Goal: Communication & Community: Share content

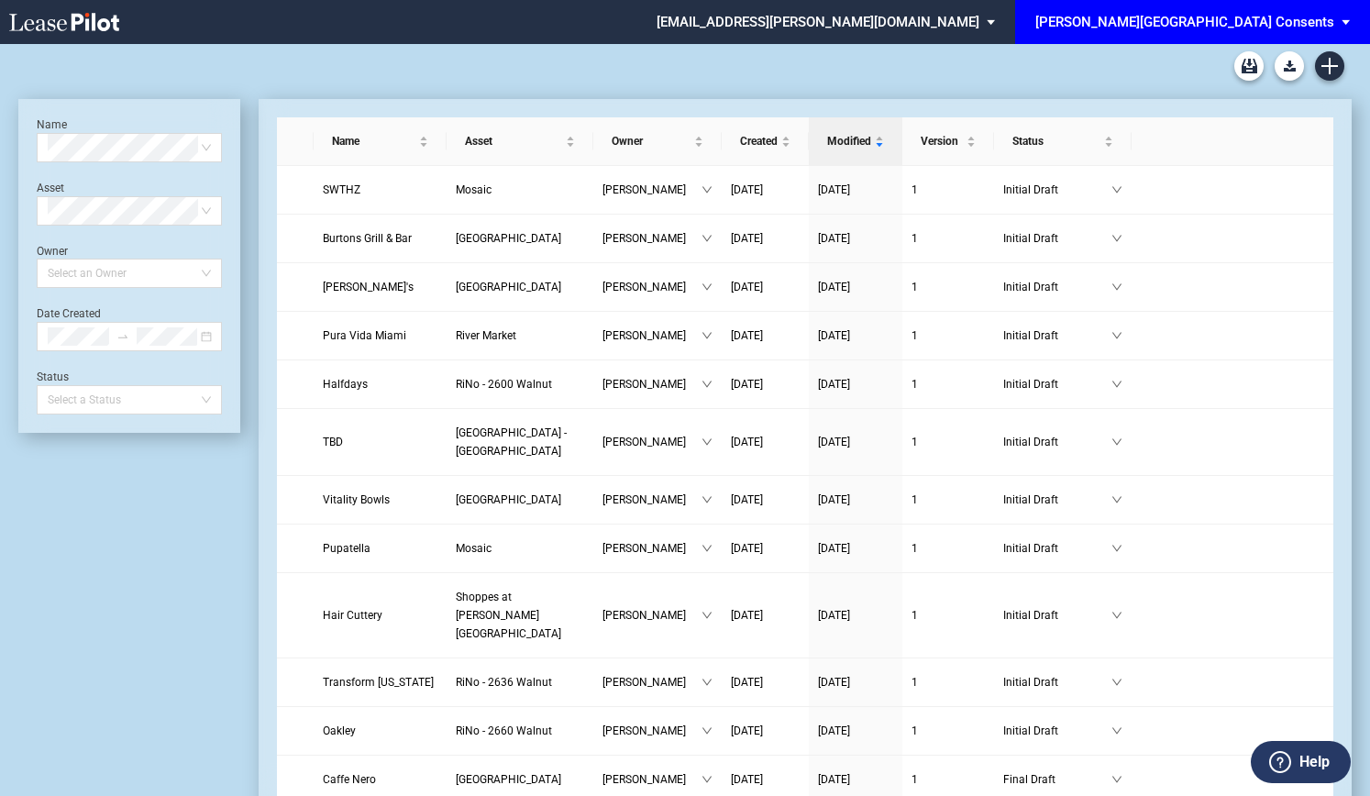
click at [1346, 28] on span "EDENS Common Area Consents: \aEDENS Common Area Consents\a" at bounding box center [1349, 22] width 22 height 44
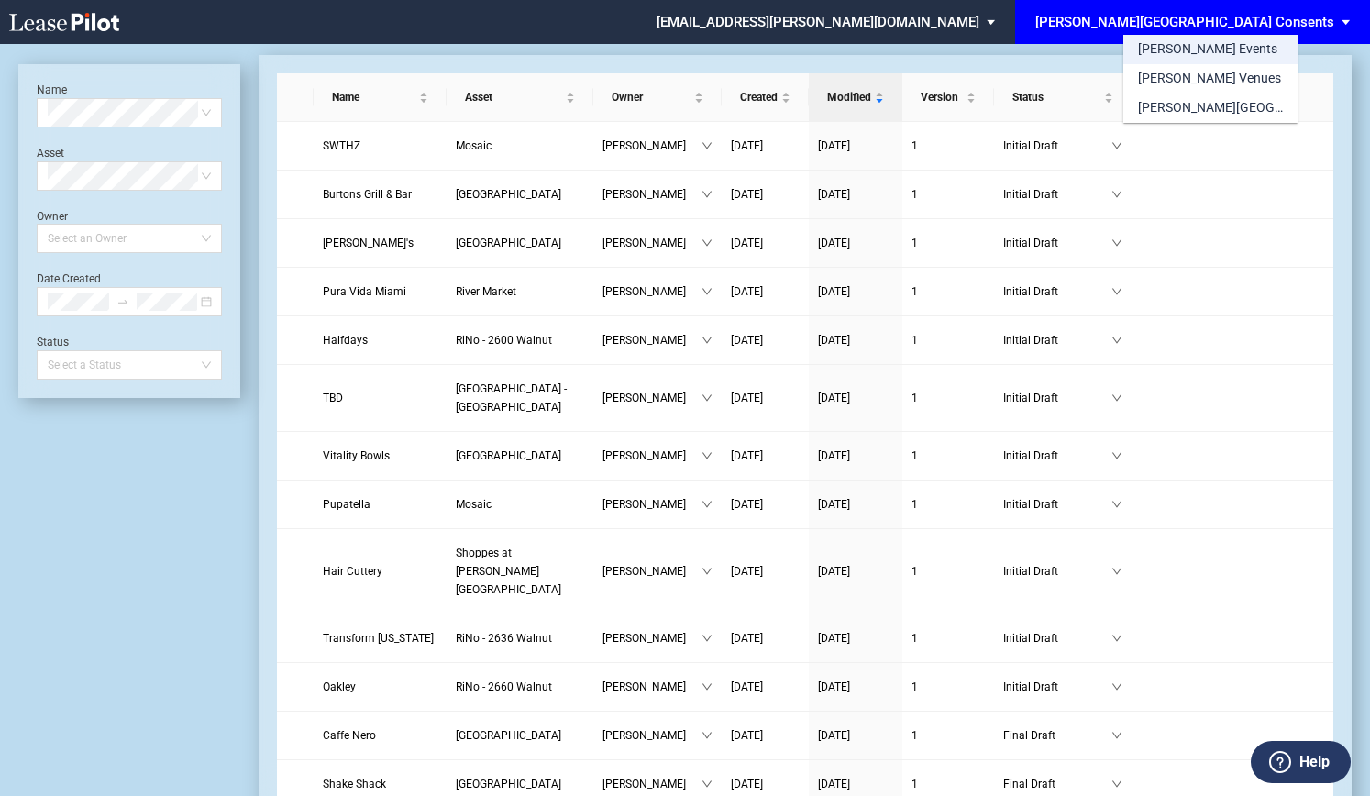
click at [1209, 38] on md-option "[PERSON_NAME] Events" at bounding box center [1211, 49] width 174 height 29
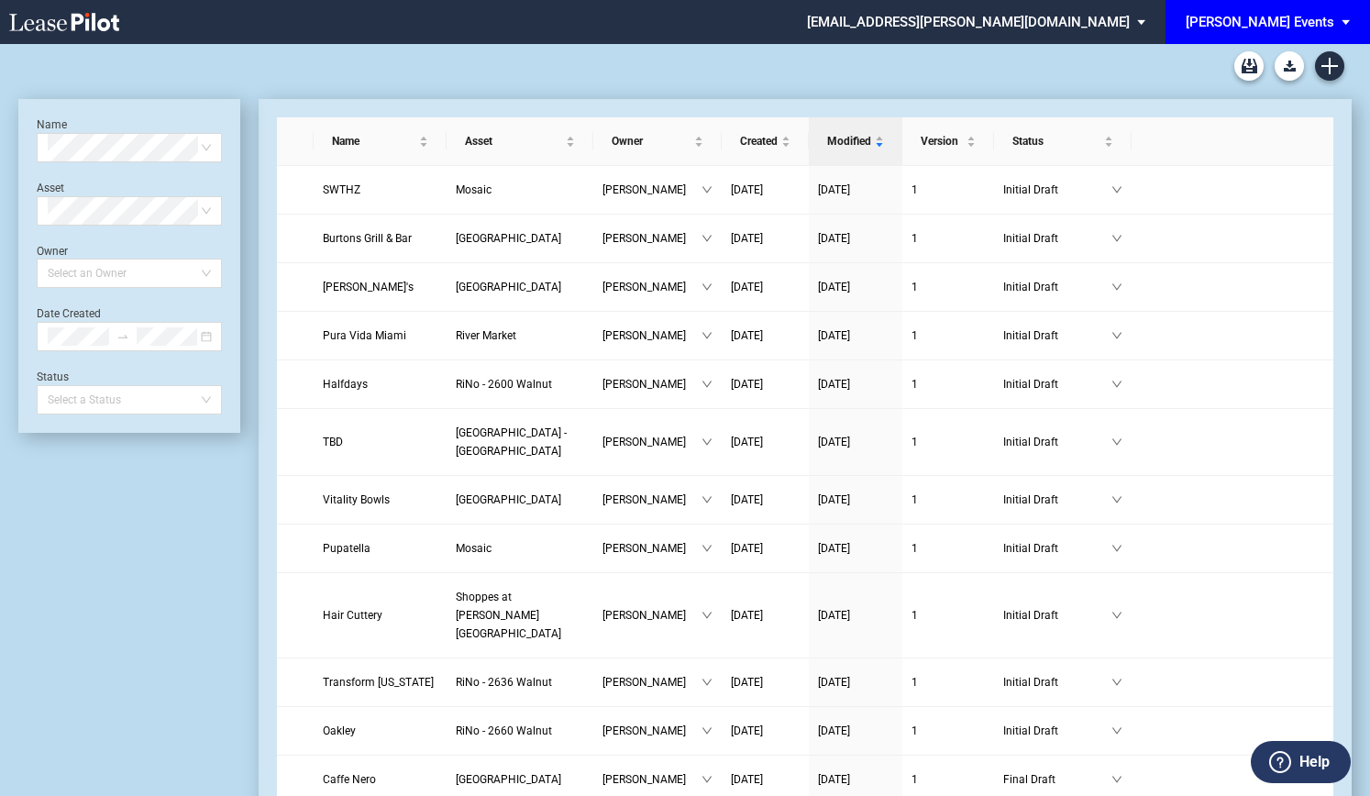
scroll to position [44, 0]
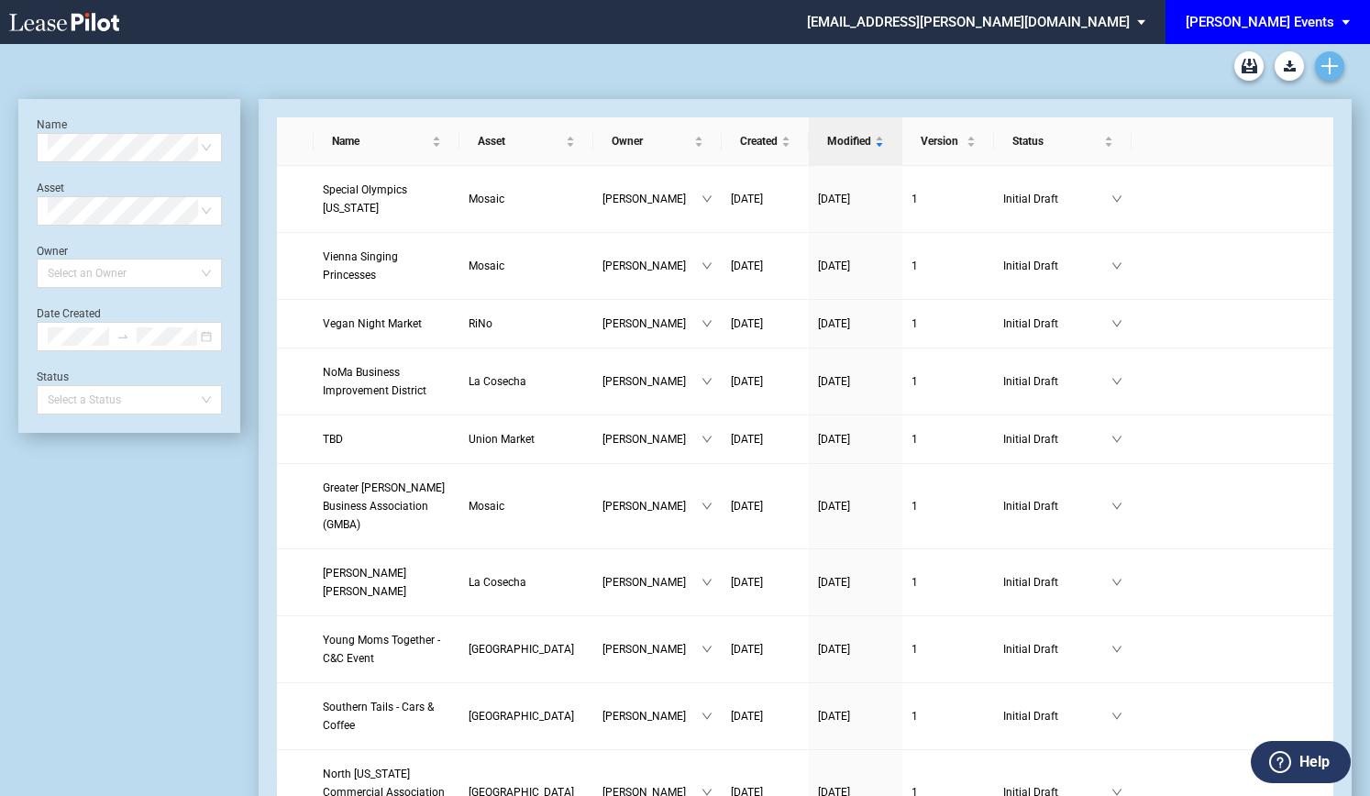
click at [1337, 72] on icon "Create new document" at bounding box center [1330, 66] width 17 height 17
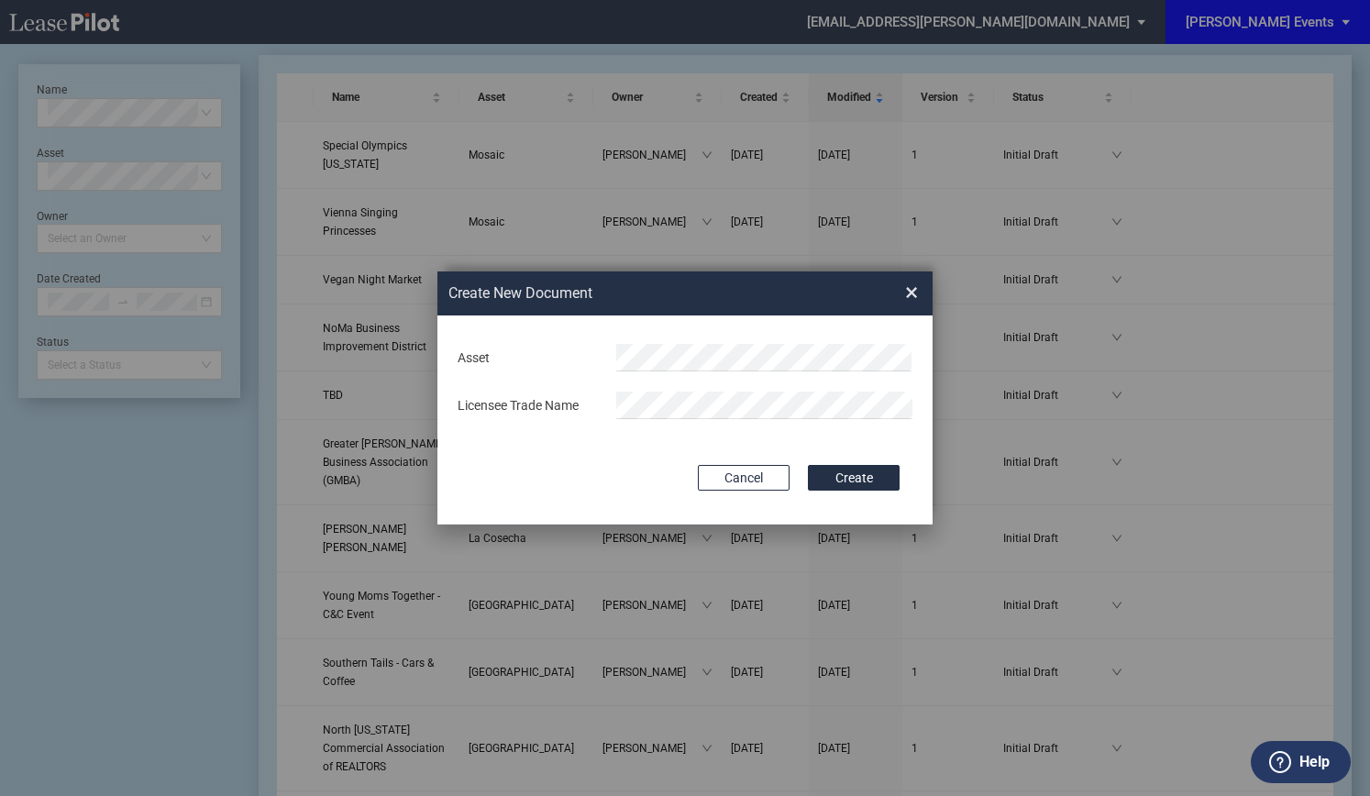
click at [615, 349] on div "Create New ..." at bounding box center [764, 358] width 318 height 28
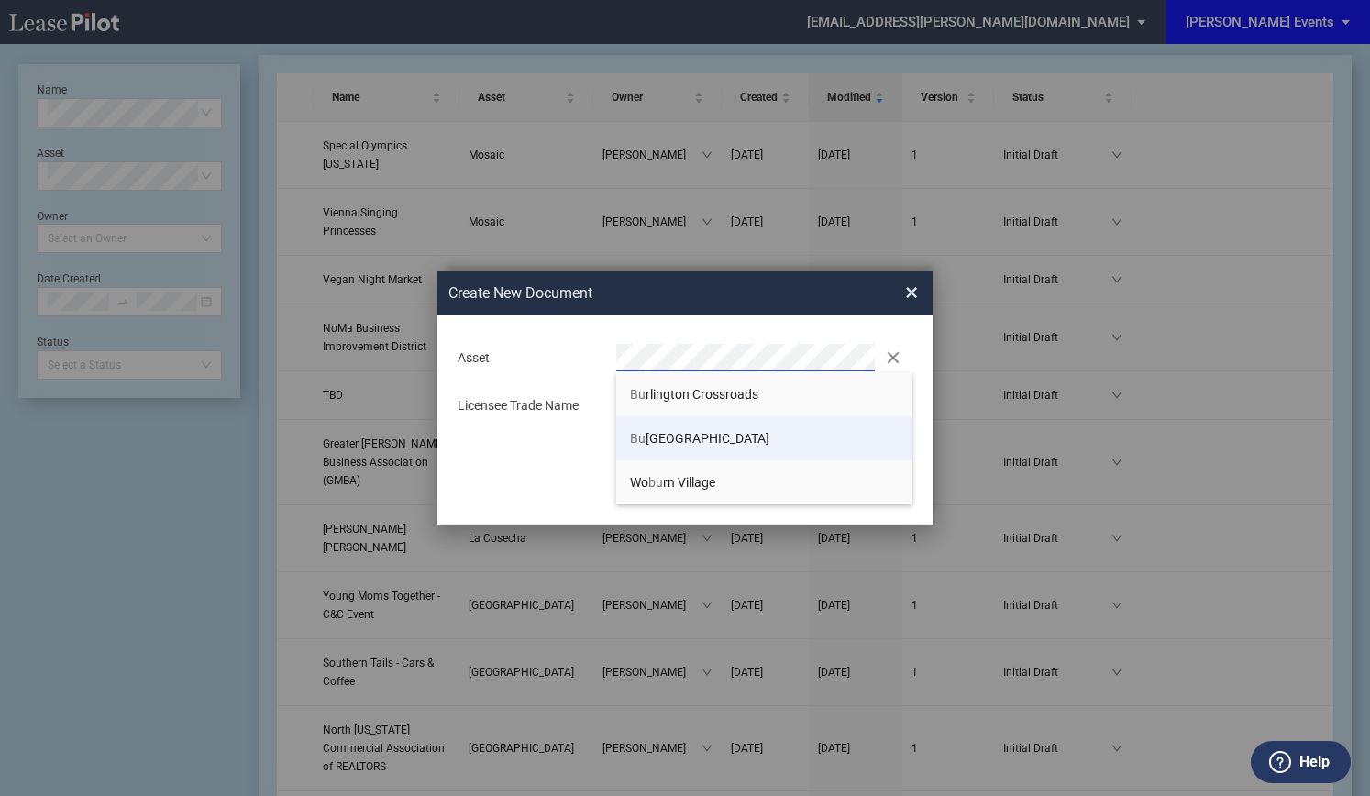
click at [686, 426] on li "Bu rtonsville Crossing" at bounding box center [764, 438] width 296 height 44
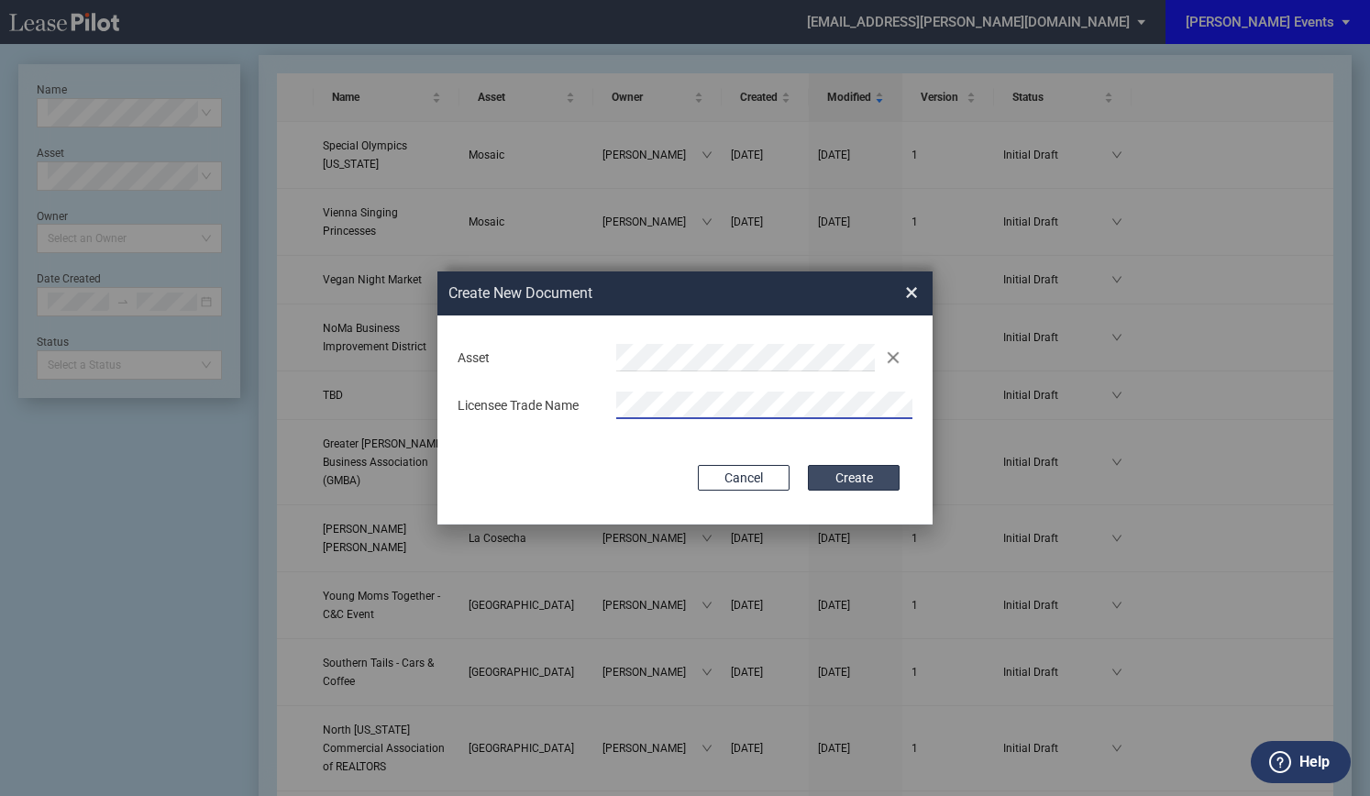
click at [857, 487] on button "Create" at bounding box center [854, 478] width 92 height 26
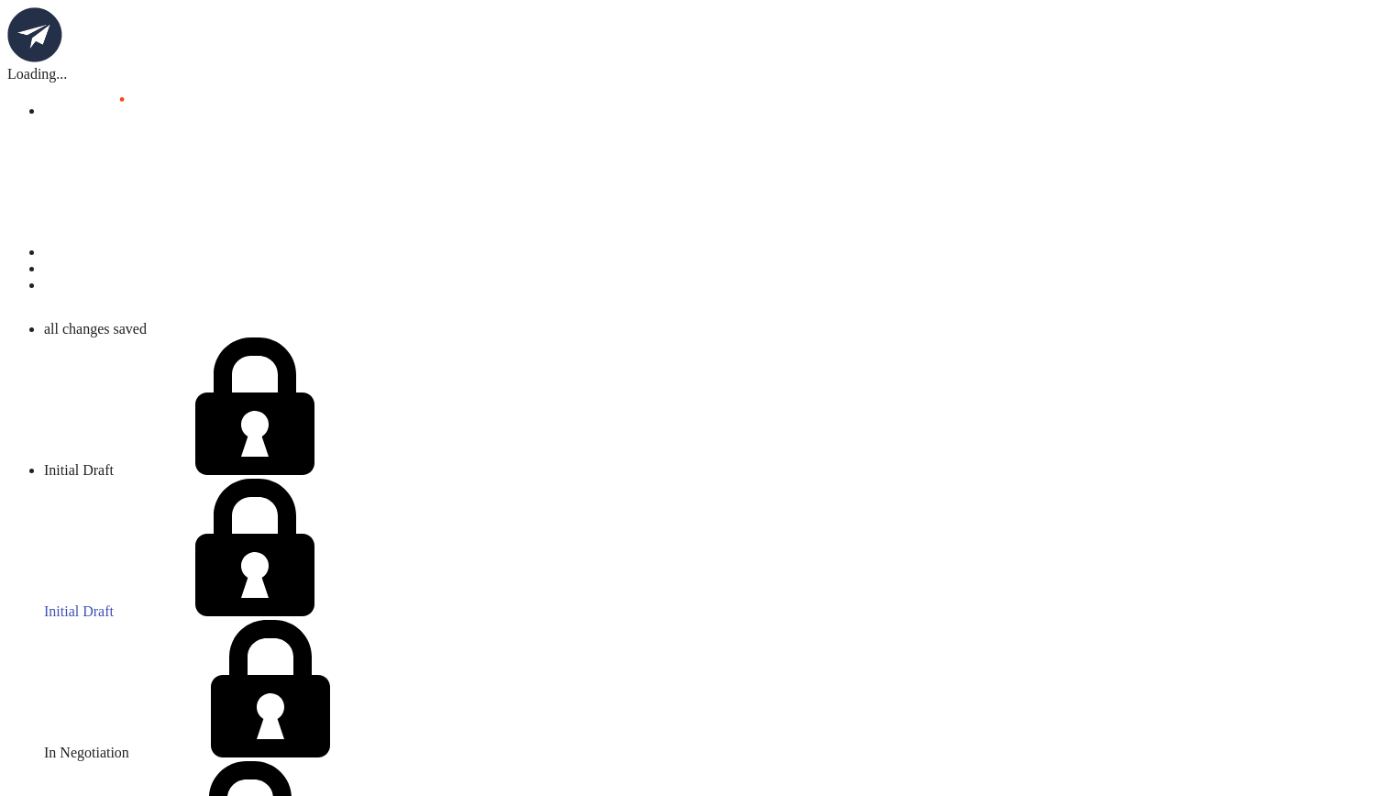
scroll to position [138, 0]
select select "corporation"
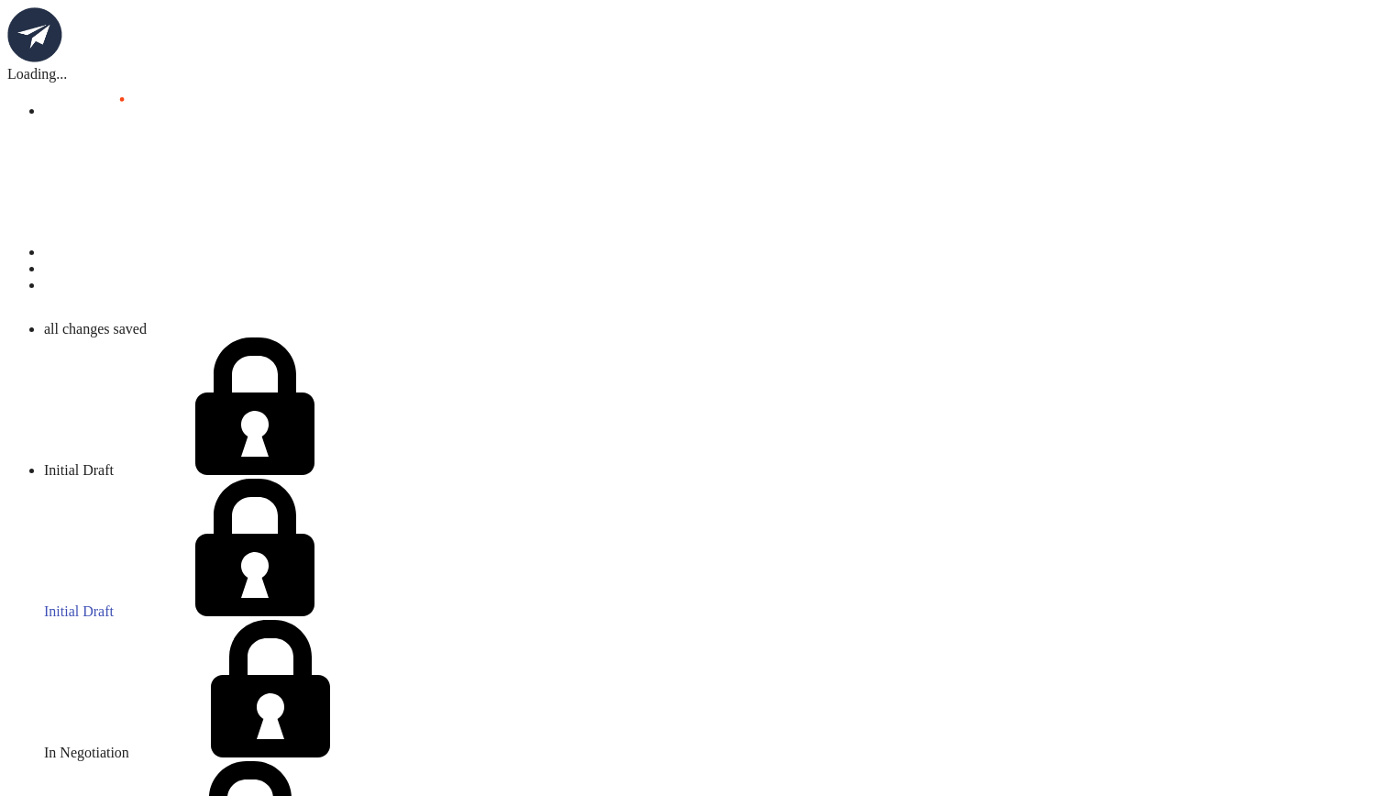
scroll to position [974, 0]
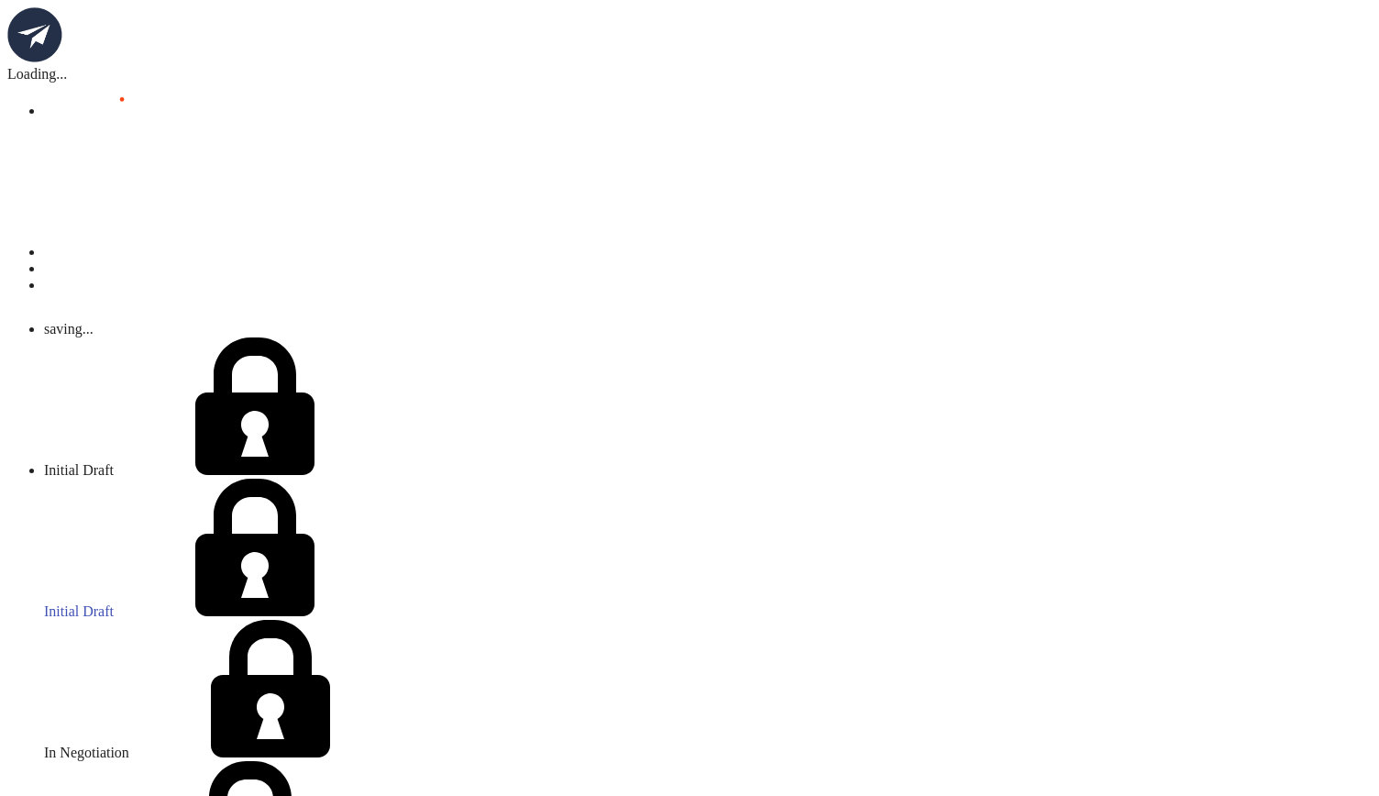
scroll to position [1249, 0]
select select "7"
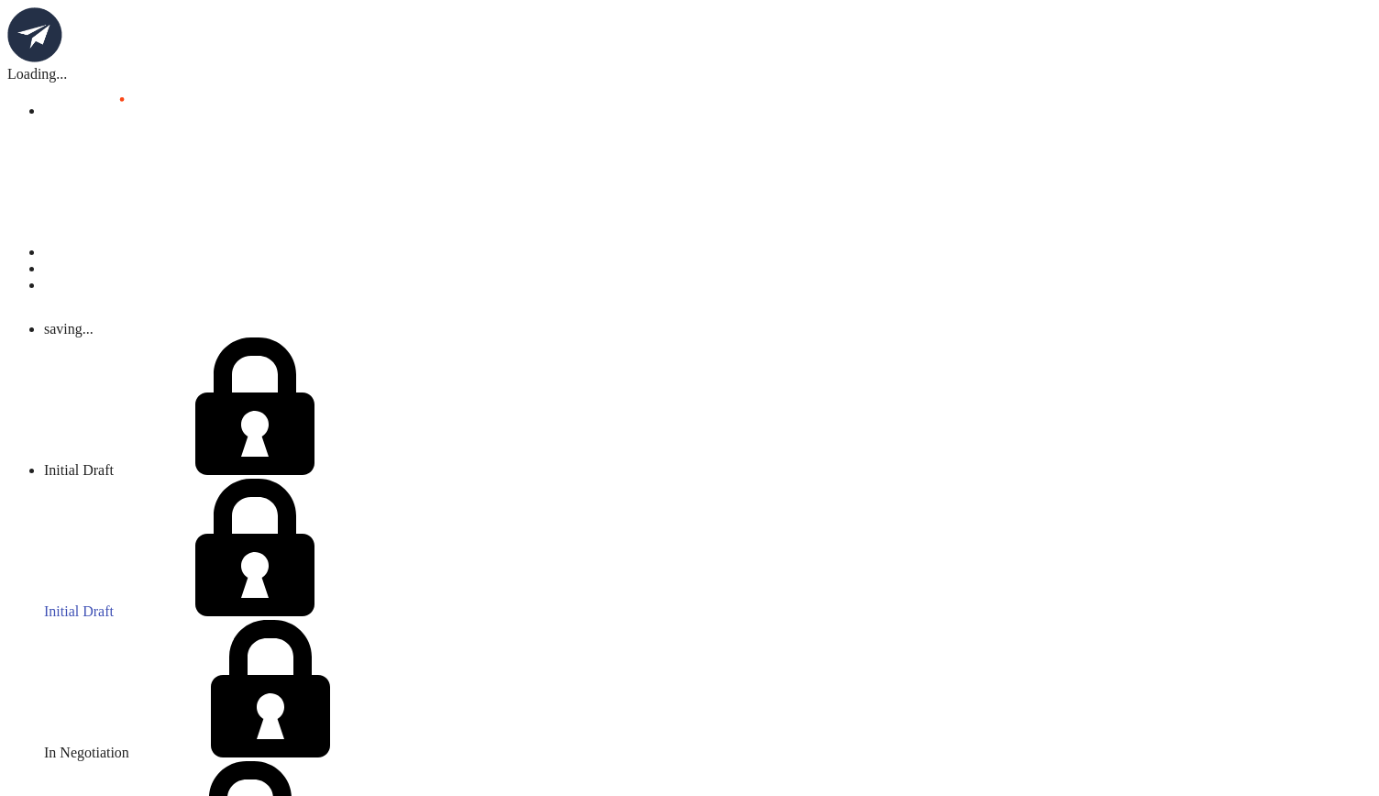
select select "15"
select select "pm"
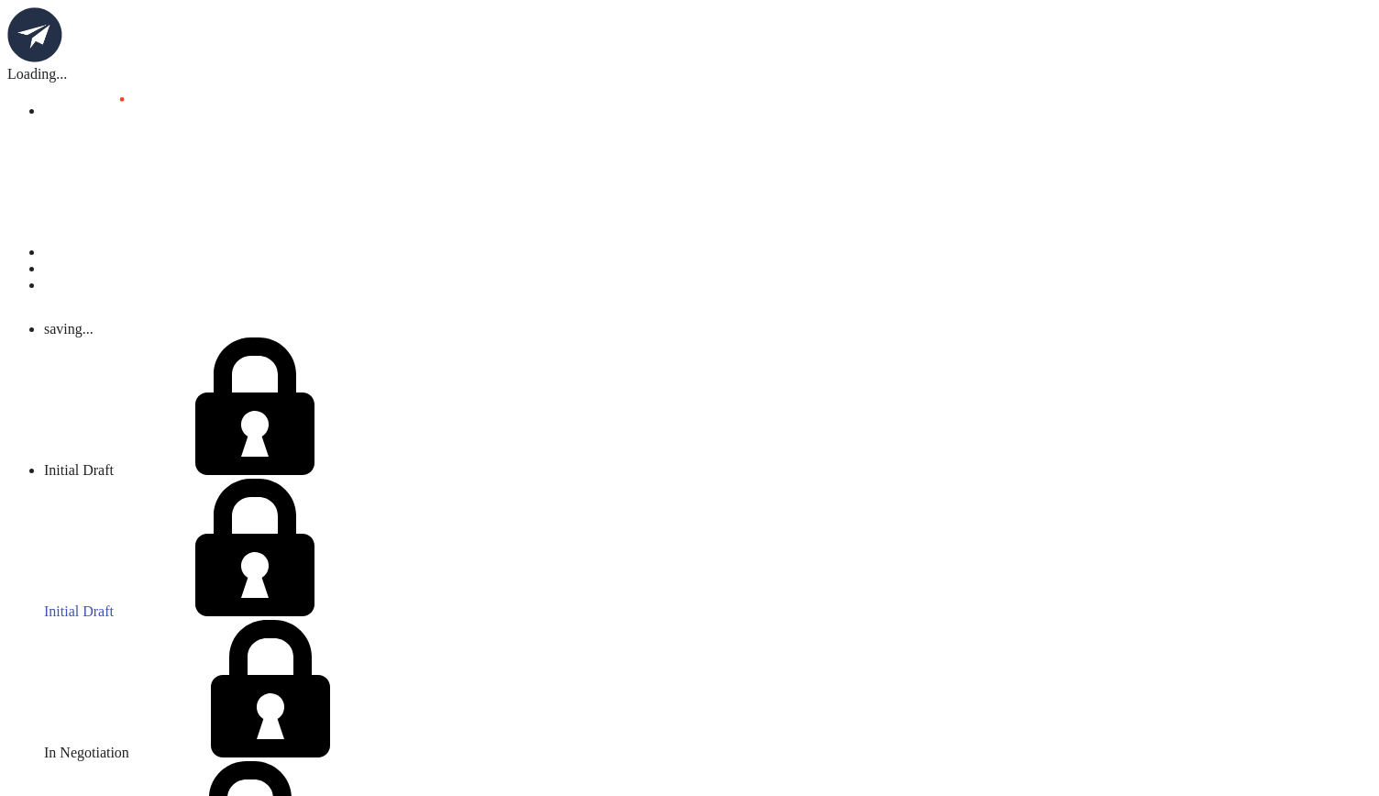
select select "10"
select select "00"
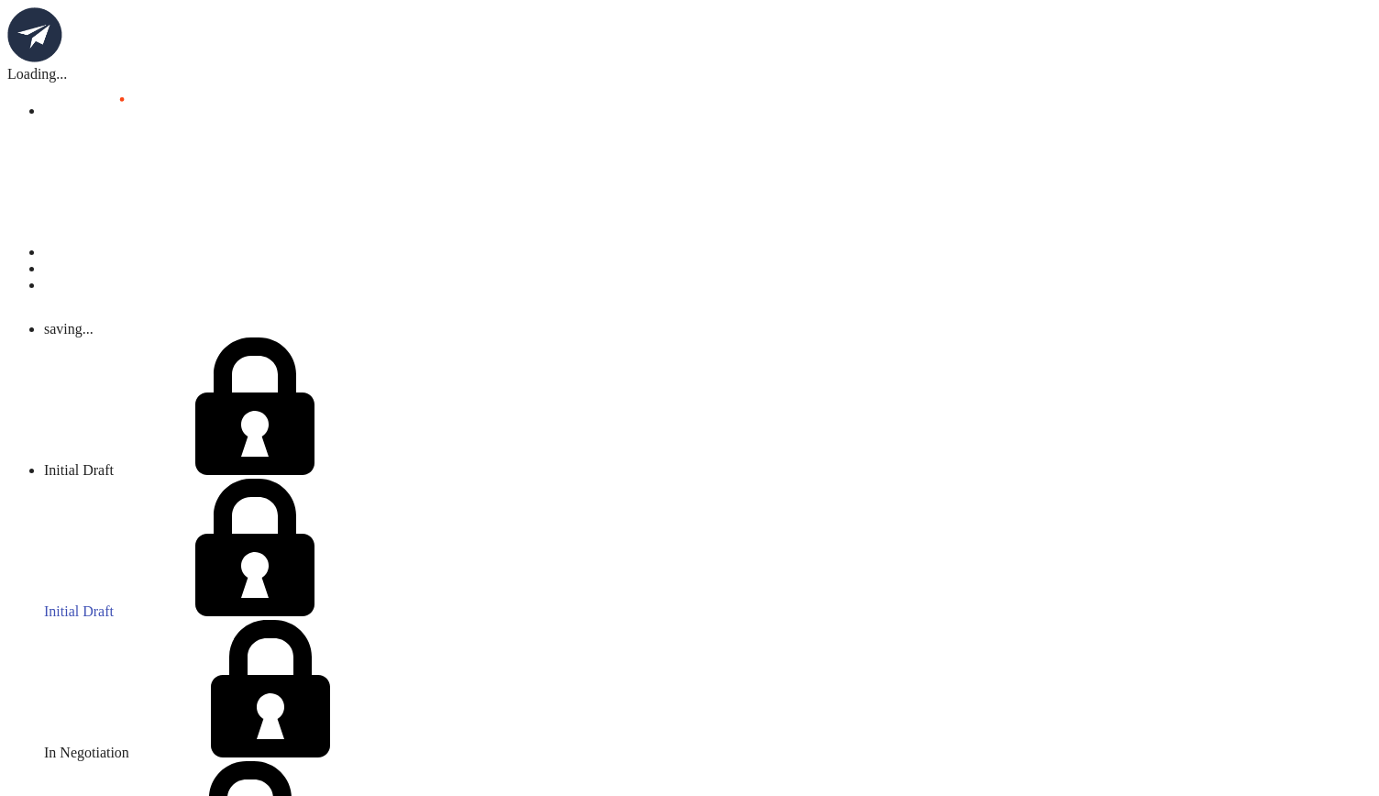
select select "pm"
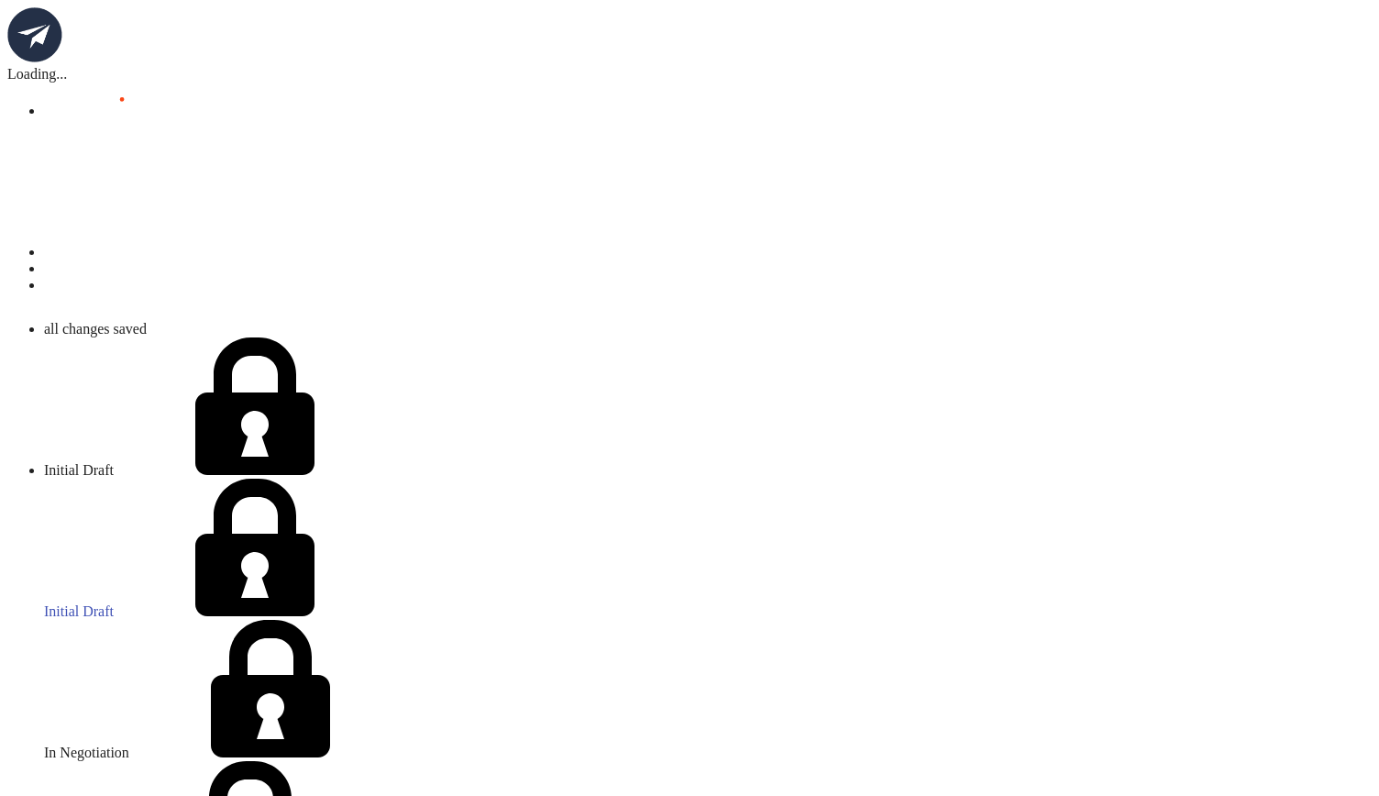
select select "7"
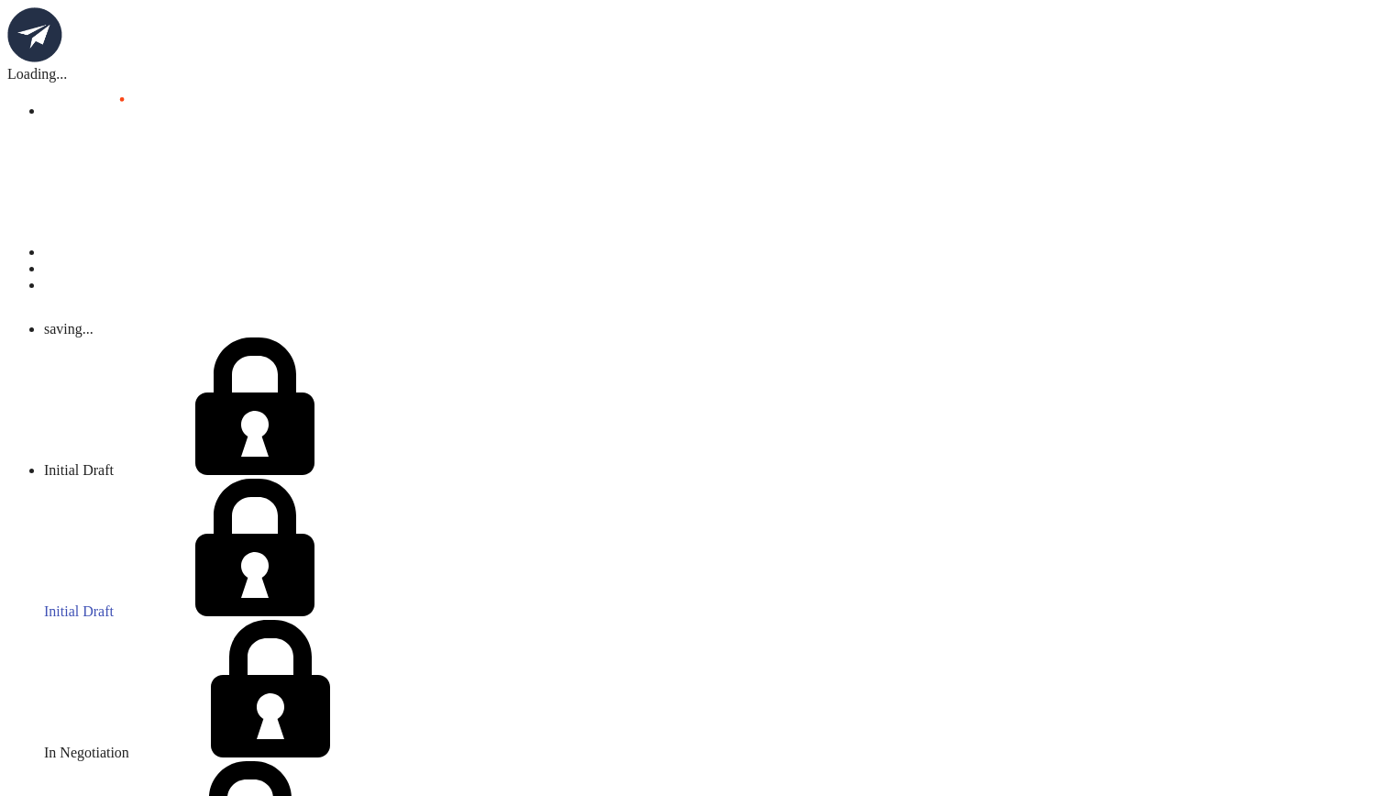
select select "00"
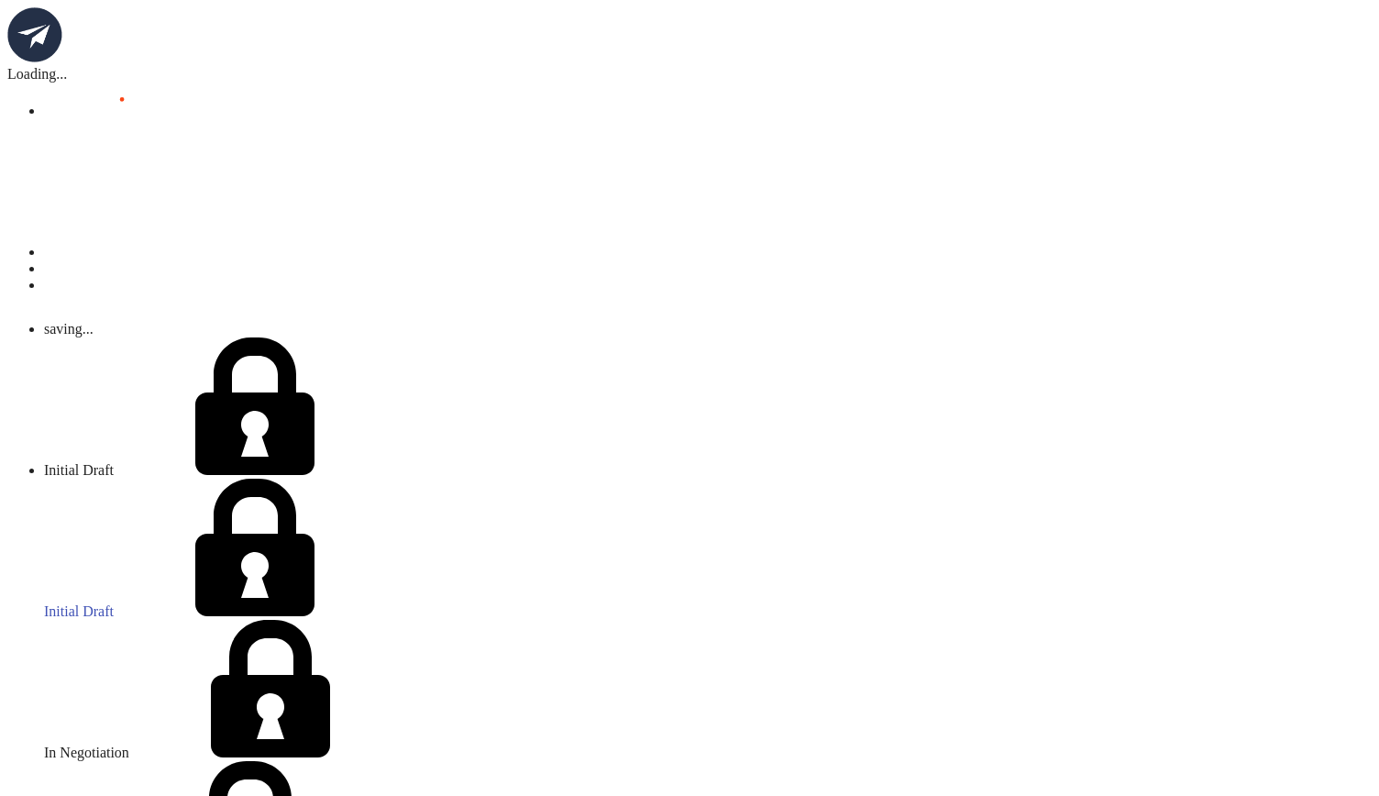
select select "pm"
select select "10"
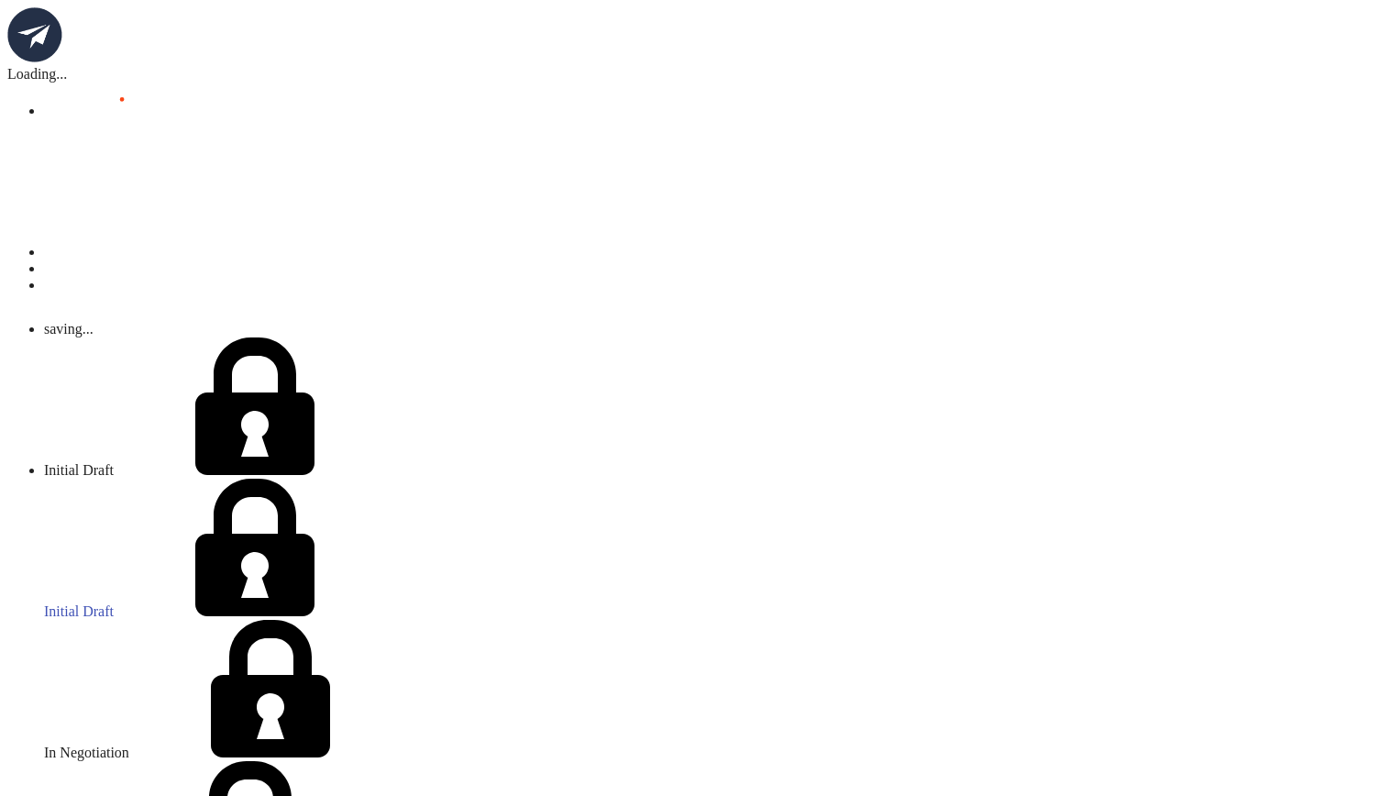
select select "00"
select select "pm"
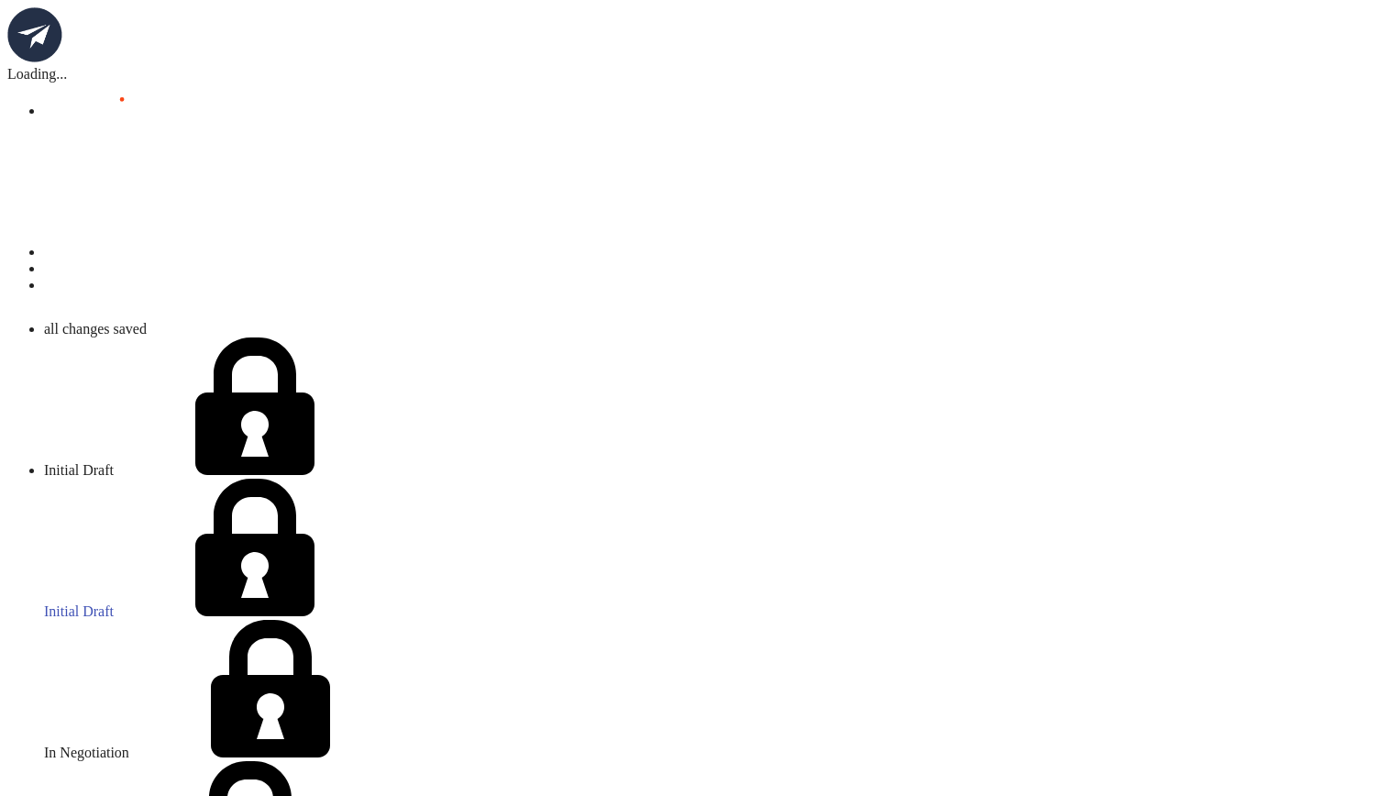
select select "2"
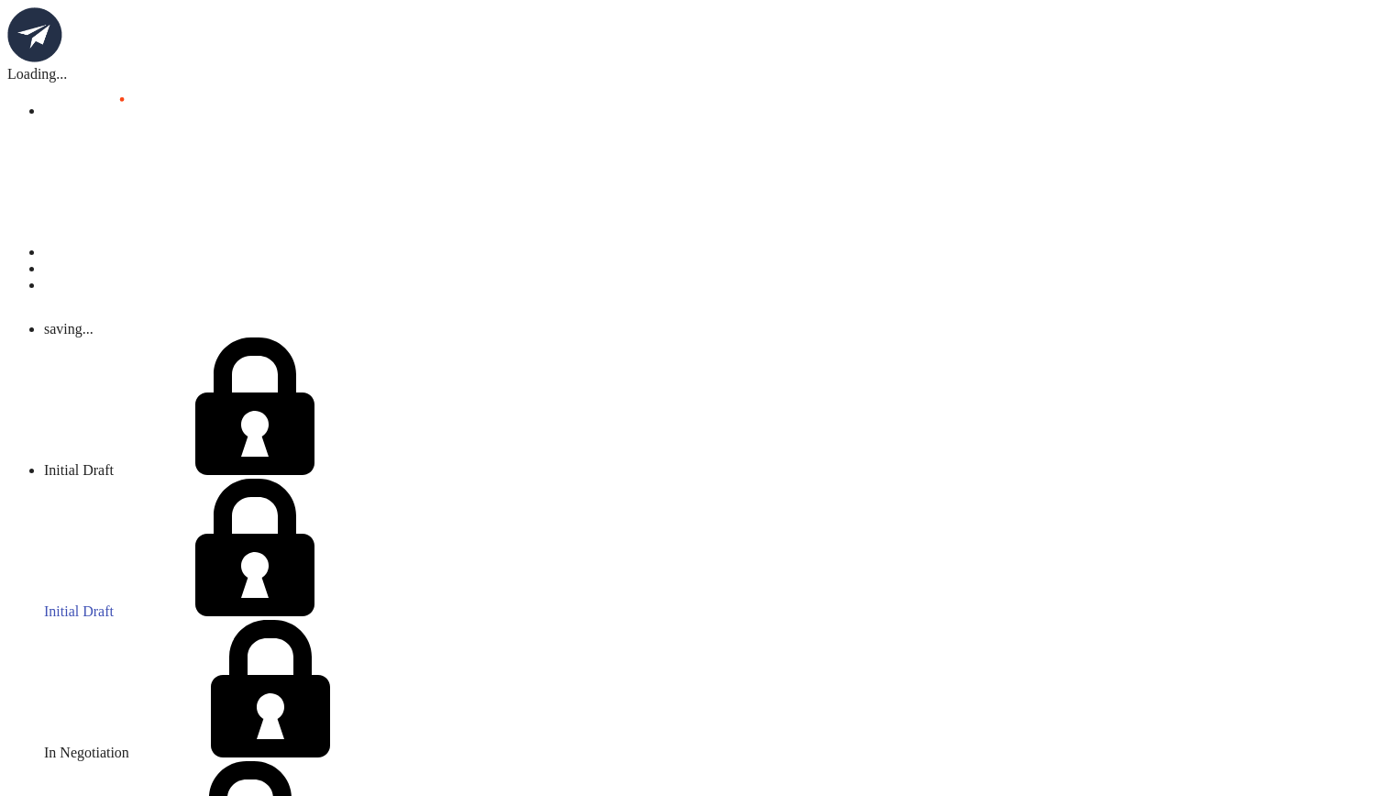
select select "00"
select select "2"
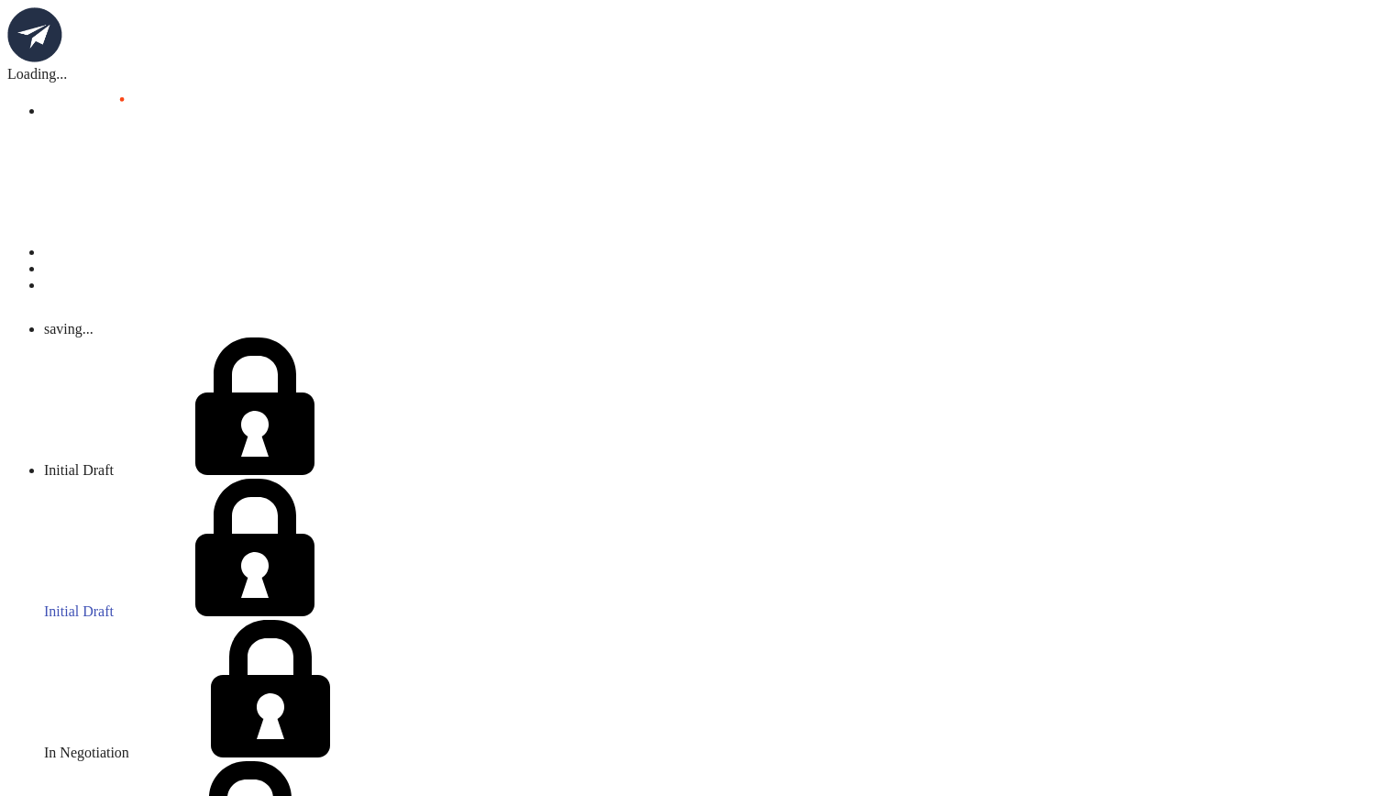
select select "00"
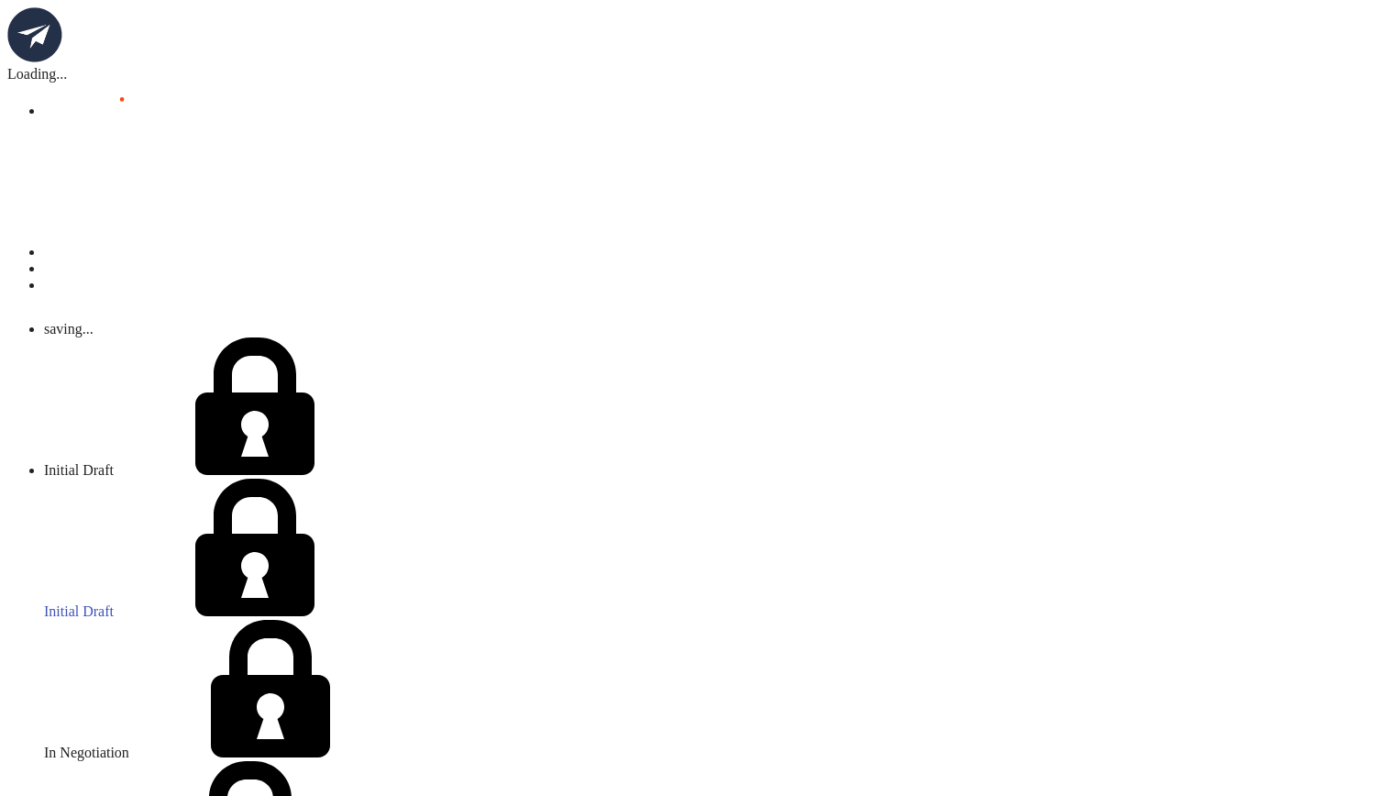
scroll to position [515, 0]
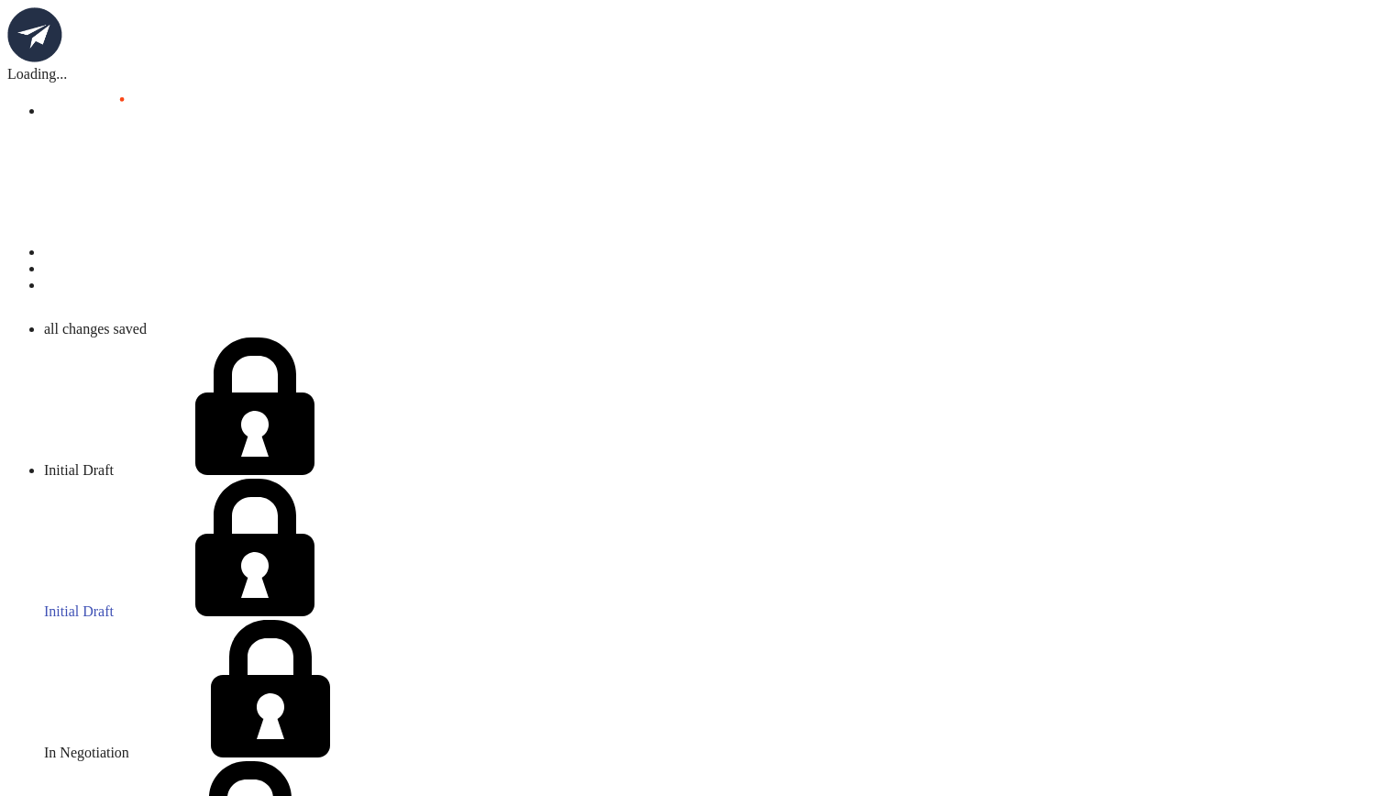
scroll to position [59, 0]
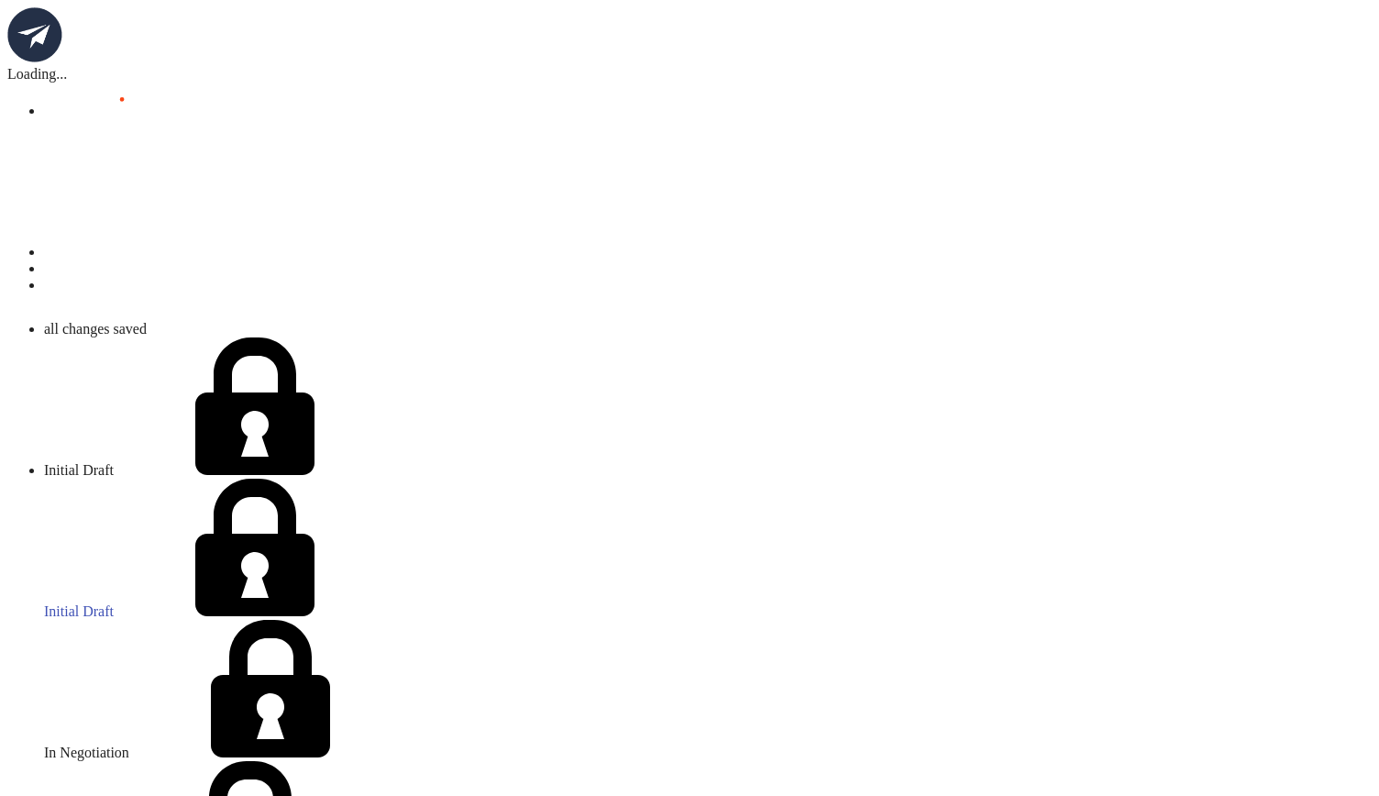
scroll to position [2443, 0]
type textarea "Big Country Amusements to provide a 16ft inflatable screen for movie nights wit…"
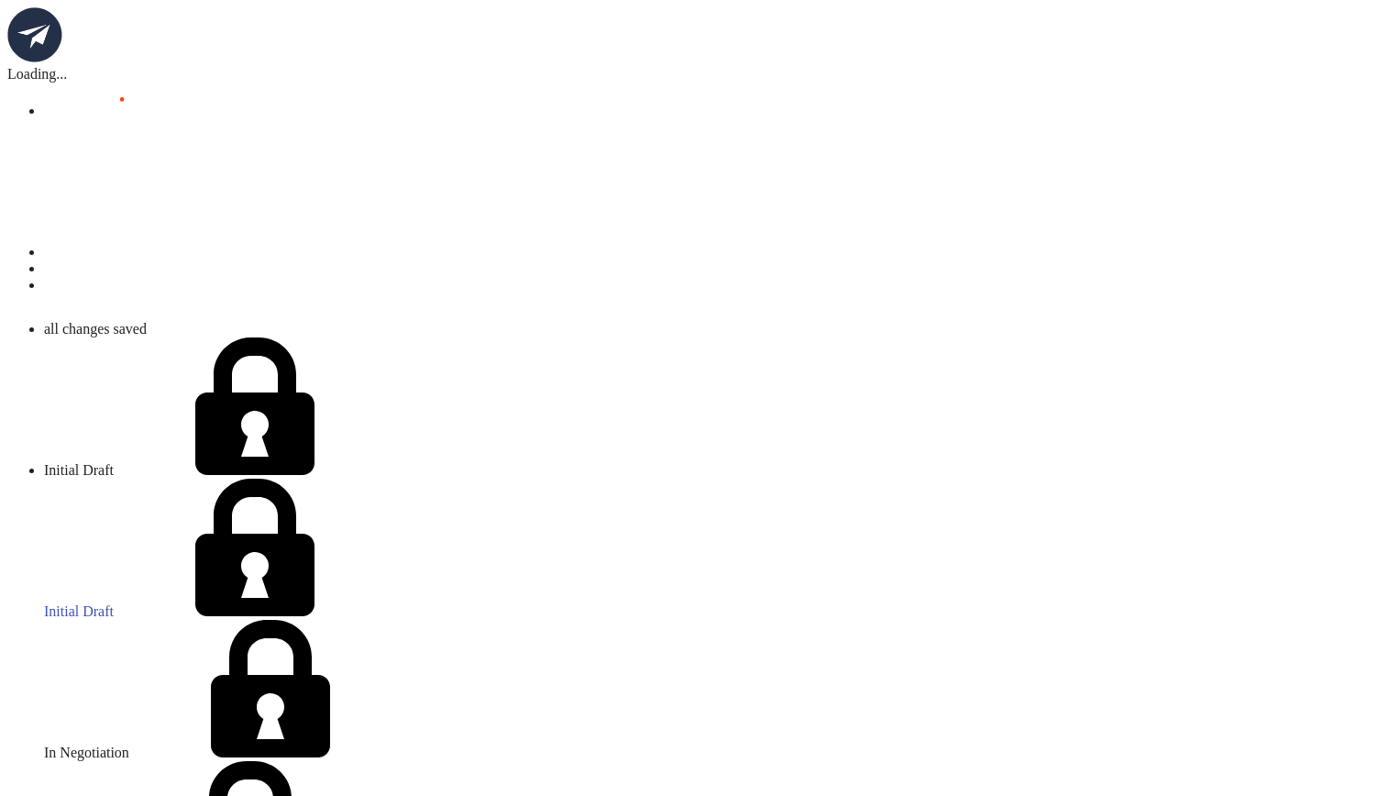
scroll to position [2697, 0]
drag, startPoint x: 989, startPoint y: 562, endPoint x: 877, endPoint y: 537, distance: 114.6
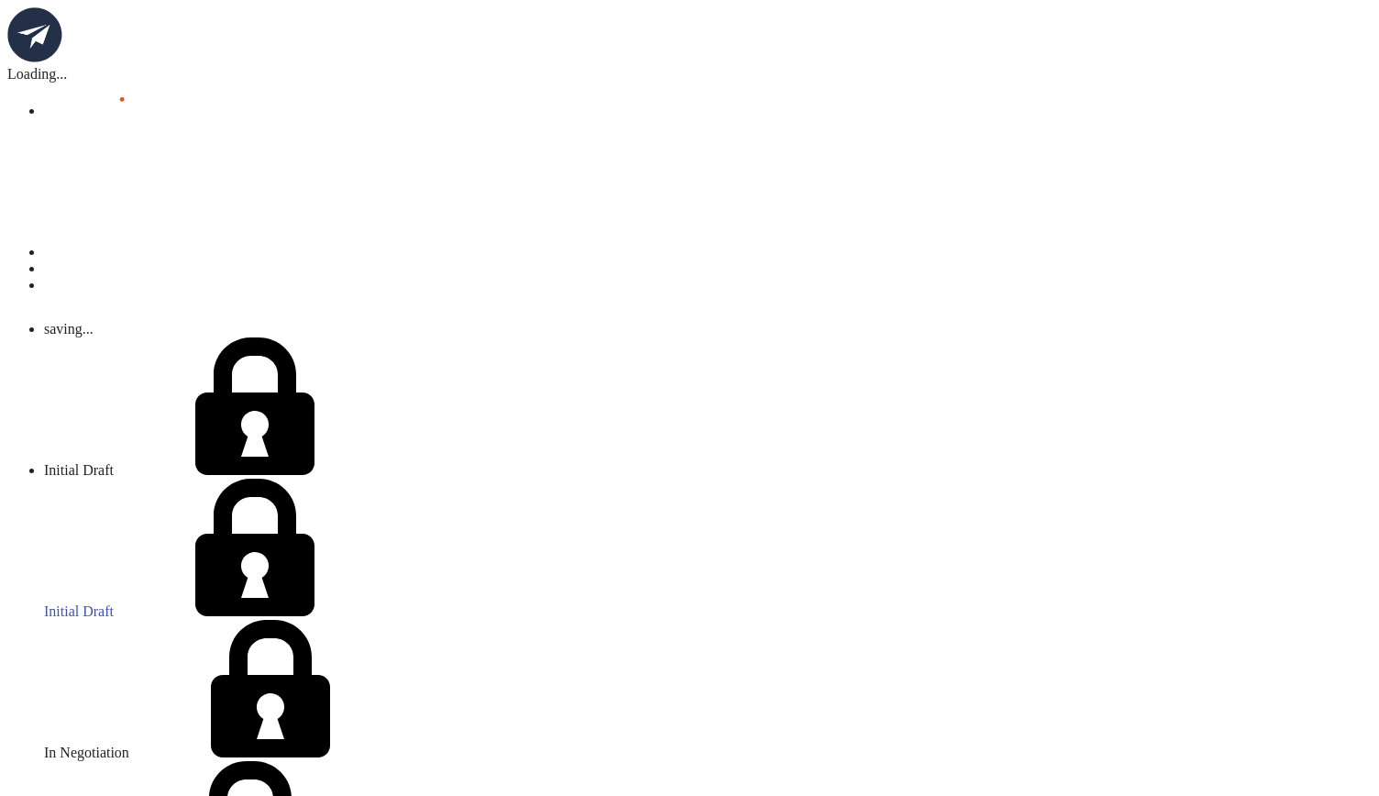
scroll to position [3459, 0]
drag, startPoint x: 904, startPoint y: 568, endPoint x: 1060, endPoint y: 531, distance: 160.2
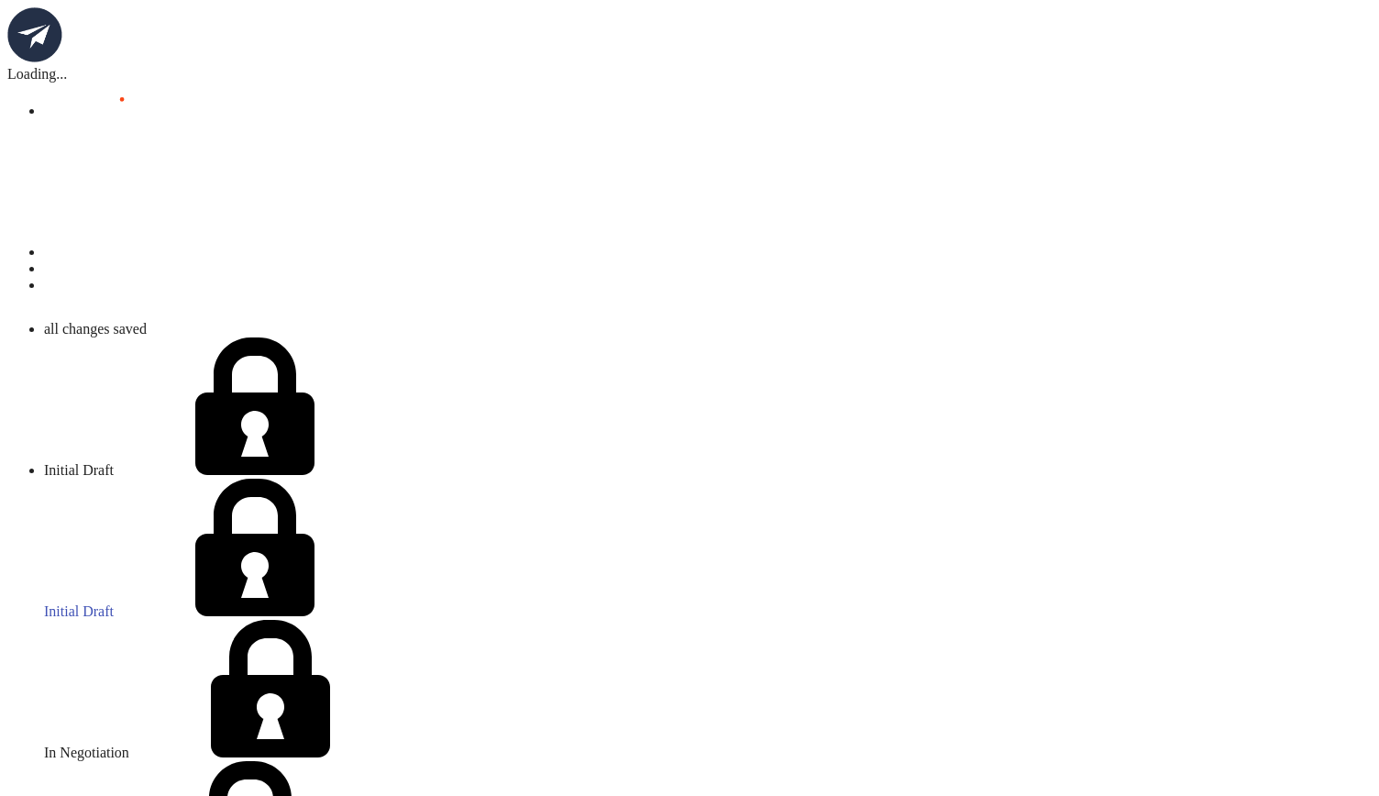
type textarea "Hi- Another one for you, let me know if you need anything. Thanks!"
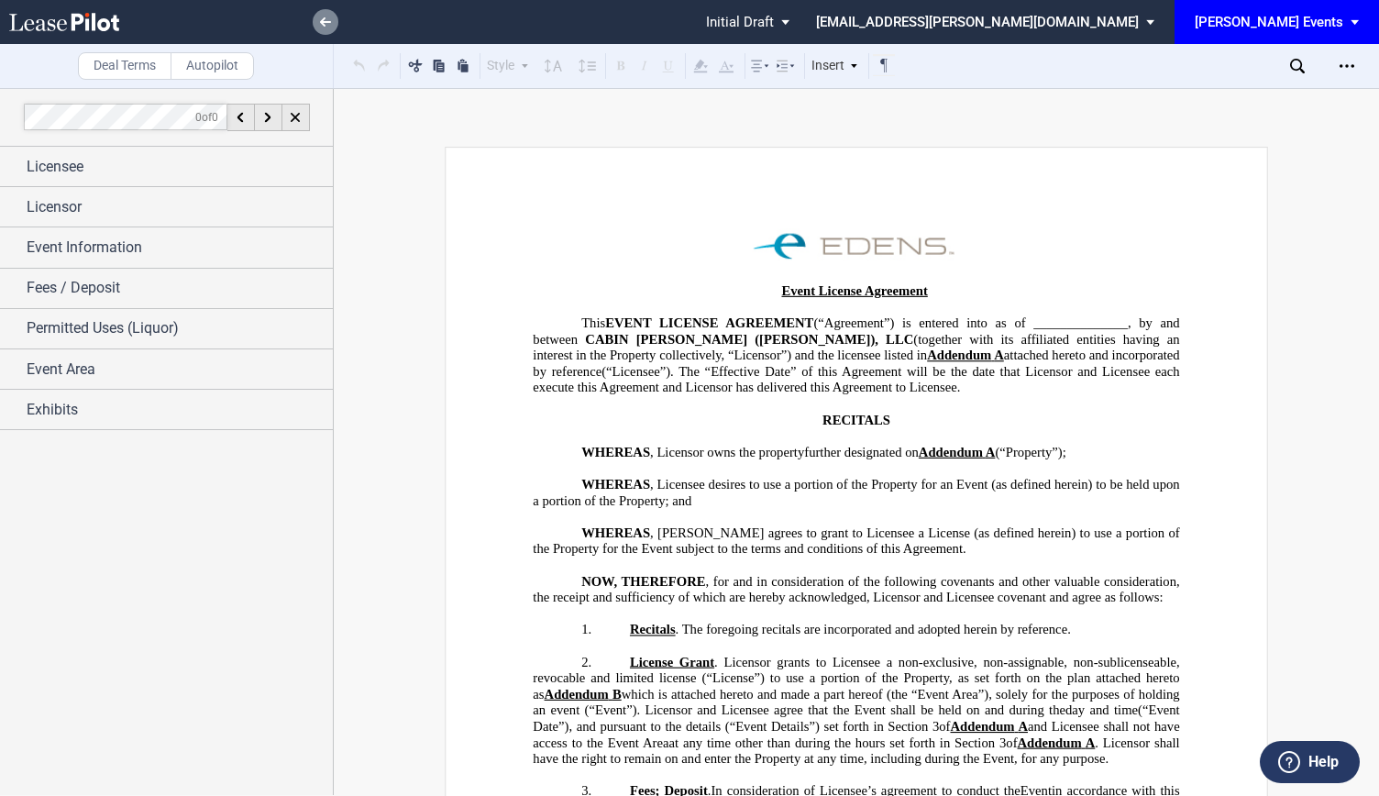
click at [335, 29] on link at bounding box center [326, 22] width 26 height 26
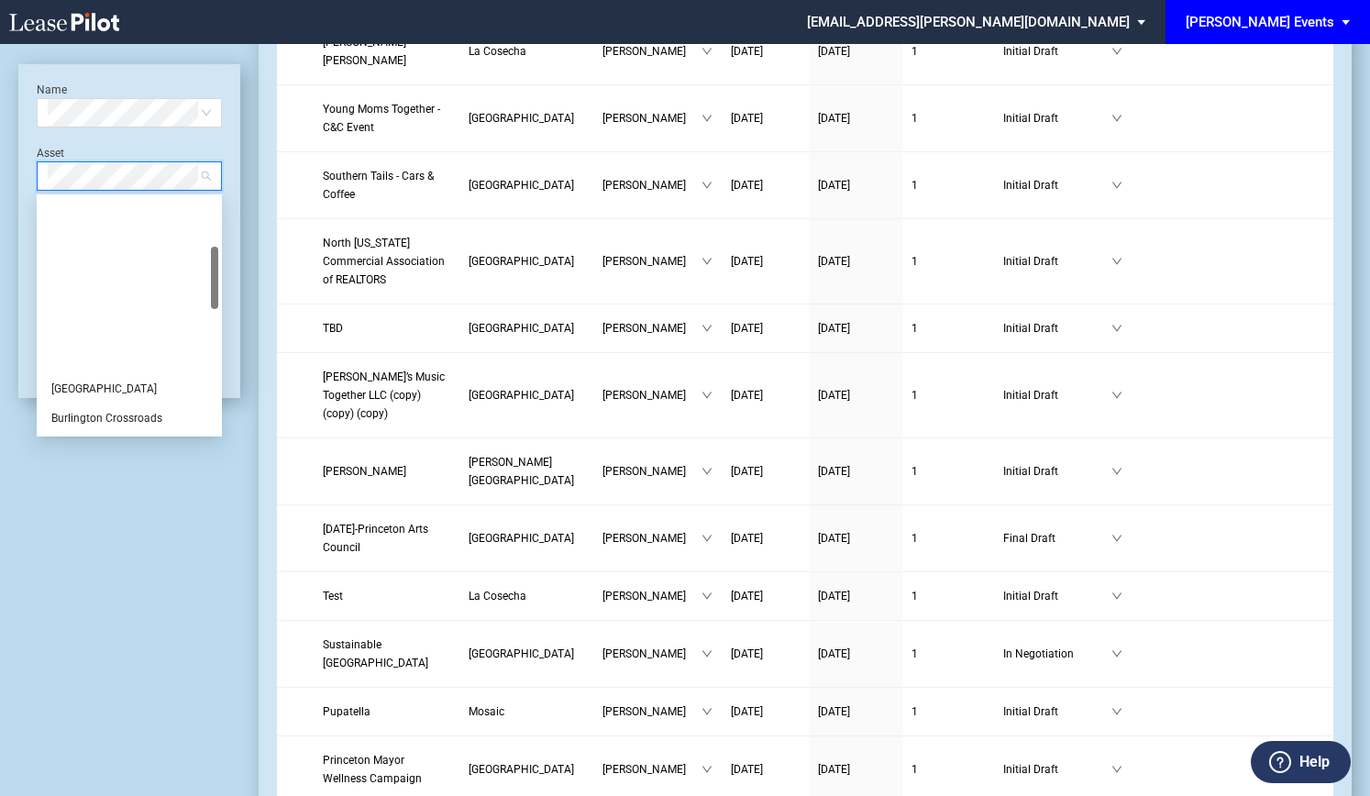
scroll to position [275, 0]
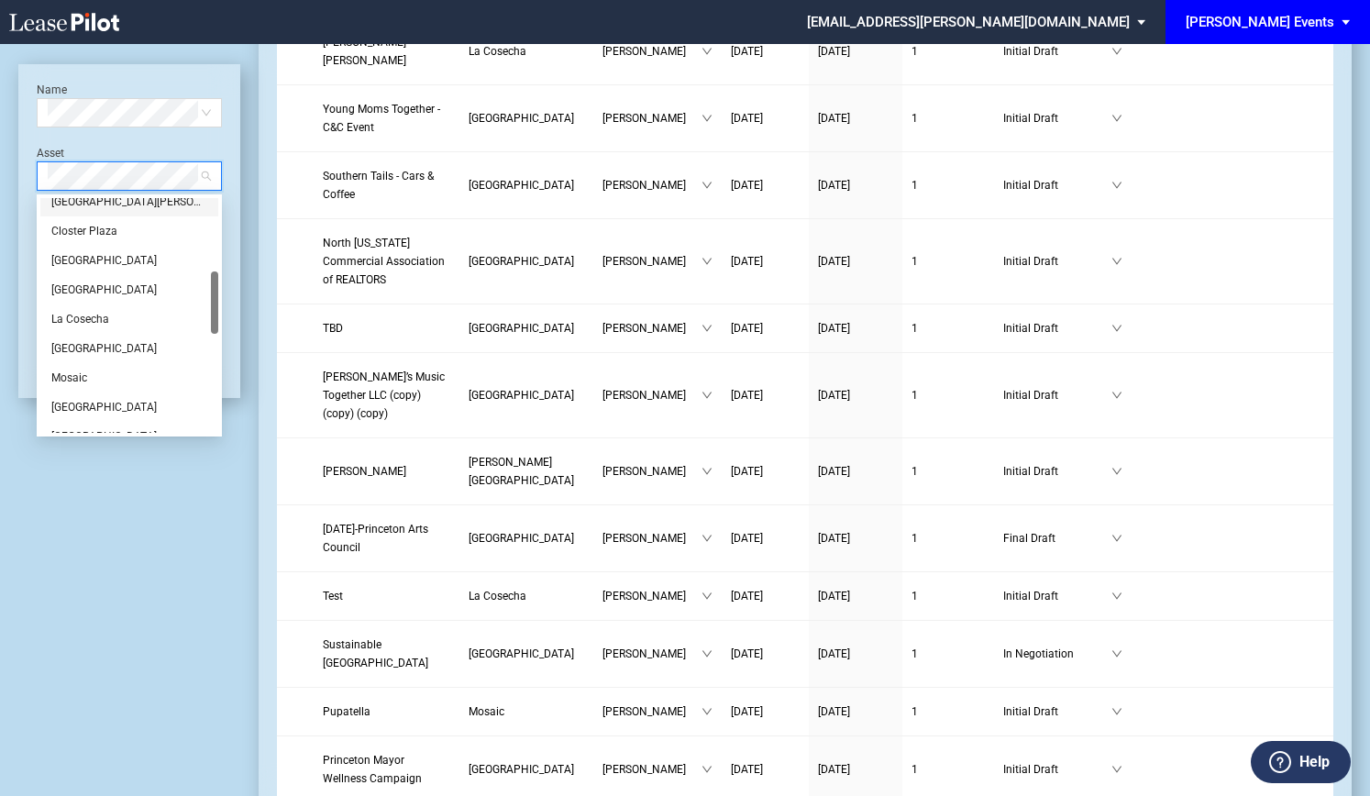
click at [89, 203] on div "[GEOGRAPHIC_DATA][PERSON_NAME]" at bounding box center [129, 202] width 156 height 18
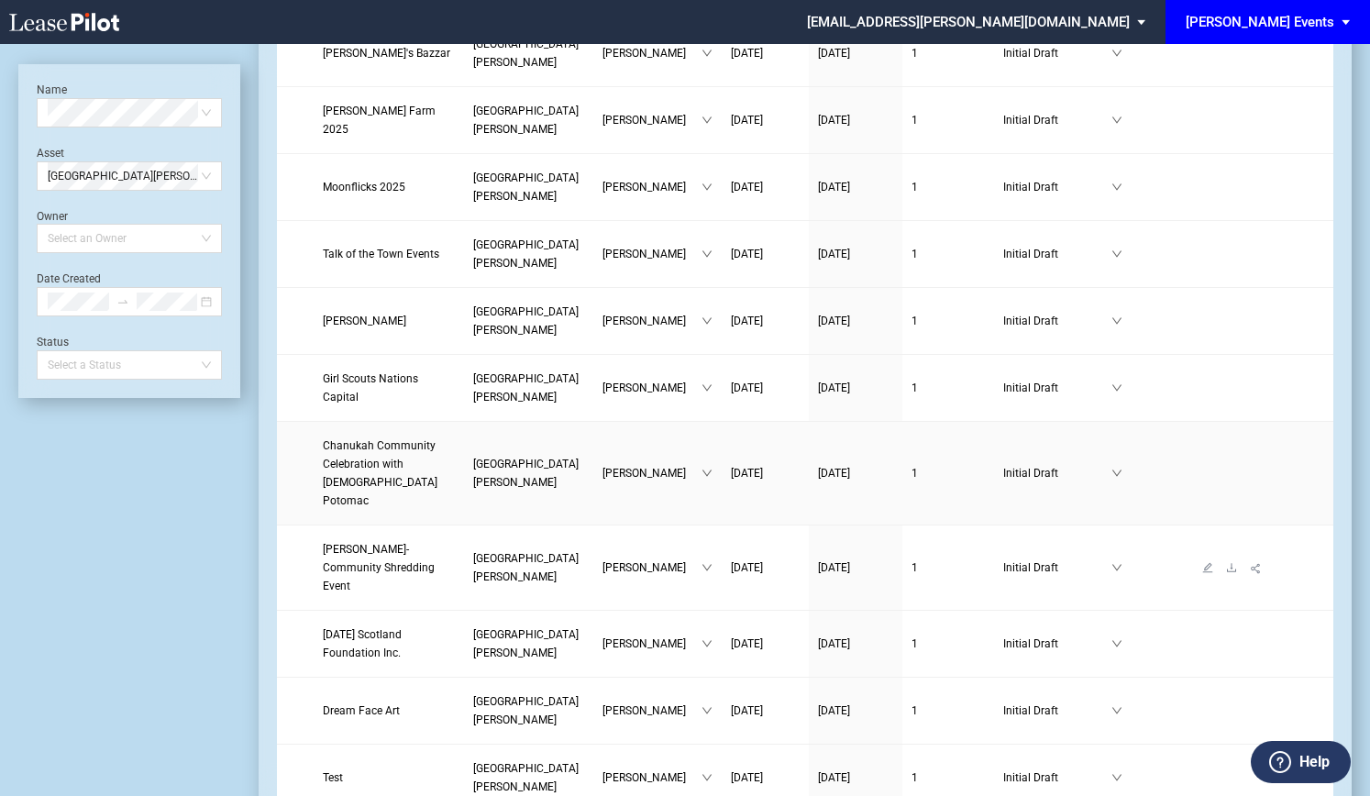
scroll to position [367, 0]
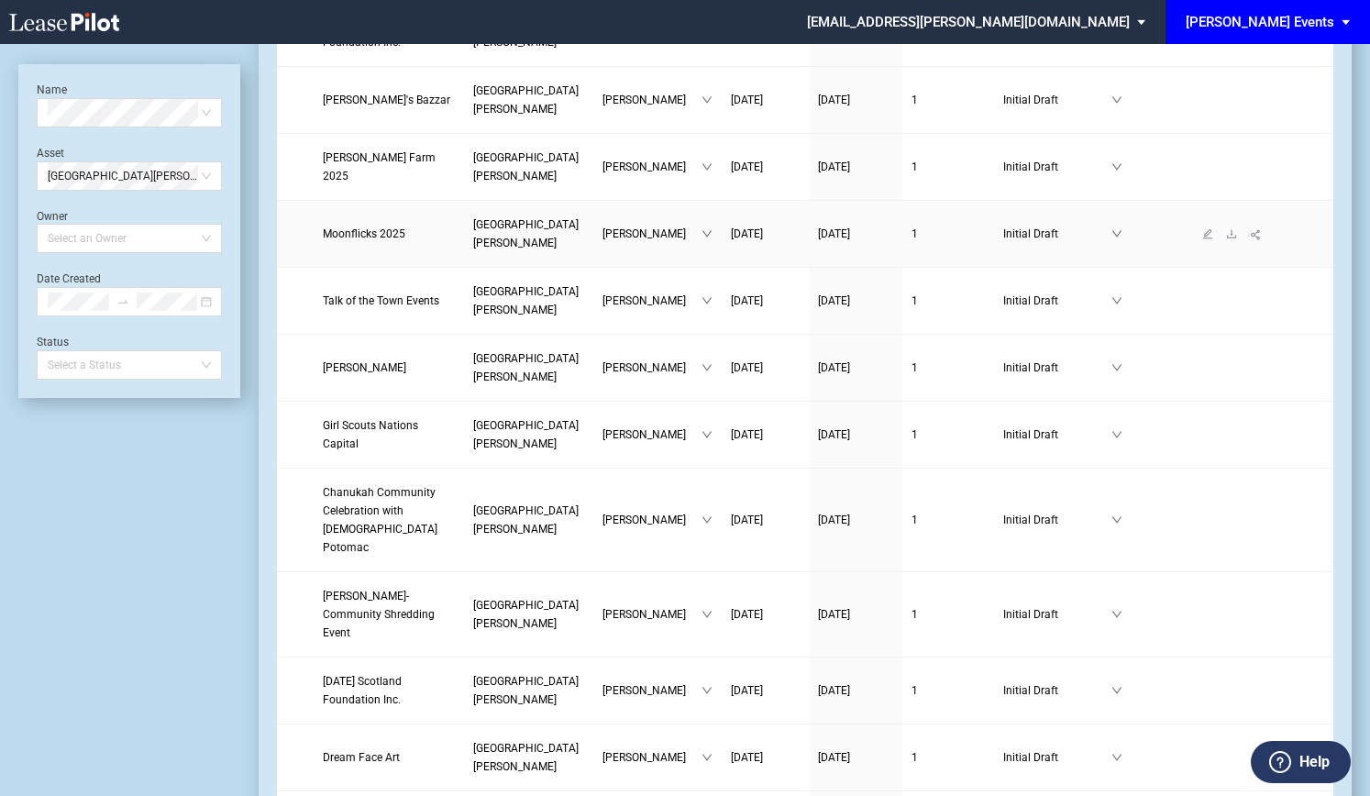
click at [350, 228] on span "Moonflicks 2025" at bounding box center [364, 233] width 83 height 13
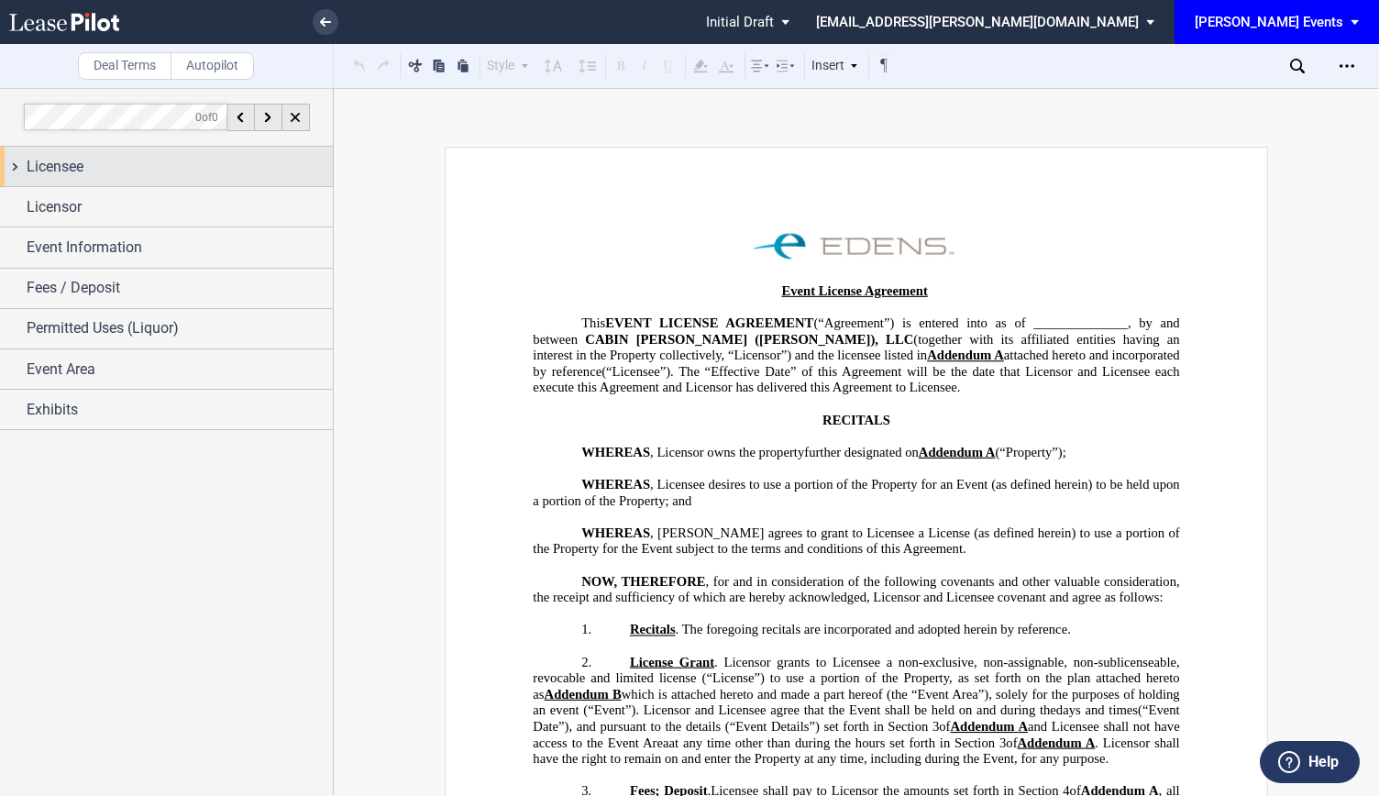
click at [80, 159] on span "Licensee" at bounding box center [55, 167] width 57 height 22
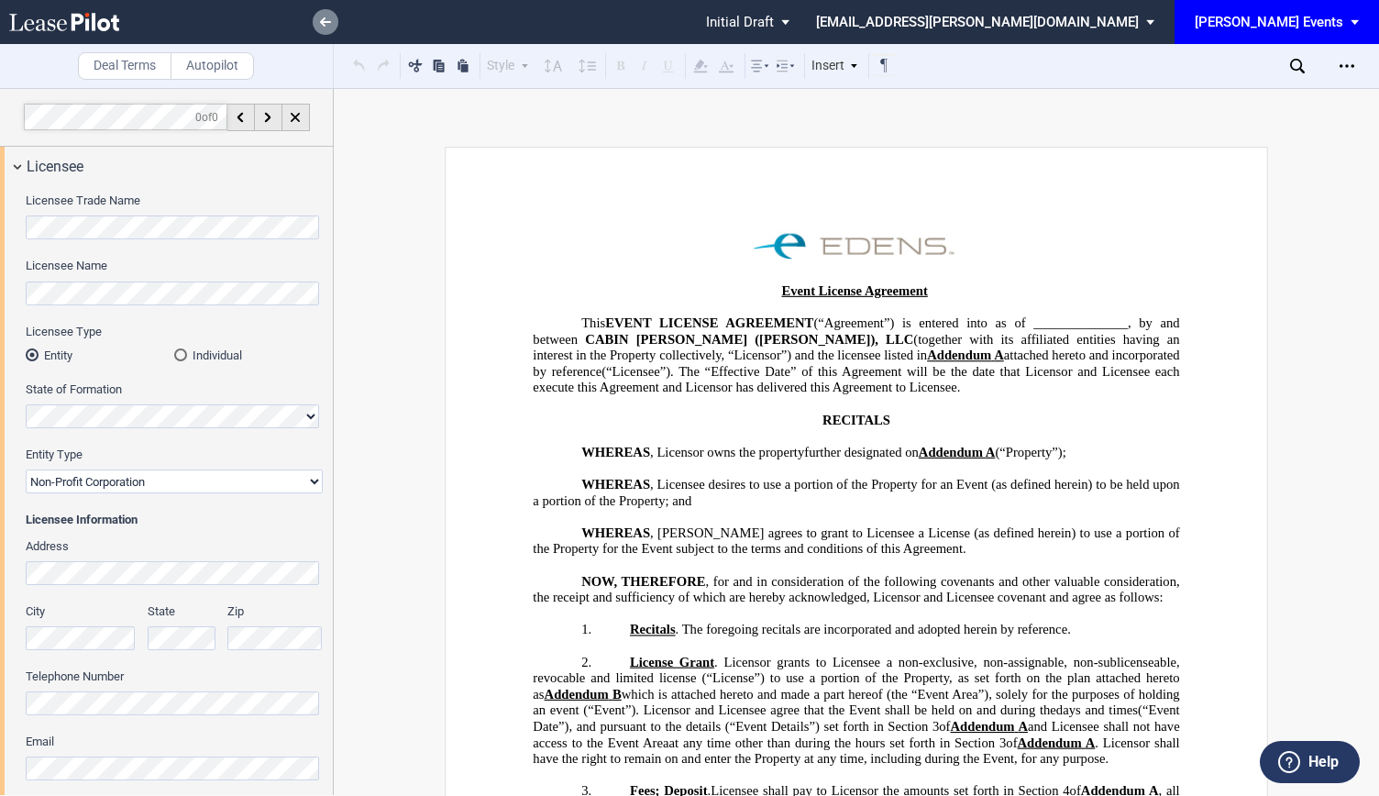
click at [320, 27] on link at bounding box center [326, 22] width 26 height 26
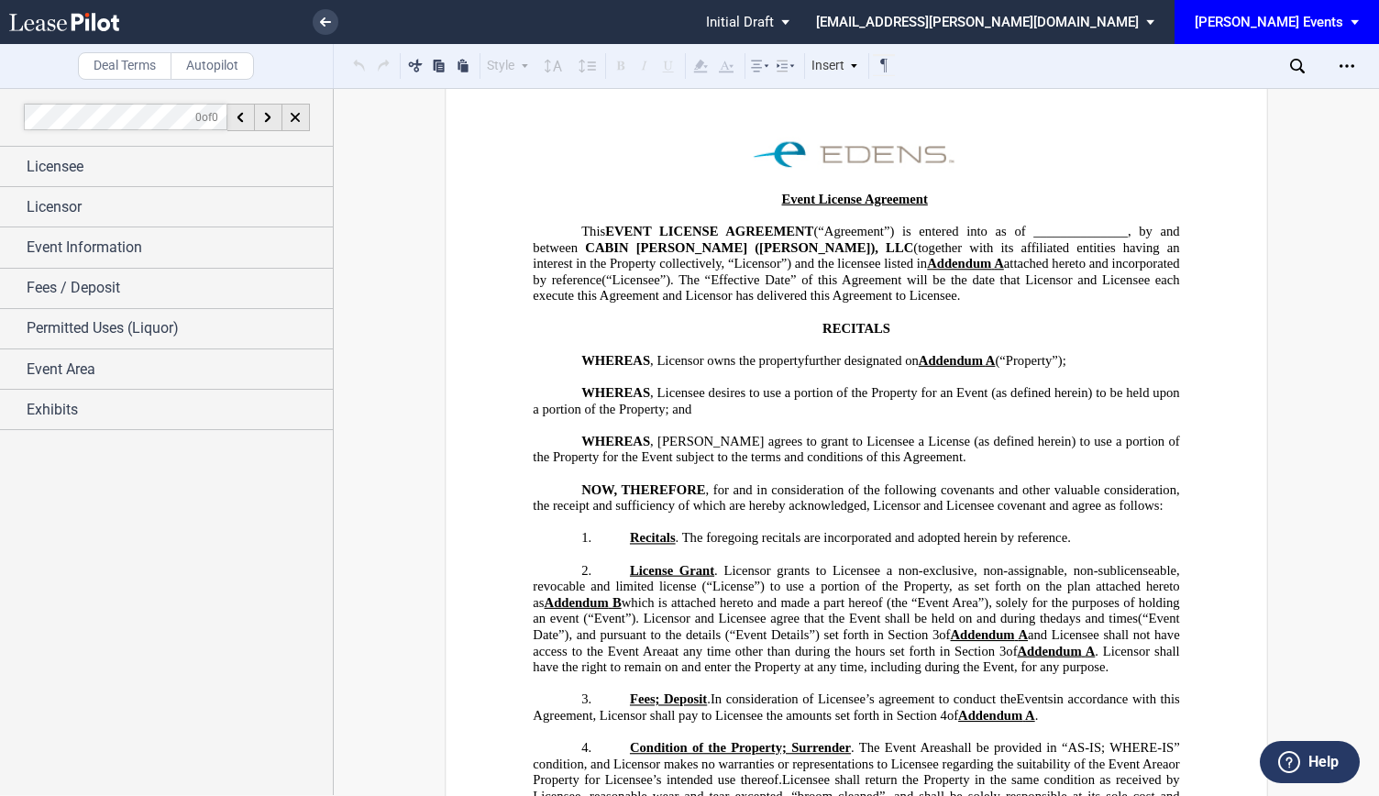
scroll to position [459, 0]
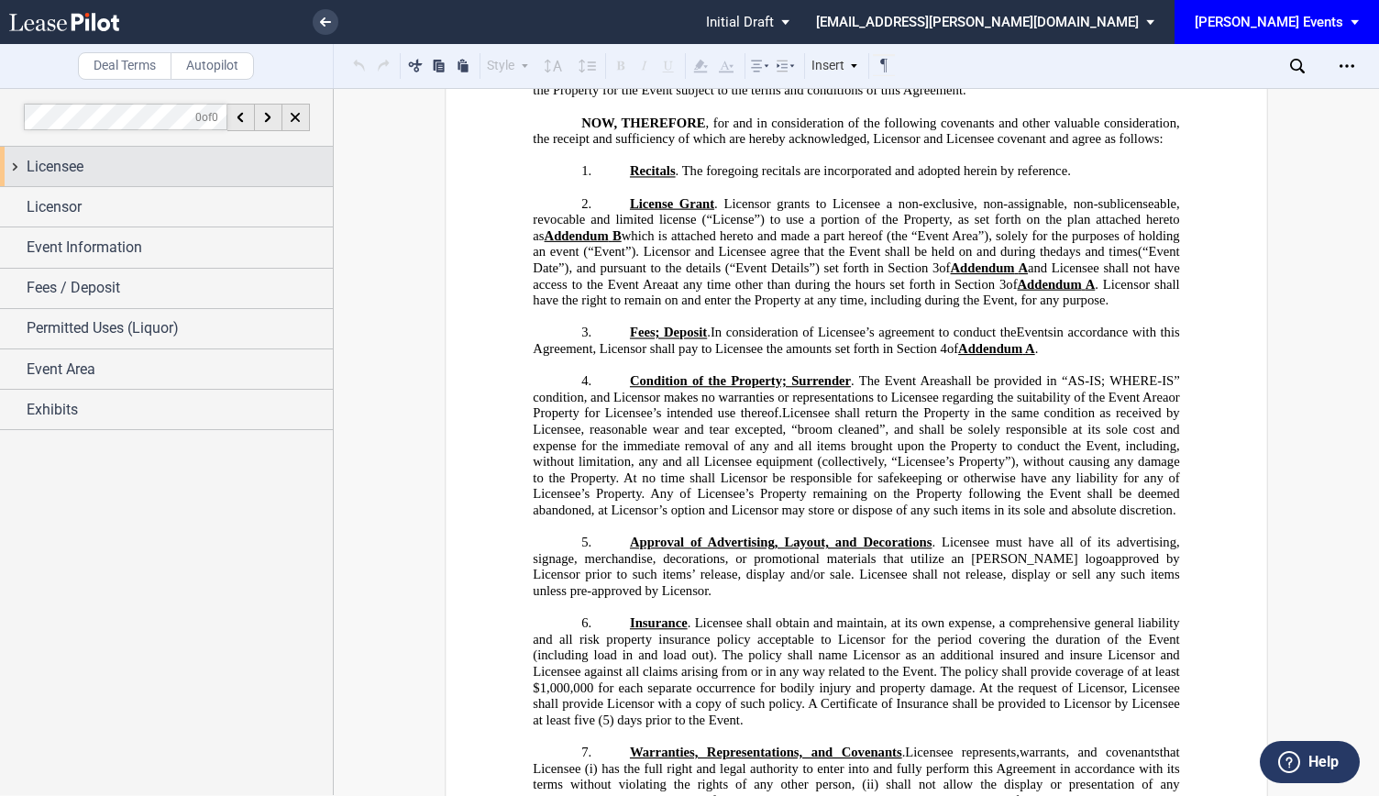
click at [94, 178] on div "Licensee" at bounding box center [166, 166] width 333 height 39
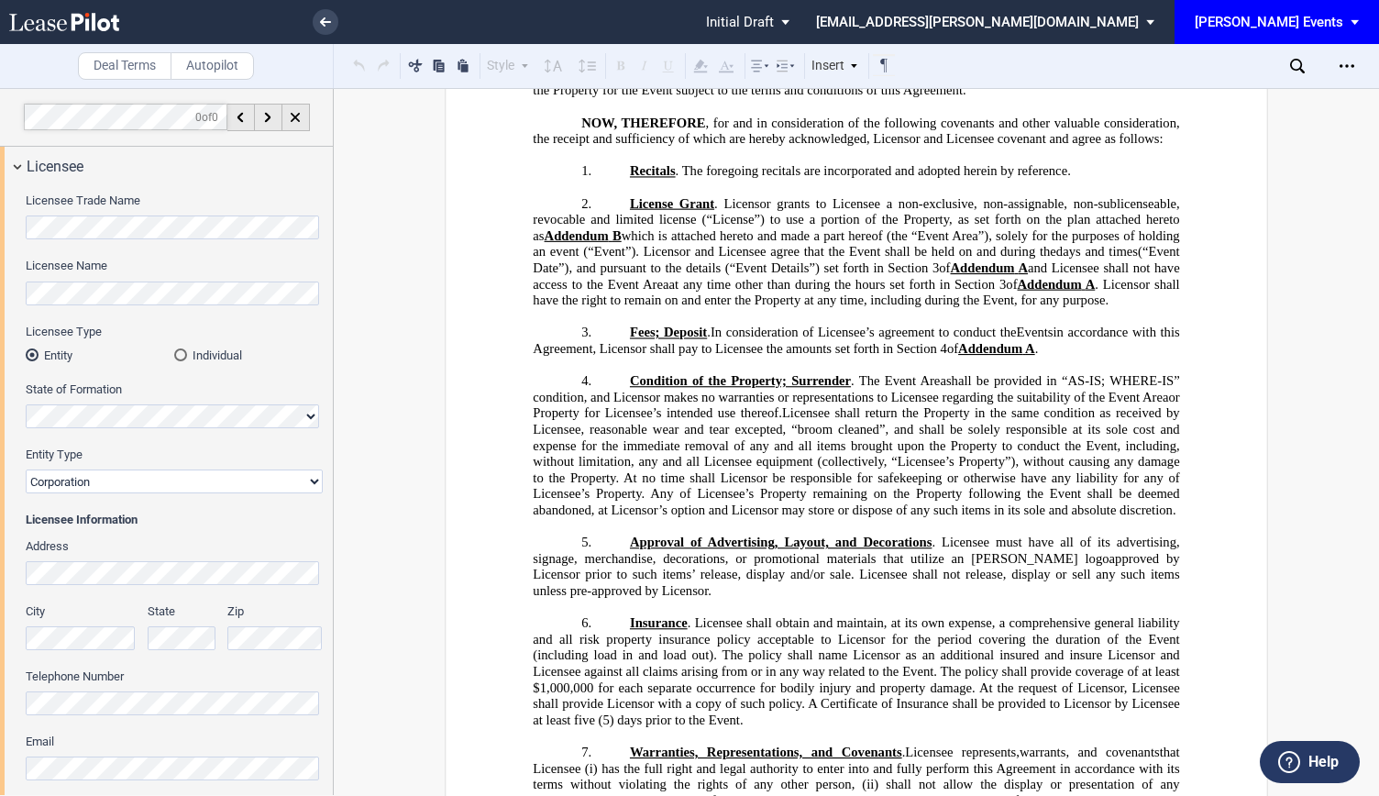
click at [0, 282] on html ".bocls-1{fill:#26354a;fill-rule:evenodd} Loading... × Pending... Pending... Ini…" at bounding box center [689, 398] width 1379 height 796
click at [0, 555] on html ".bocls-1{fill:#26354a;fill-rule:evenodd} Loading... × Pending... Pending... Ini…" at bounding box center [689, 398] width 1379 height 796
click at [198, 642] on div "City State Zip" at bounding box center [174, 636] width 319 height 65
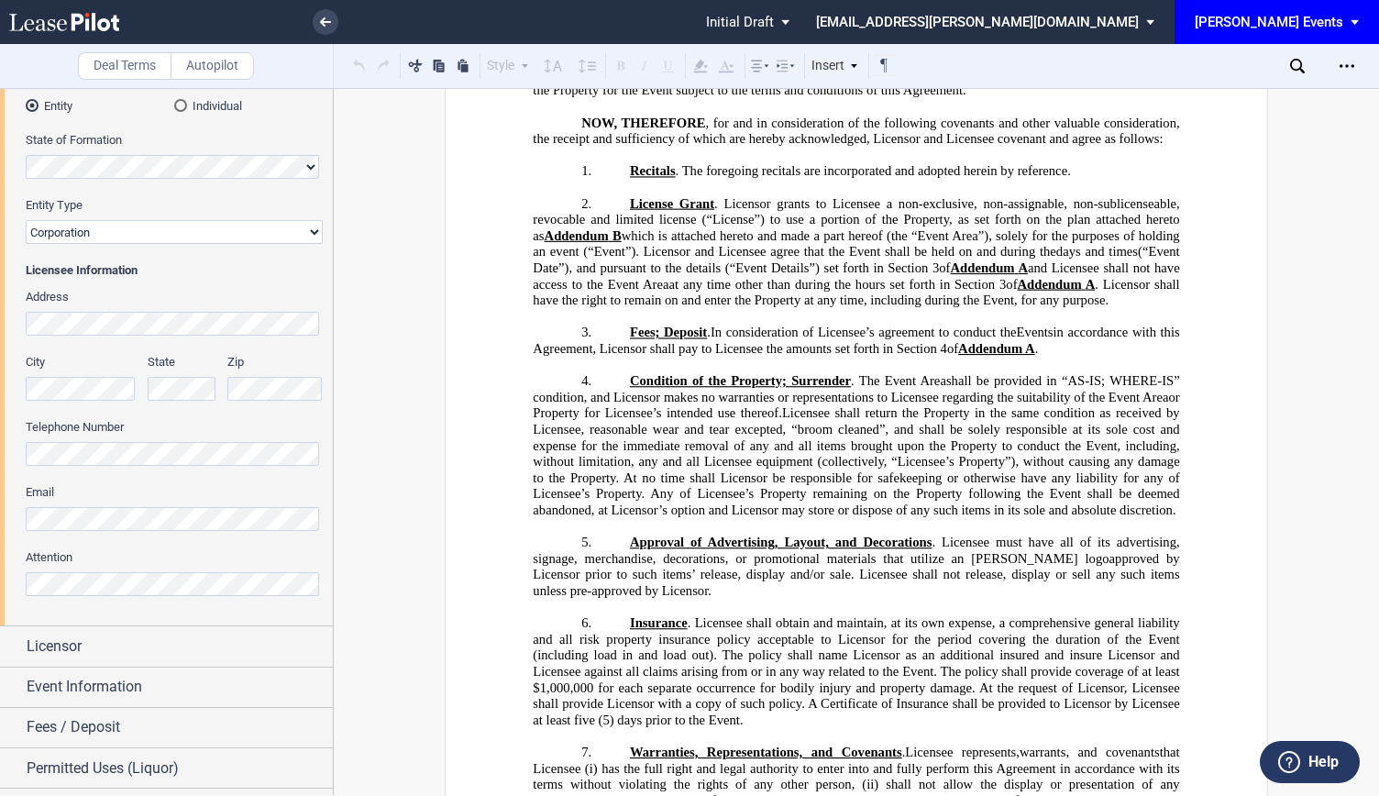
scroll to position [275, 0]
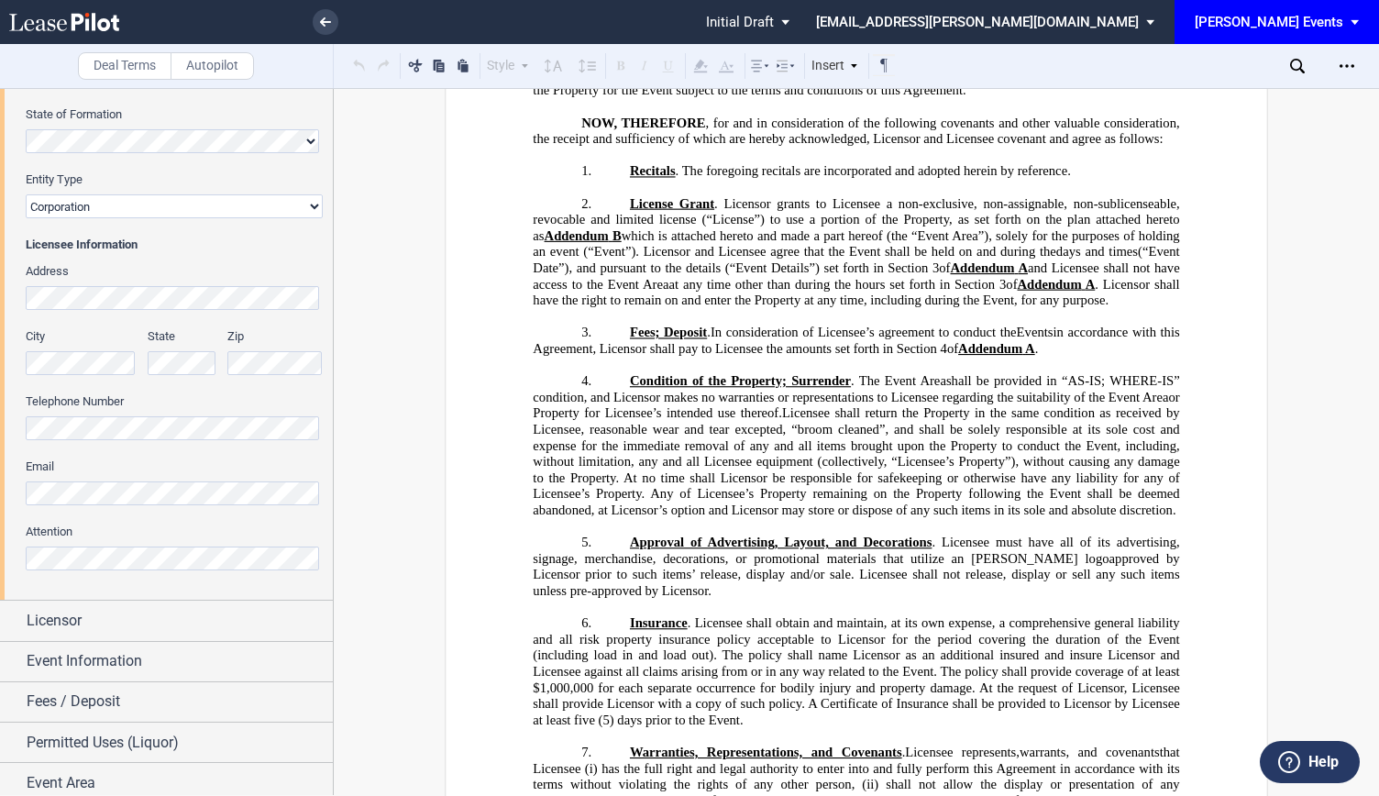
click at [0, 483] on html ".bocls-1{fill:#26354a;fill-rule:evenodd} Loading... × Pending... Pending... Ini…" at bounding box center [689, 398] width 1379 height 796
click at [0, 439] on html ".bocls-1{fill:#26354a;fill-rule:evenodd} Loading... × Pending... Pending... Ini…" at bounding box center [689, 398] width 1379 height 796
click at [0, 537] on html ".bocls-1{fill:#26354a;fill-rule:evenodd} Loading... × Pending... Pending... Ini…" at bounding box center [689, 398] width 1379 height 796
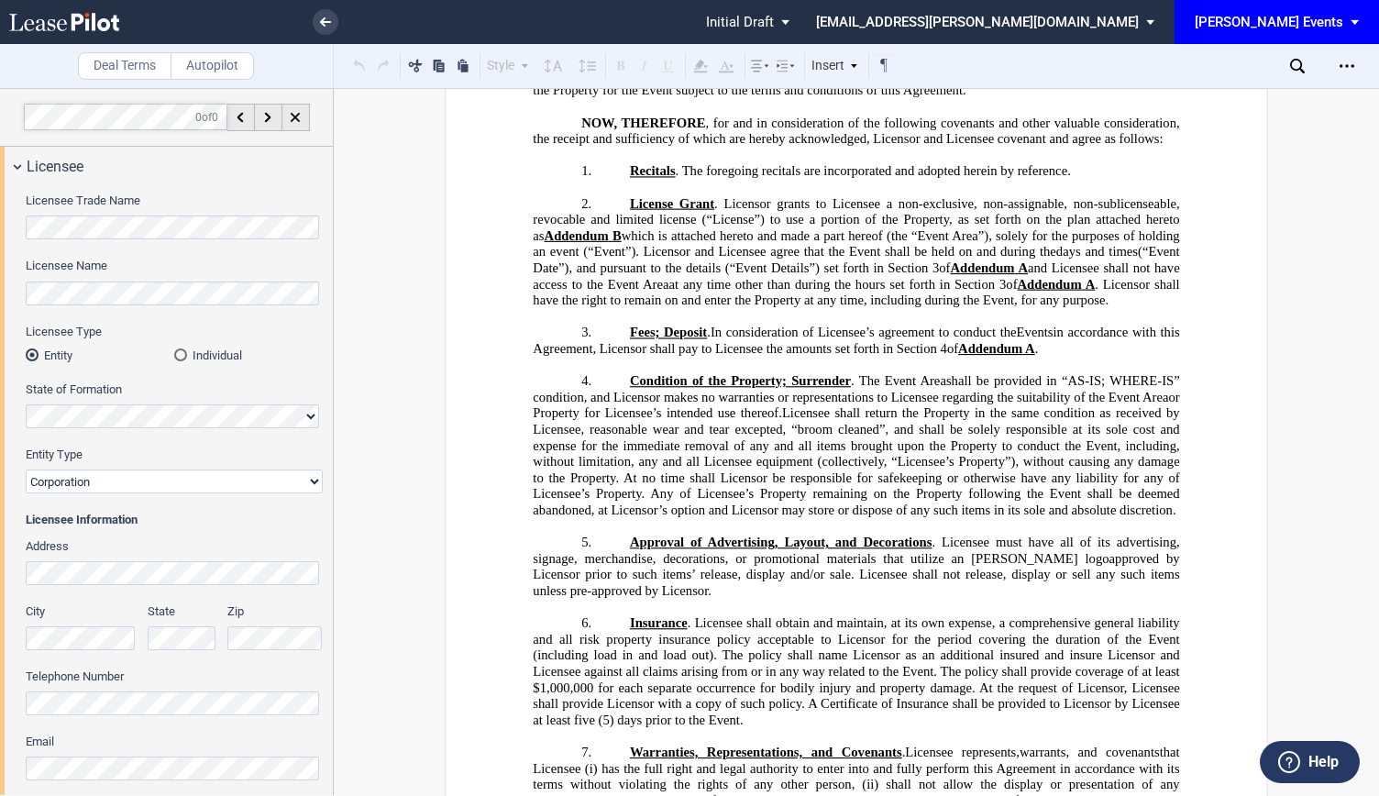
scroll to position [322, 0]
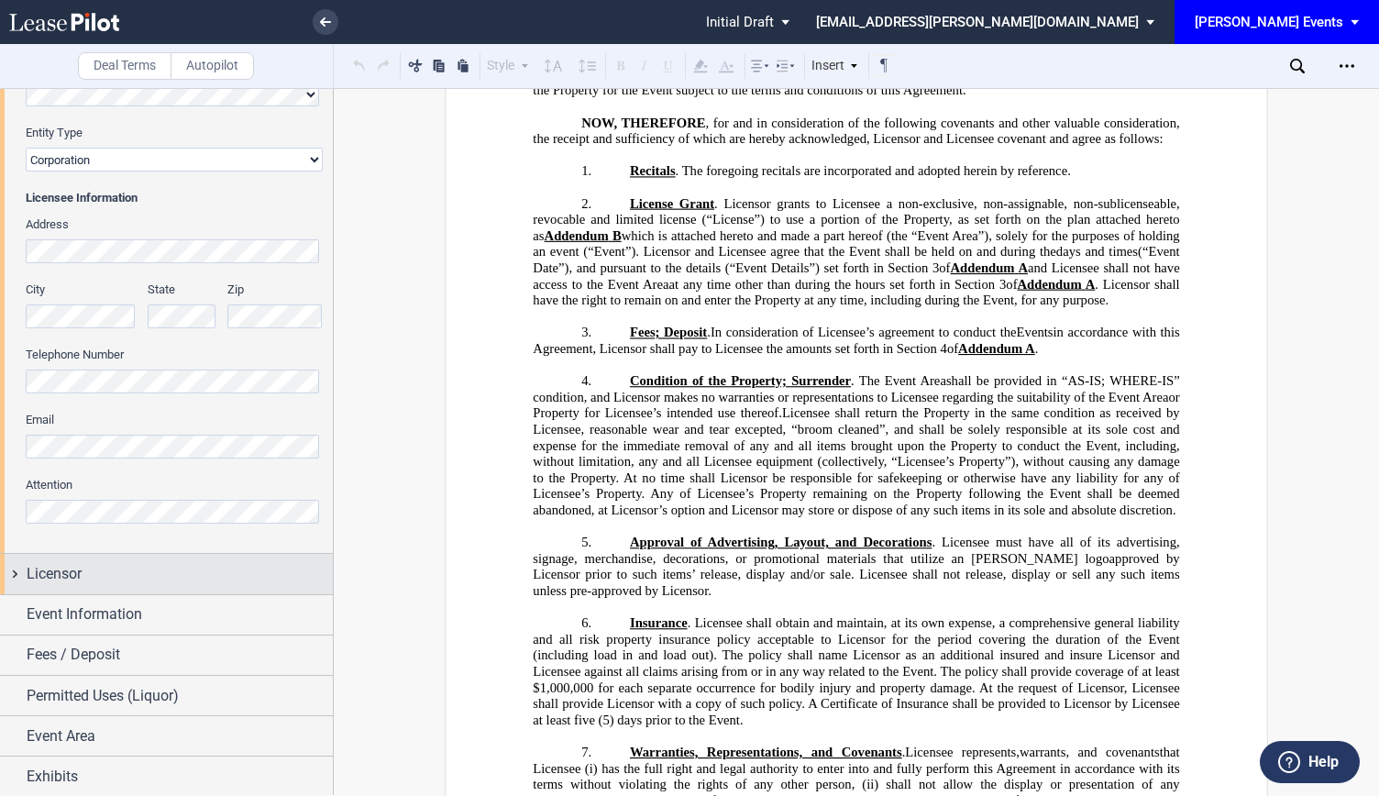
click at [87, 571] on div "Licensor" at bounding box center [180, 574] width 306 height 22
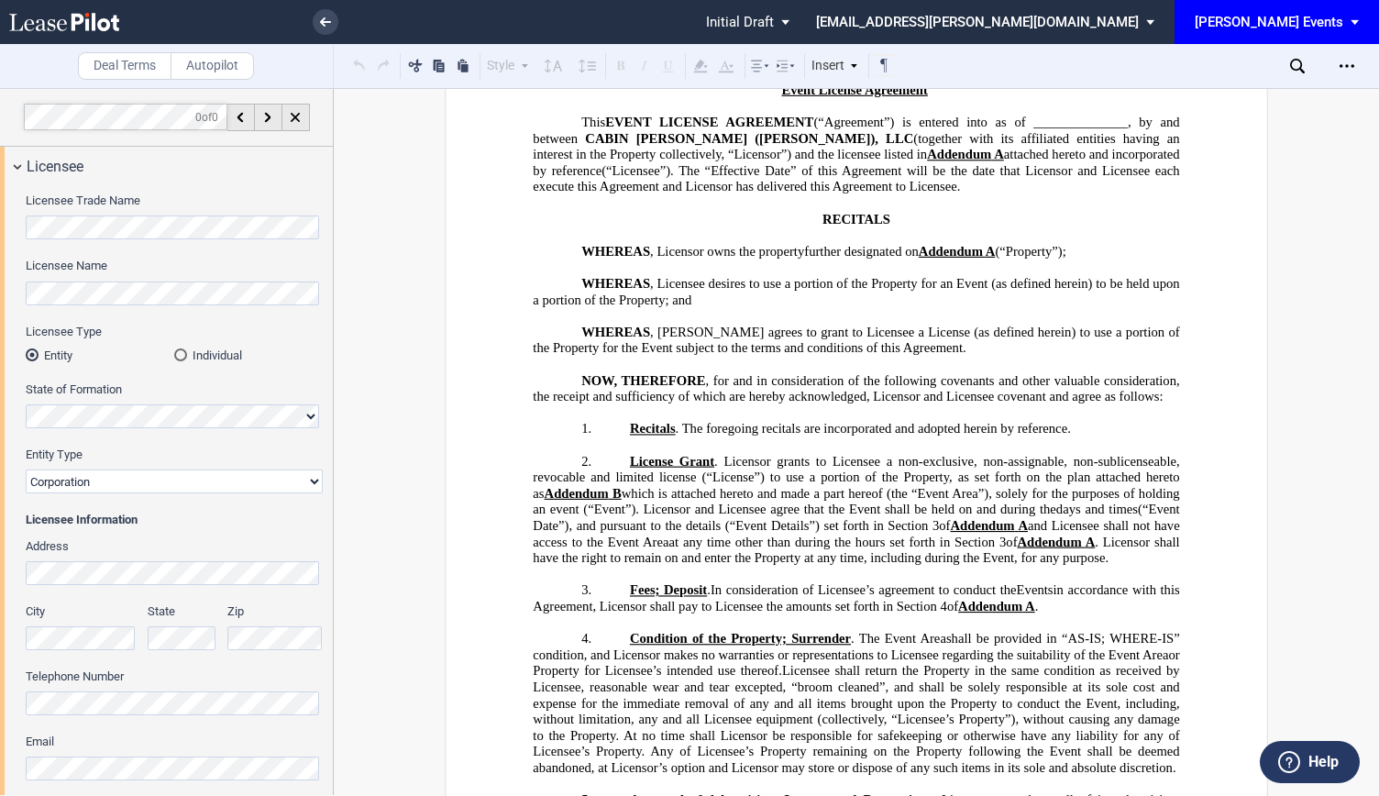
scroll to position [92, 0]
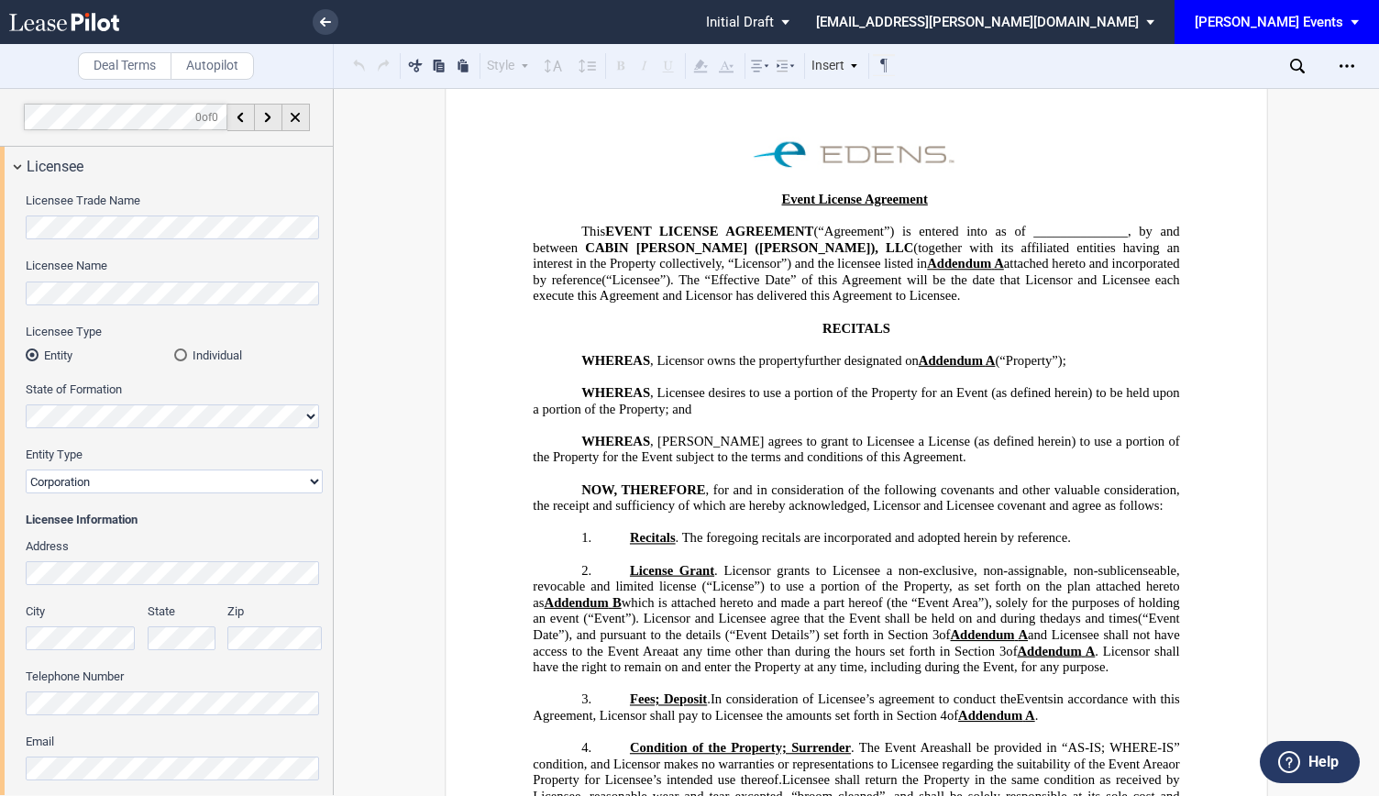
click at [88, 13] on use at bounding box center [64, 22] width 110 height 18
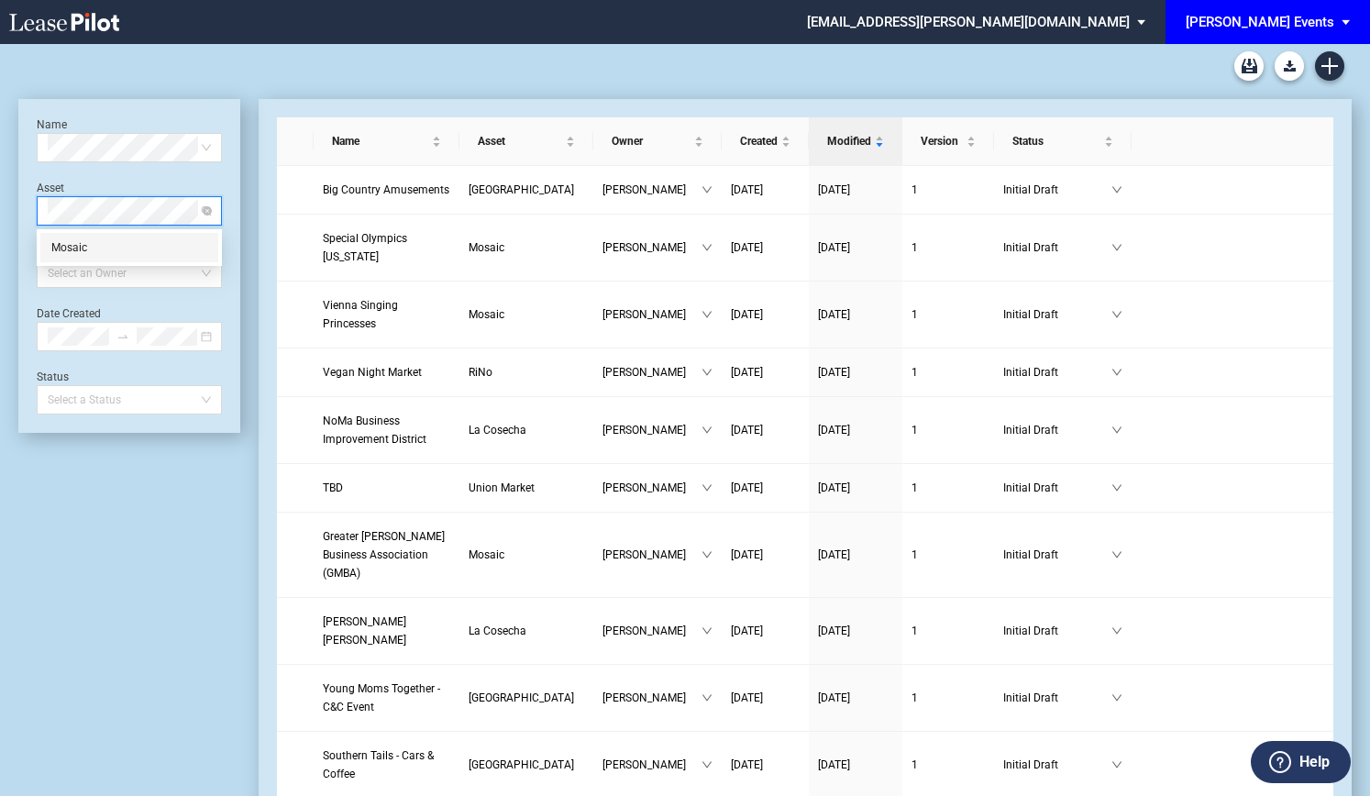
click at [173, 241] on div "Mosaic" at bounding box center [129, 247] width 156 height 18
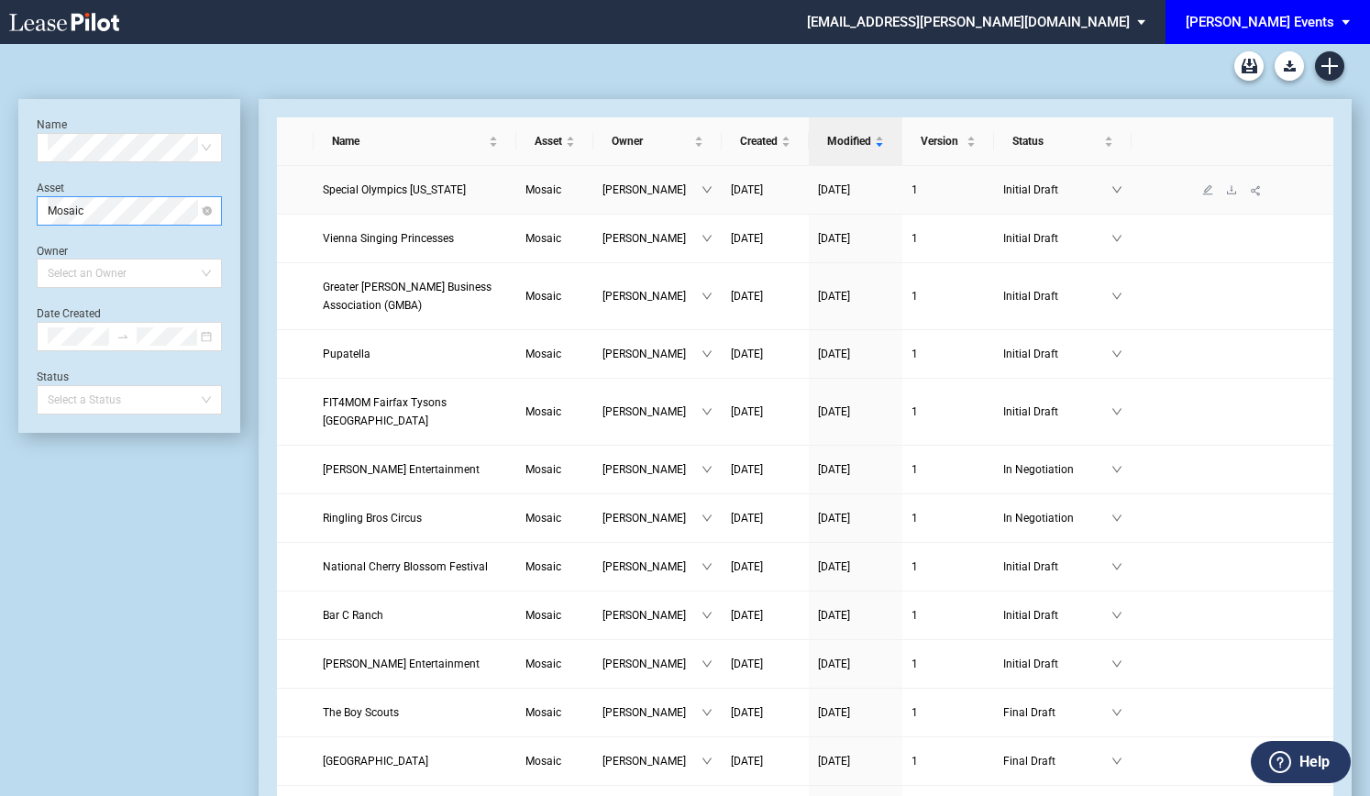
click at [396, 188] on span "Special Olympics [US_STATE]" at bounding box center [394, 189] width 143 height 13
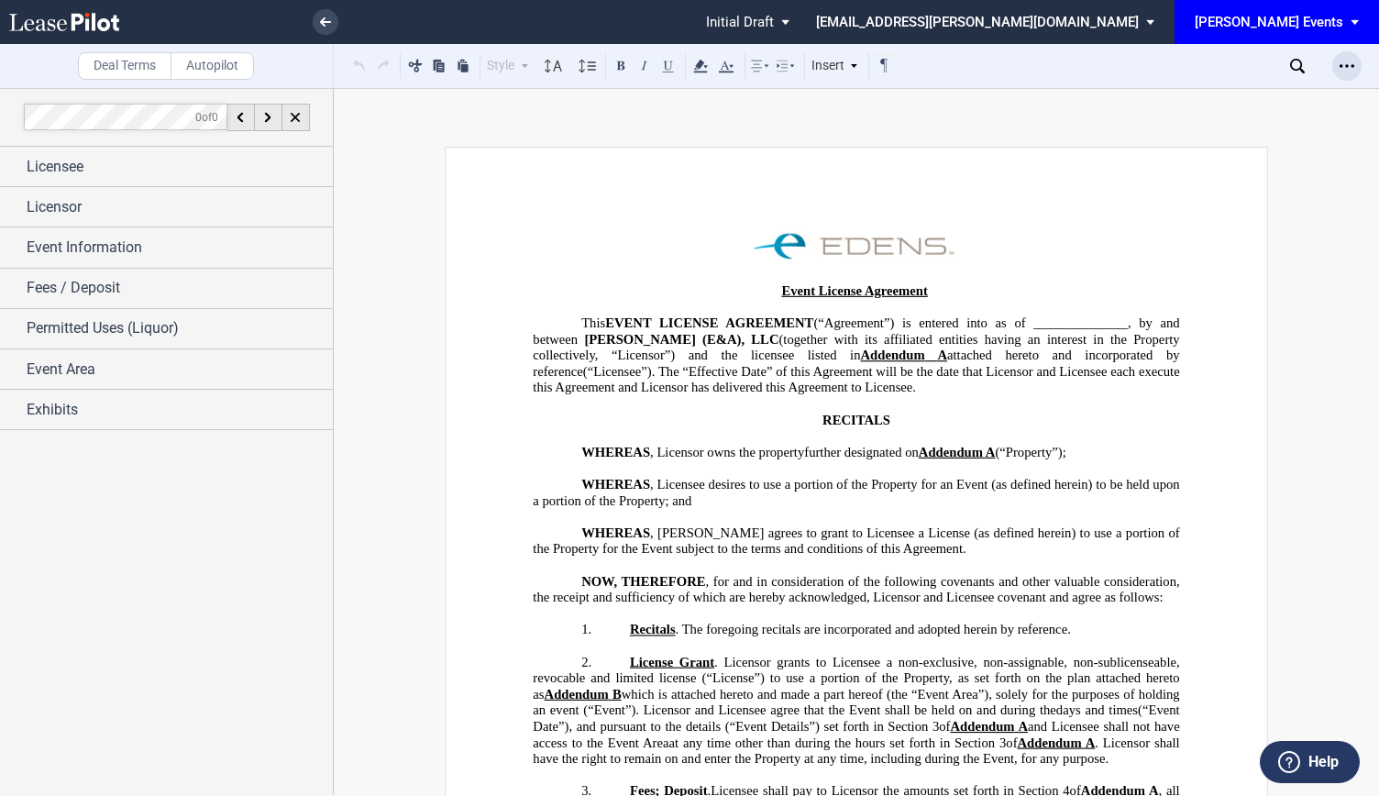
click at [1356, 65] on div "Open Lease options menu" at bounding box center [1347, 65] width 29 height 29
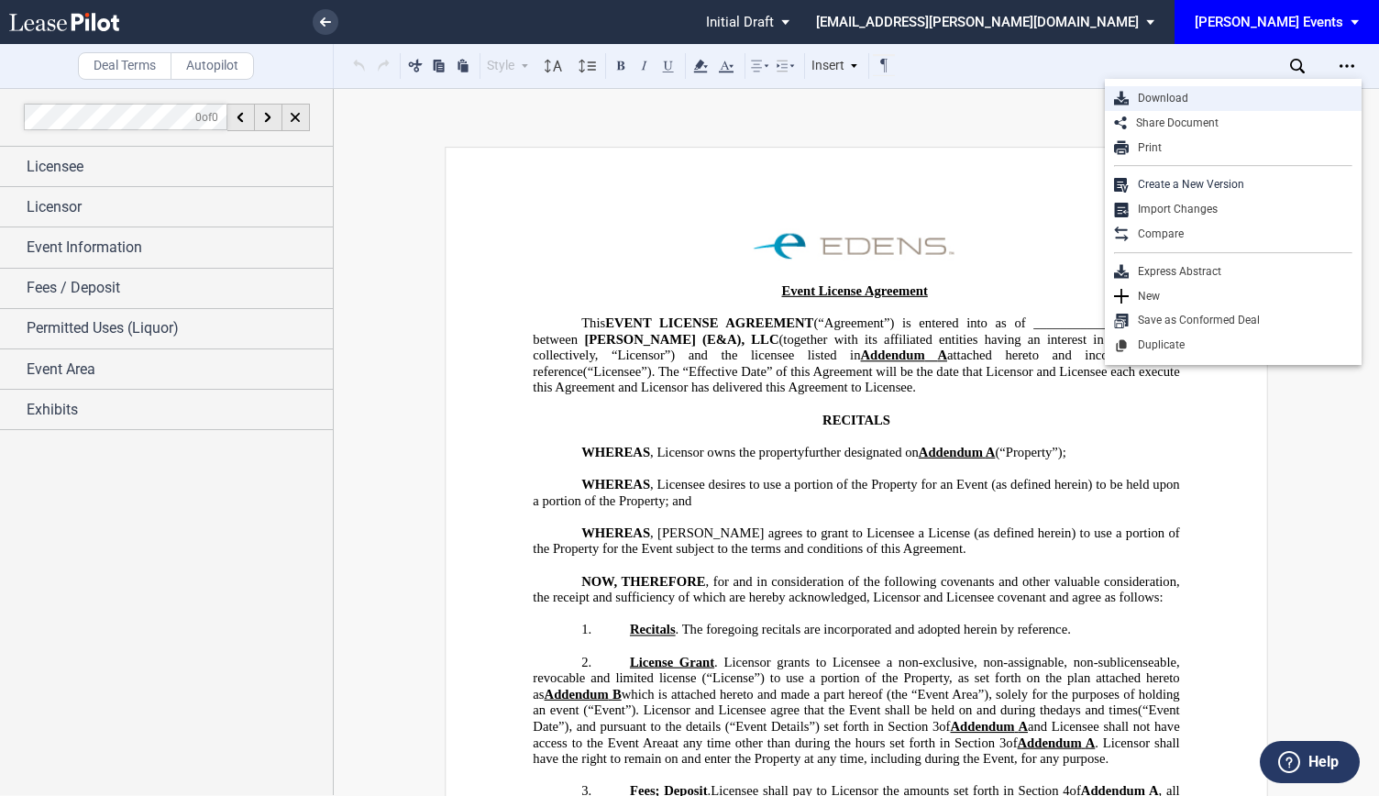
click at [1200, 104] on div "Download" at bounding box center [1241, 99] width 224 height 16
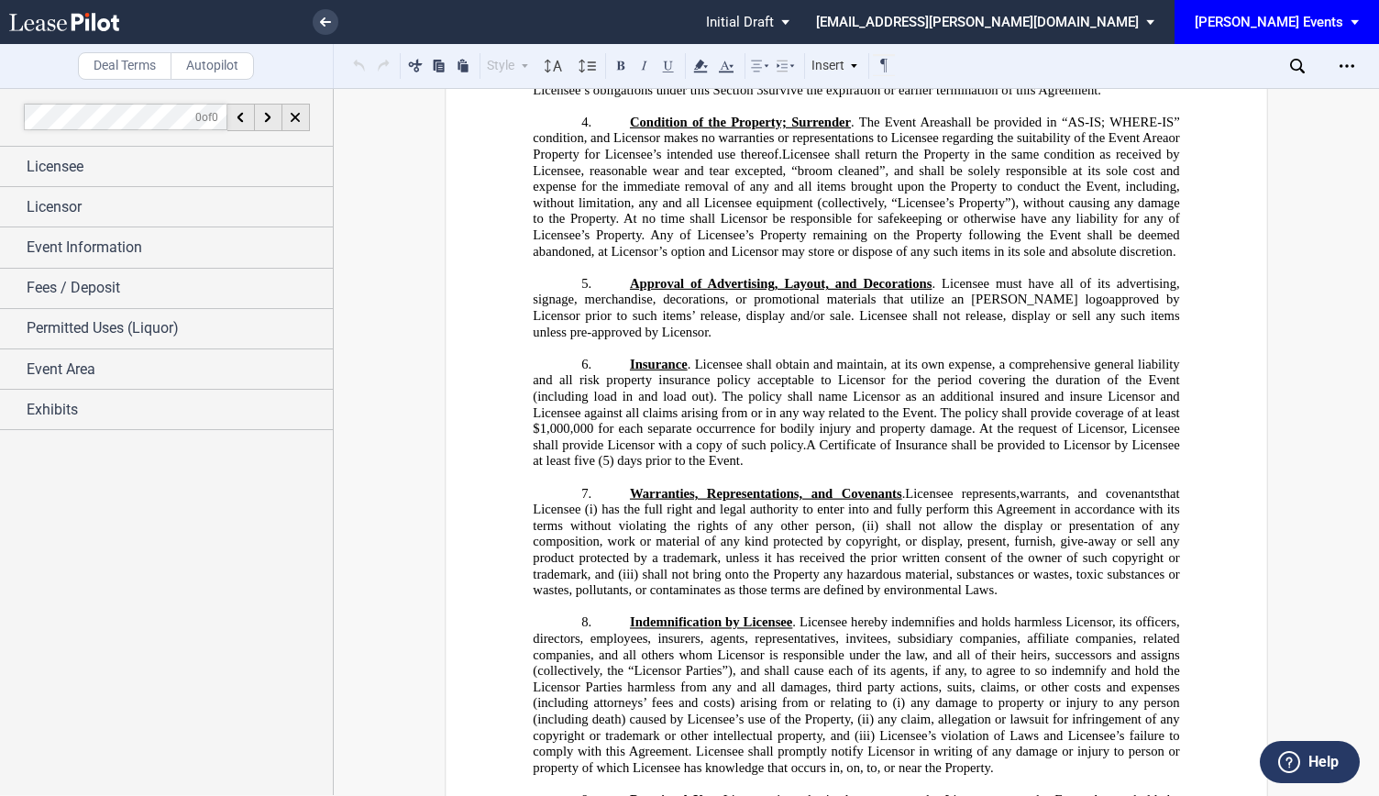
drag, startPoint x: 802, startPoint y: 364, endPoint x: 787, endPoint y: 500, distance: 136.5
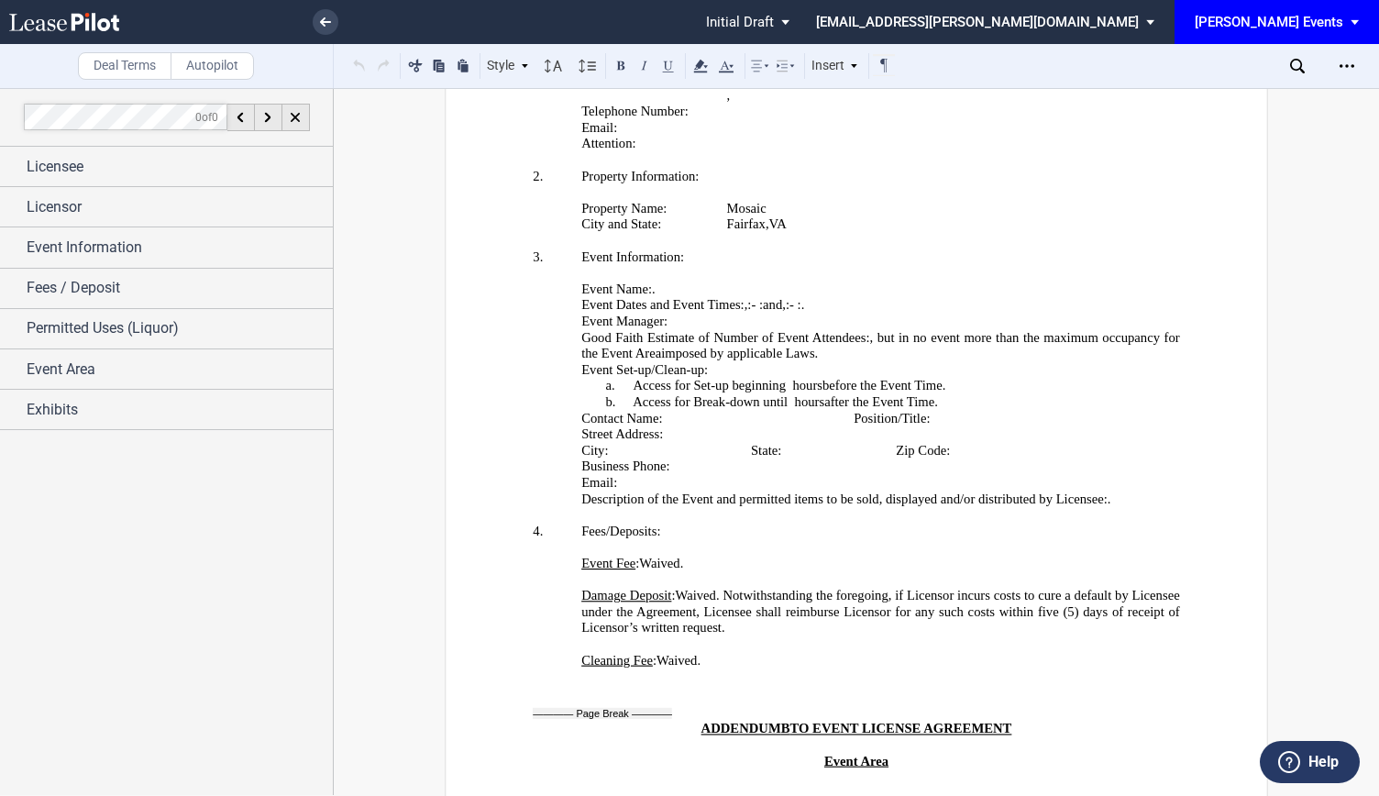
scroll to position [3665, 0]
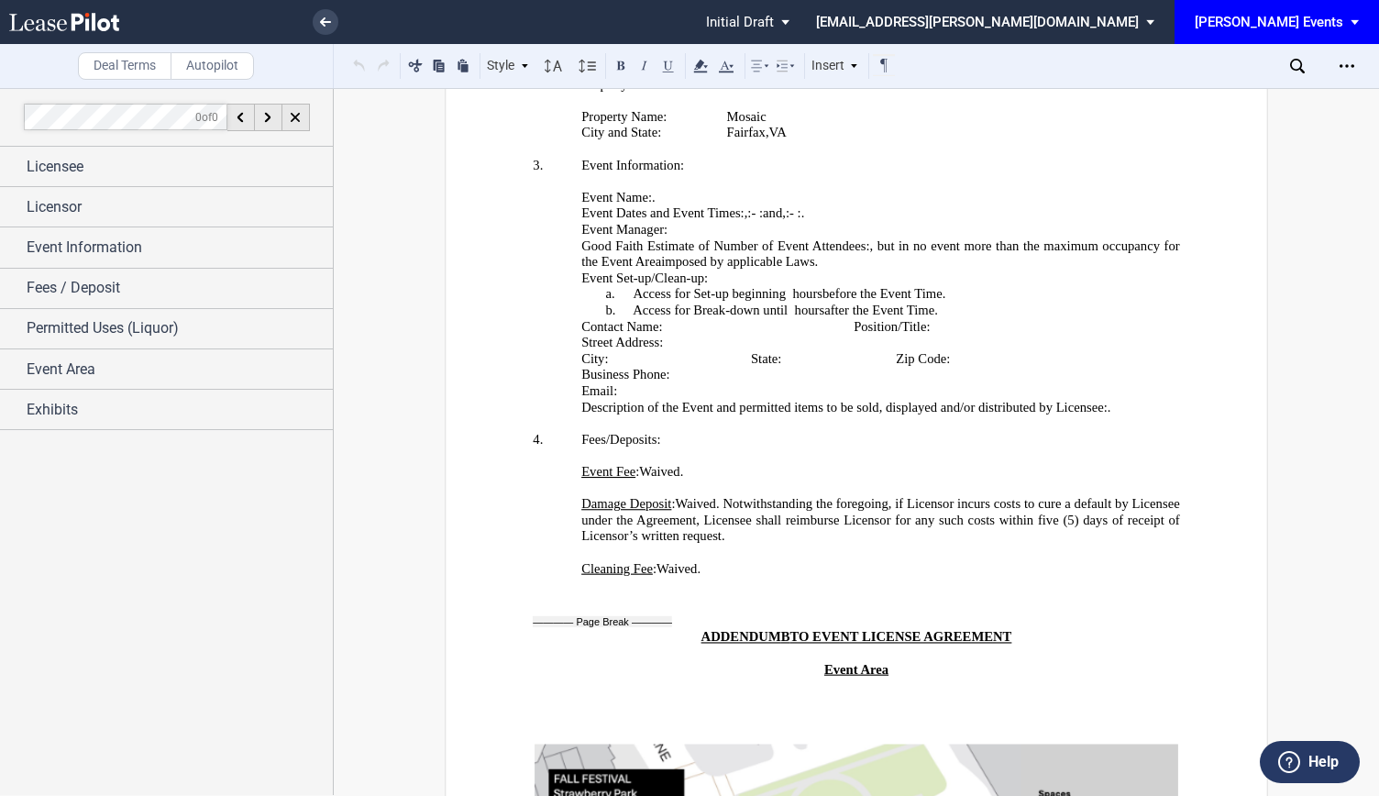
click at [759, 694] on p "﻿" at bounding box center [856, 702] width 647 height 17
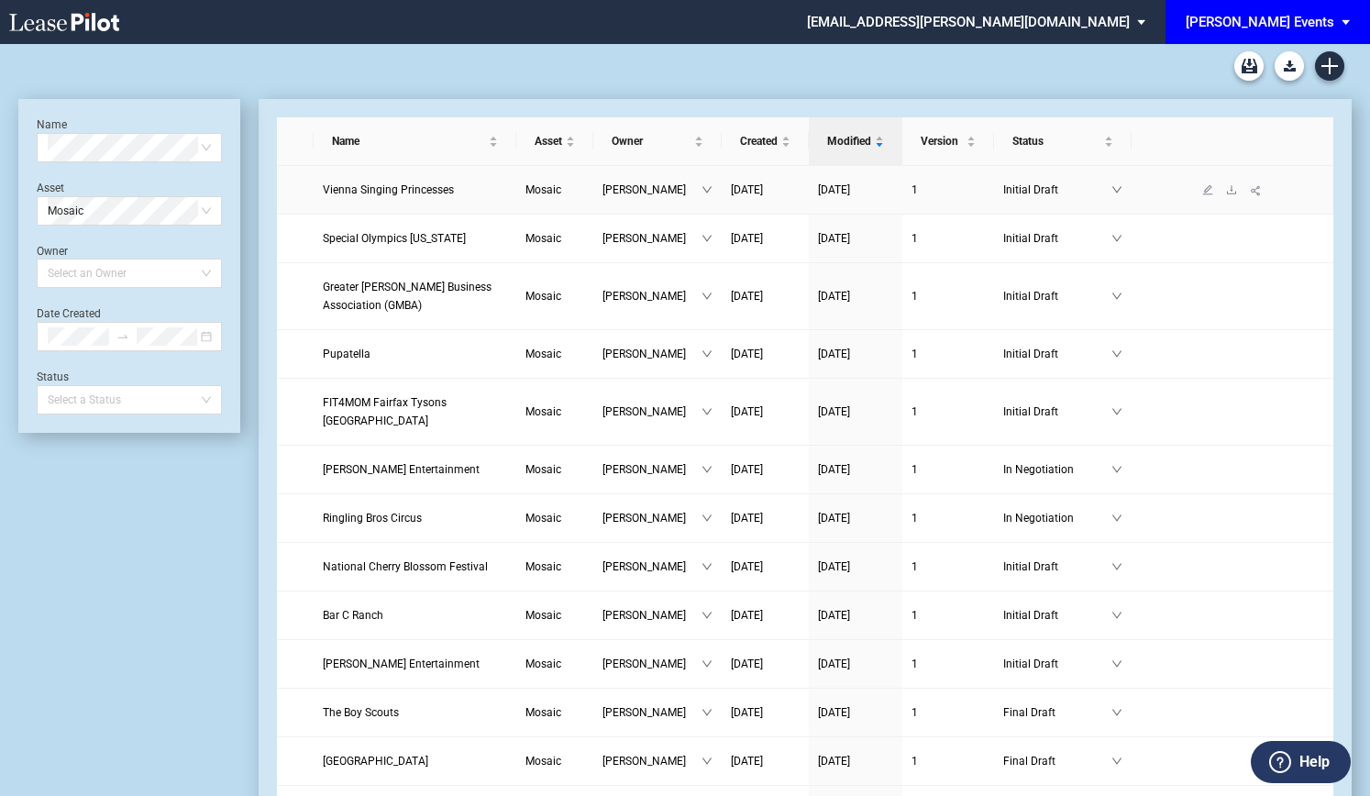
click at [403, 184] on span "Vienna Singing Princesses" at bounding box center [388, 189] width 131 height 13
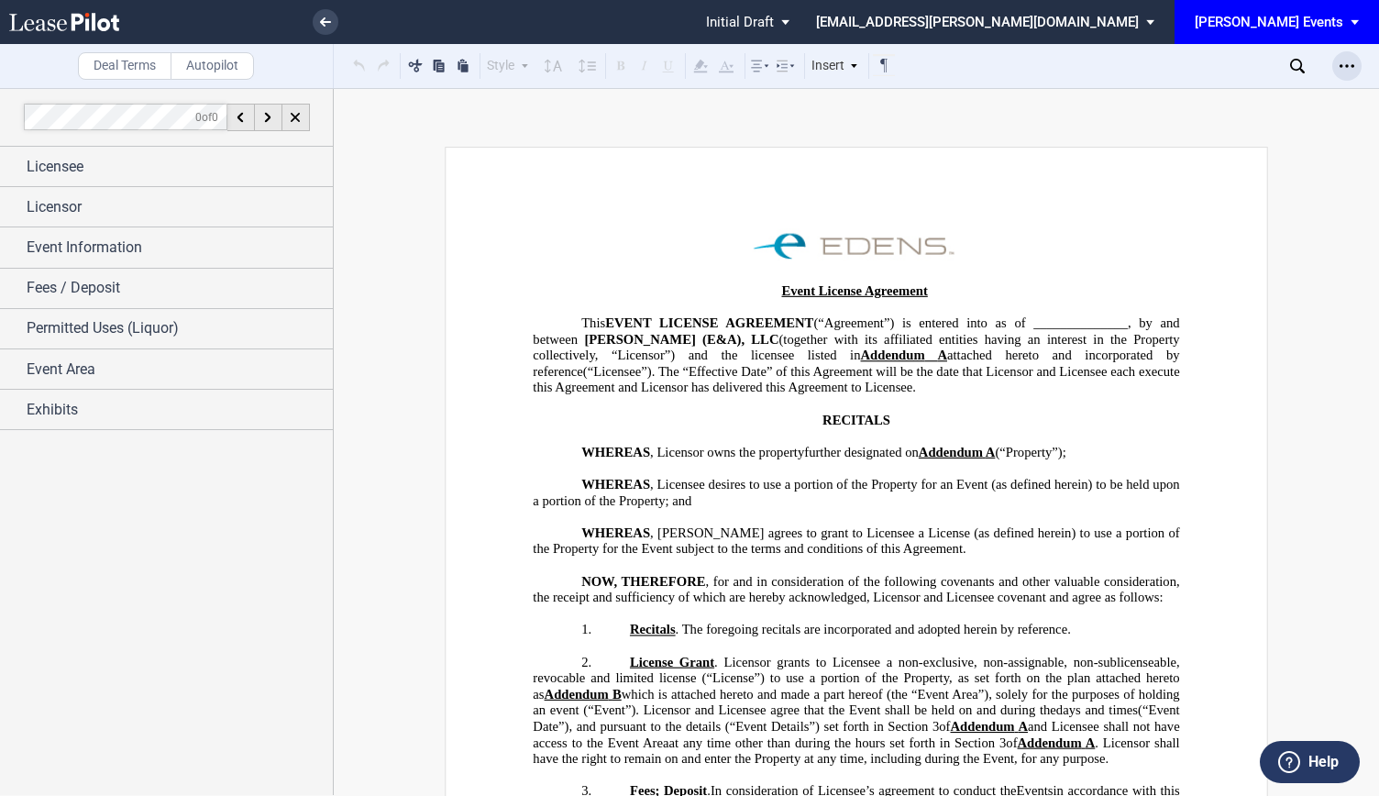
click at [1343, 72] on icon "Open Lease options menu" at bounding box center [1347, 66] width 15 height 15
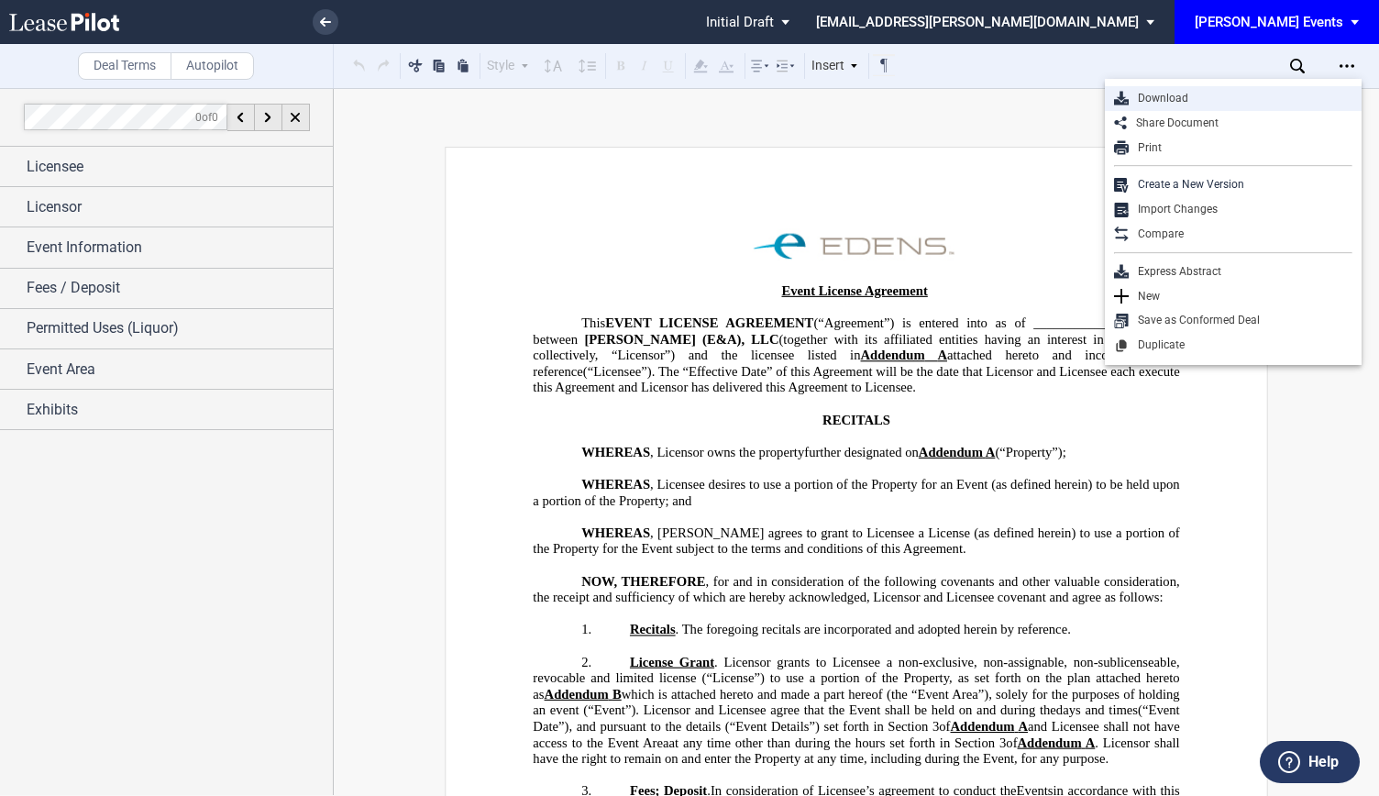
click at [1231, 98] on div "Download" at bounding box center [1241, 99] width 224 height 16
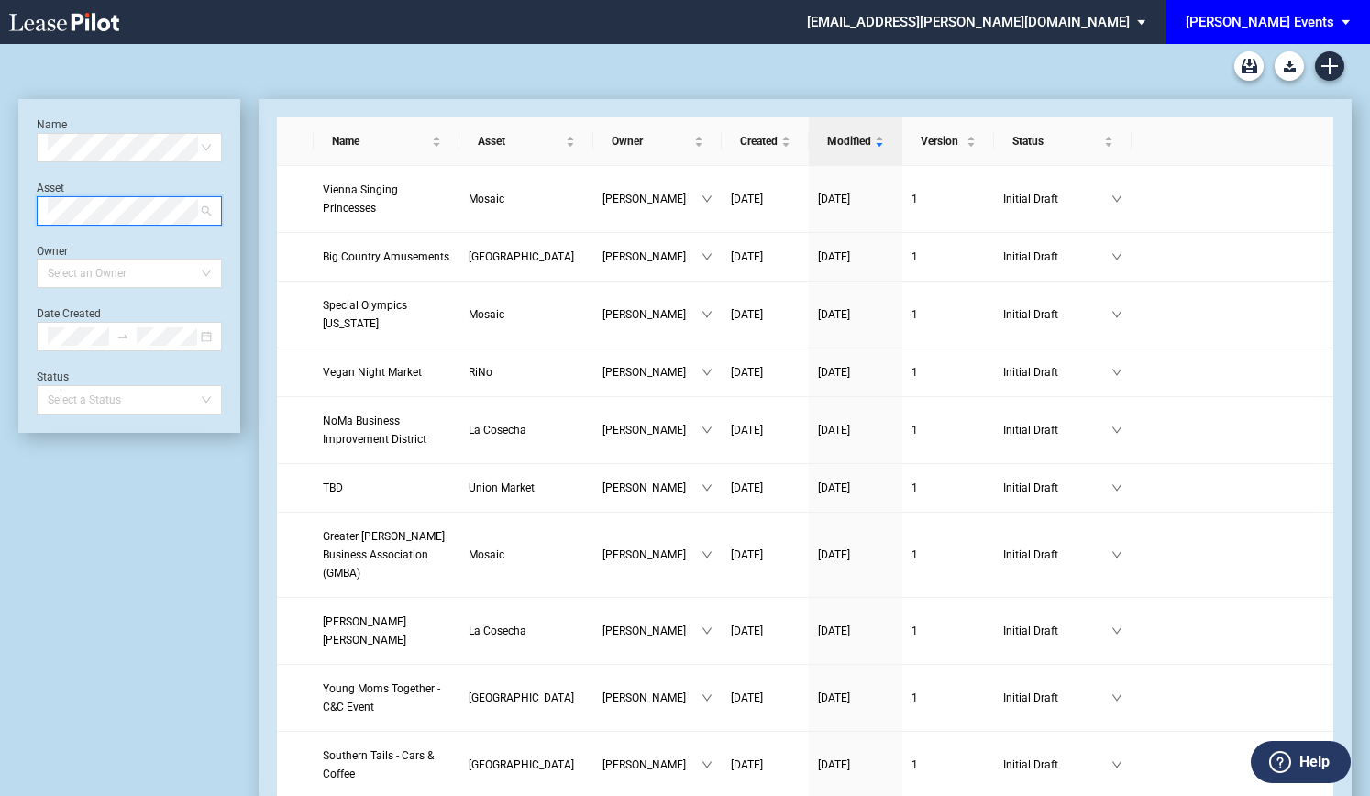
click at [208, 209] on span at bounding box center [129, 211] width 163 height 28
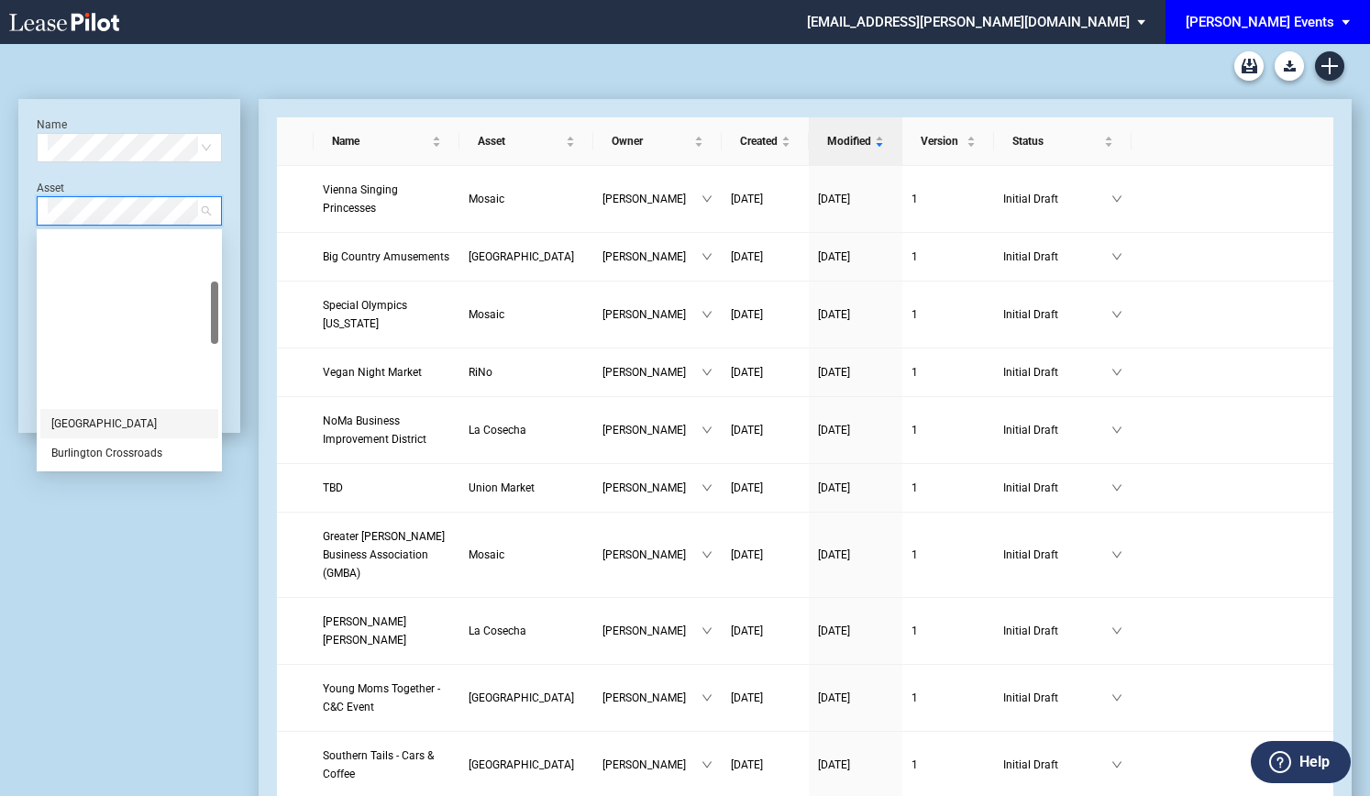
scroll to position [183, 0]
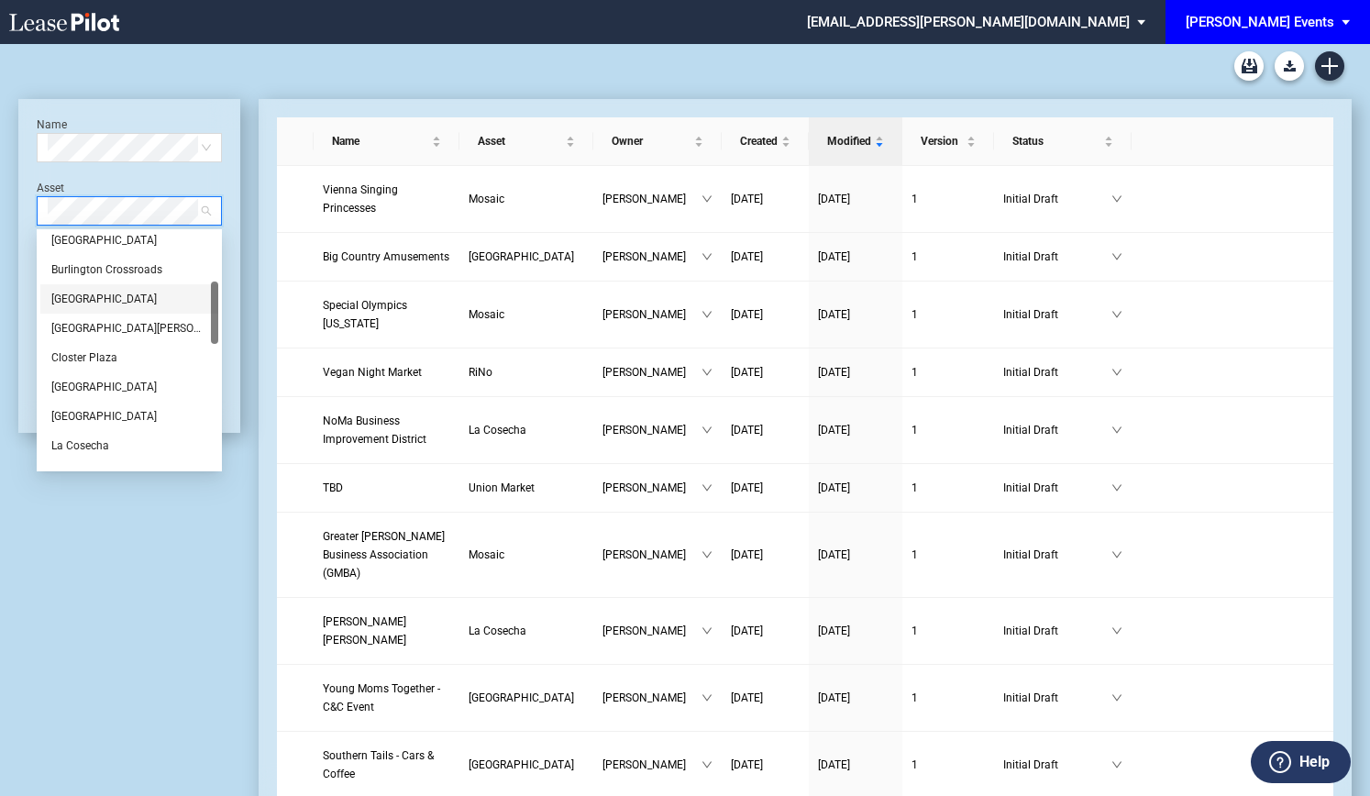
click at [136, 298] on div "[GEOGRAPHIC_DATA]" at bounding box center [129, 299] width 156 height 18
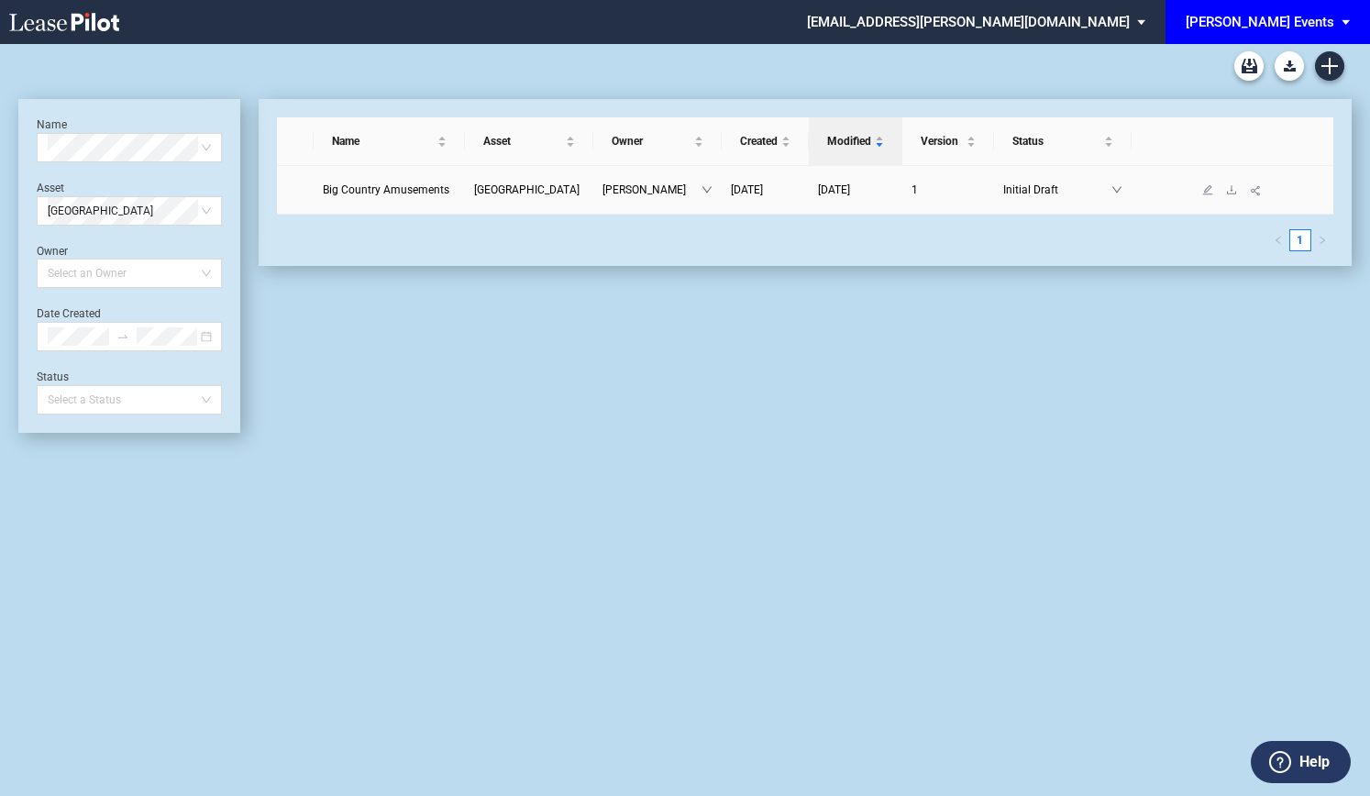
click at [417, 194] on span "Big Country Amusements" at bounding box center [386, 189] width 127 height 13
click at [399, 185] on span "Big Country Amusements" at bounding box center [386, 189] width 127 height 13
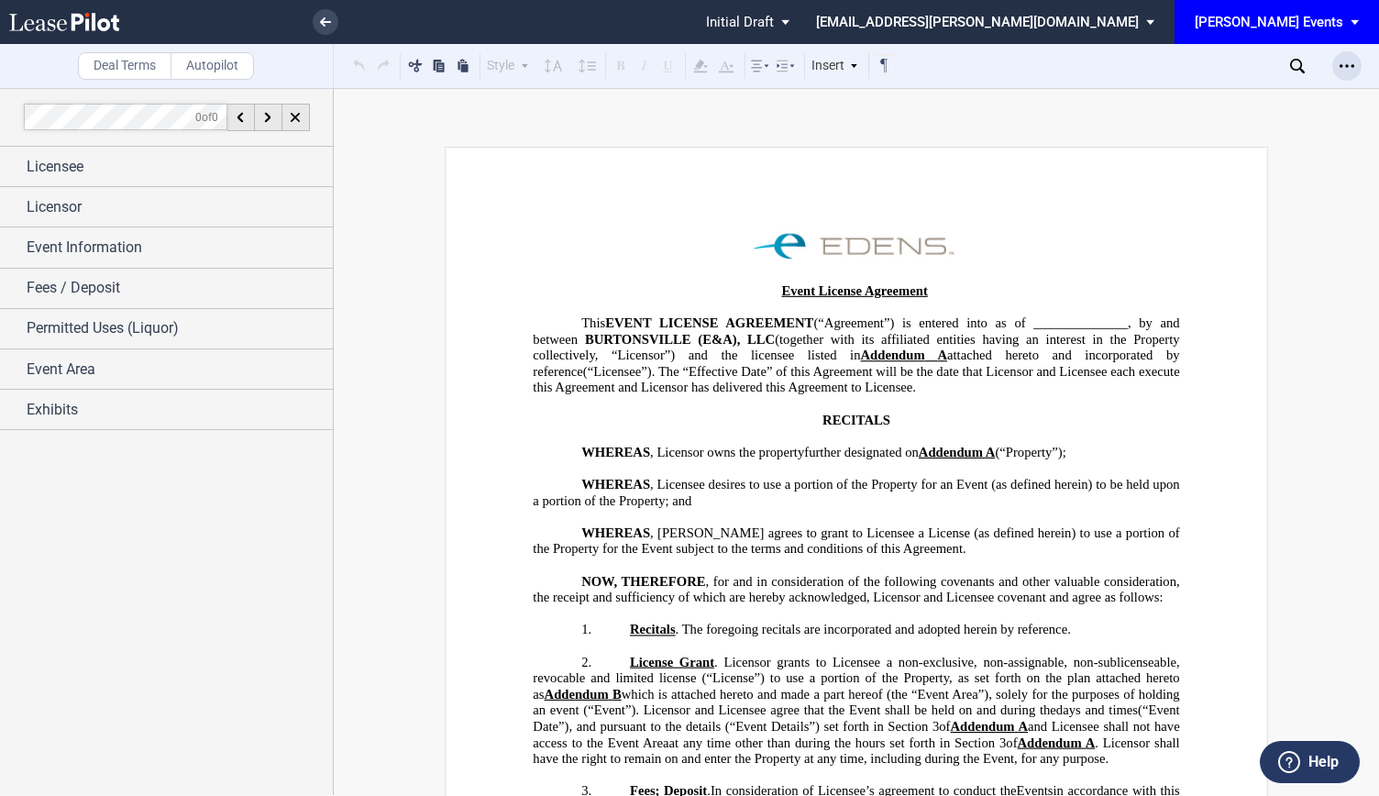
click at [1358, 75] on div "Open Lease options menu" at bounding box center [1347, 65] width 29 height 29
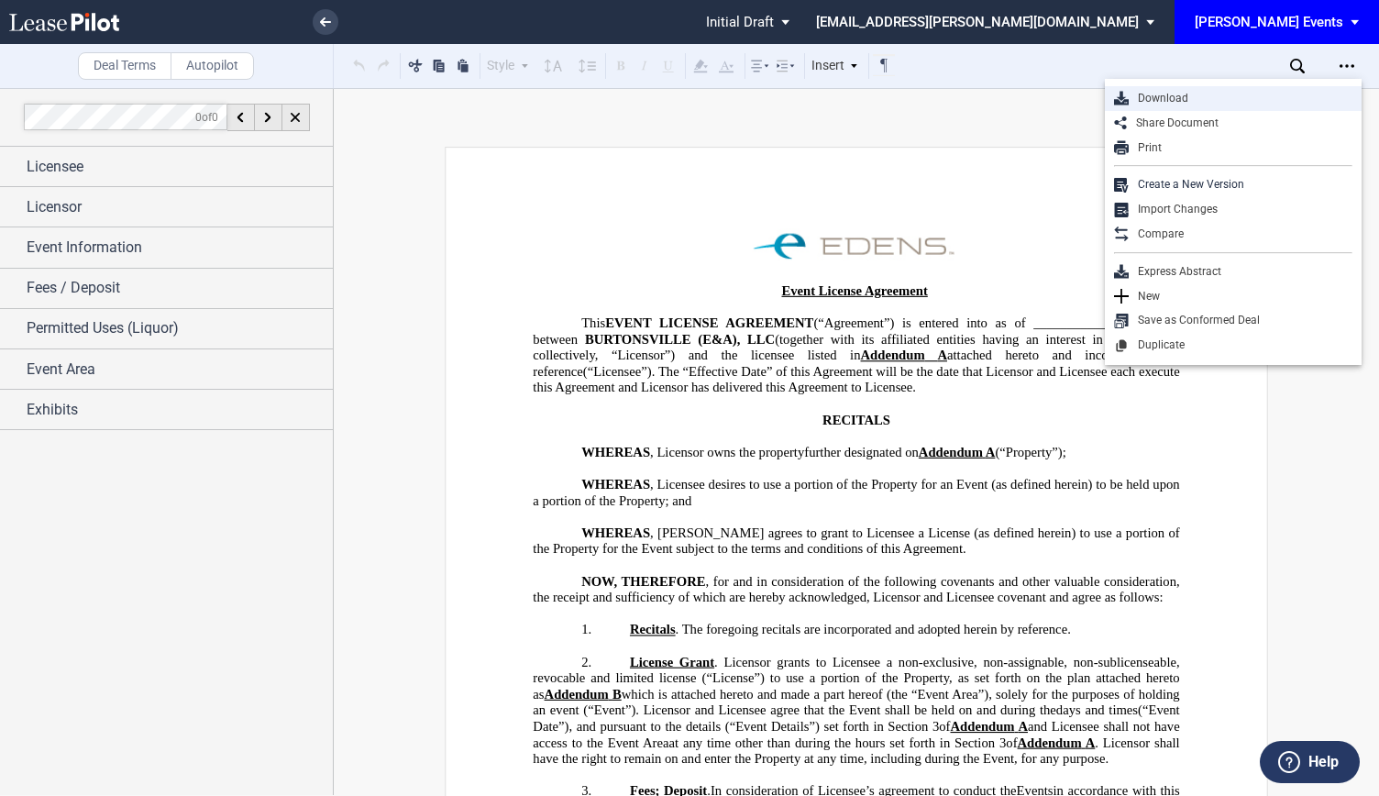
click at [1226, 97] on div "Download" at bounding box center [1241, 99] width 224 height 16
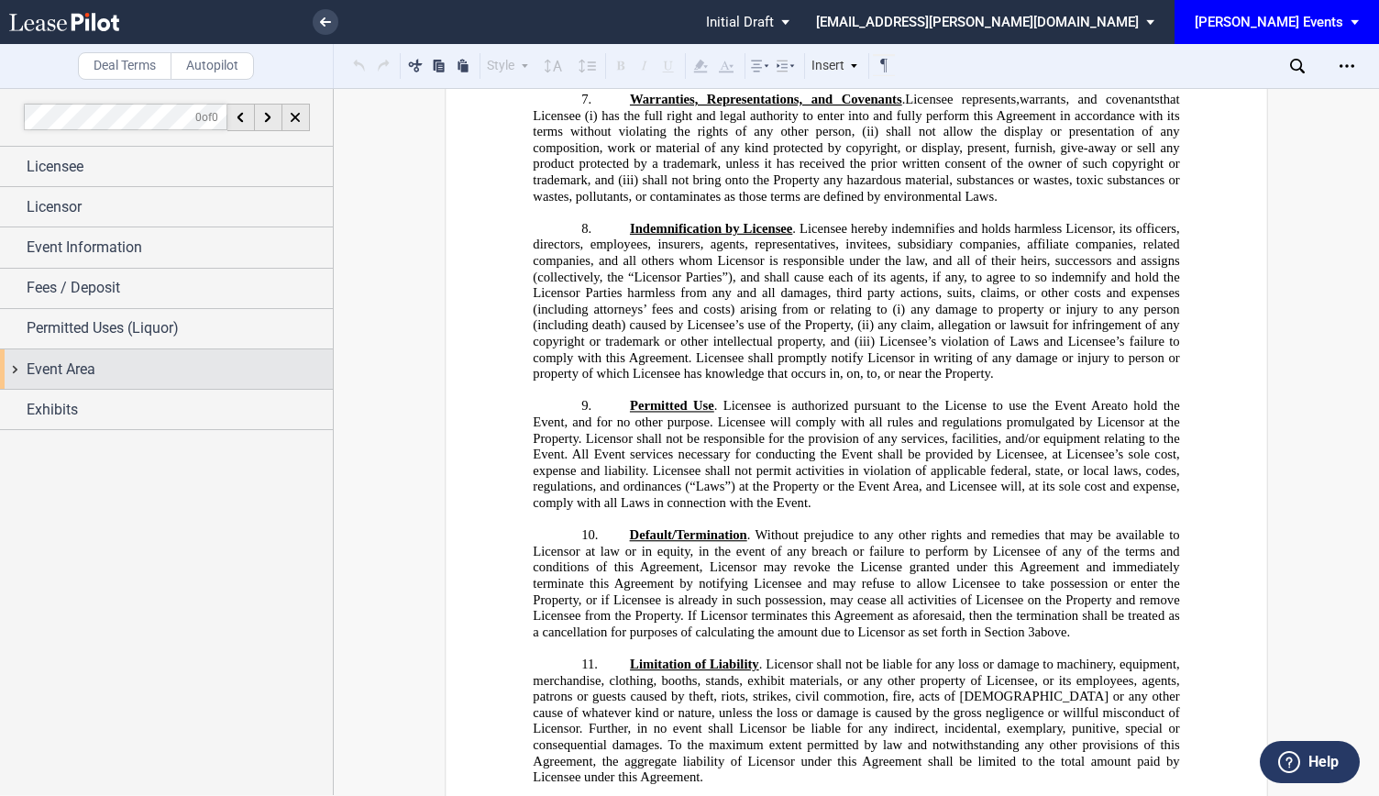
scroll to position [1376, 0]
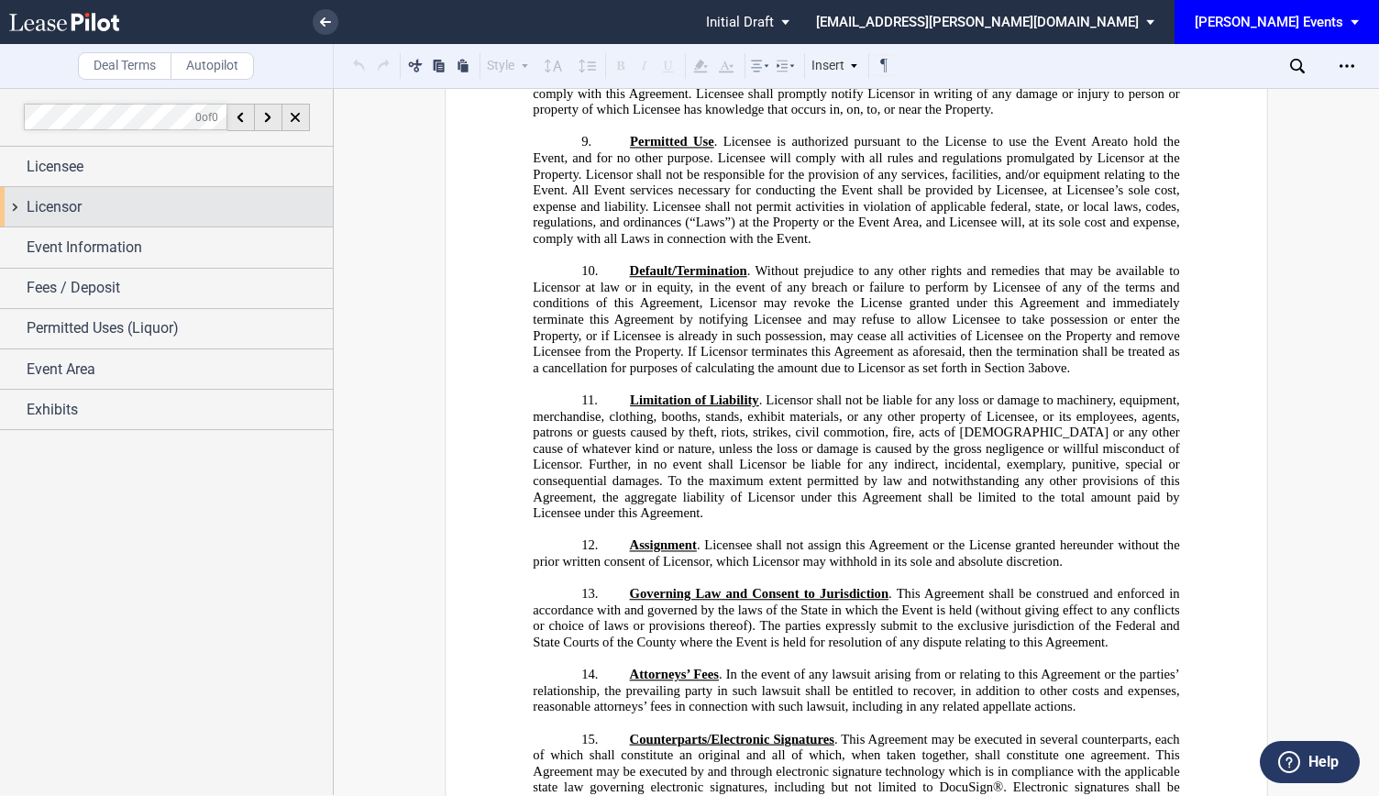
click at [76, 225] on div "Licensor" at bounding box center [166, 206] width 333 height 39
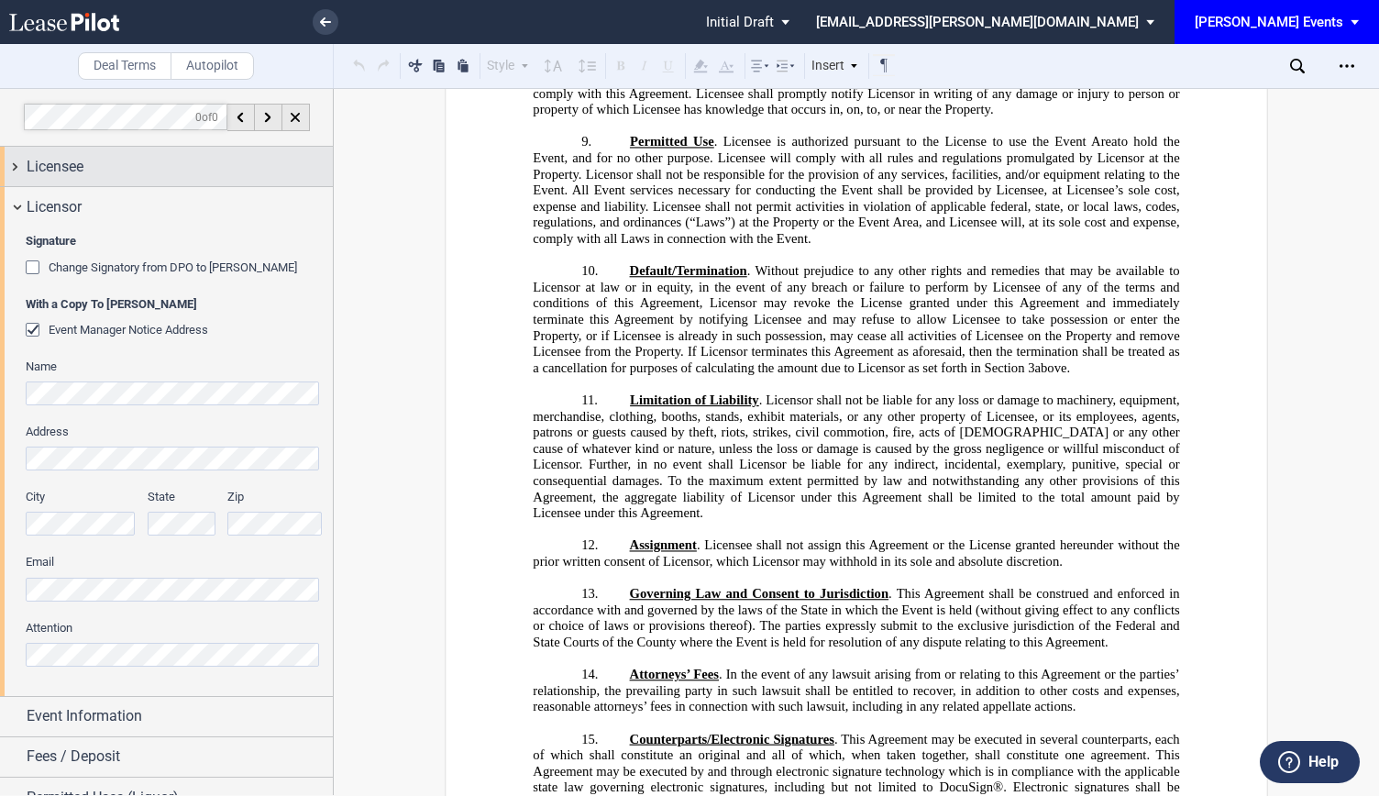
click at [96, 165] on div "Licensee" at bounding box center [180, 167] width 306 height 22
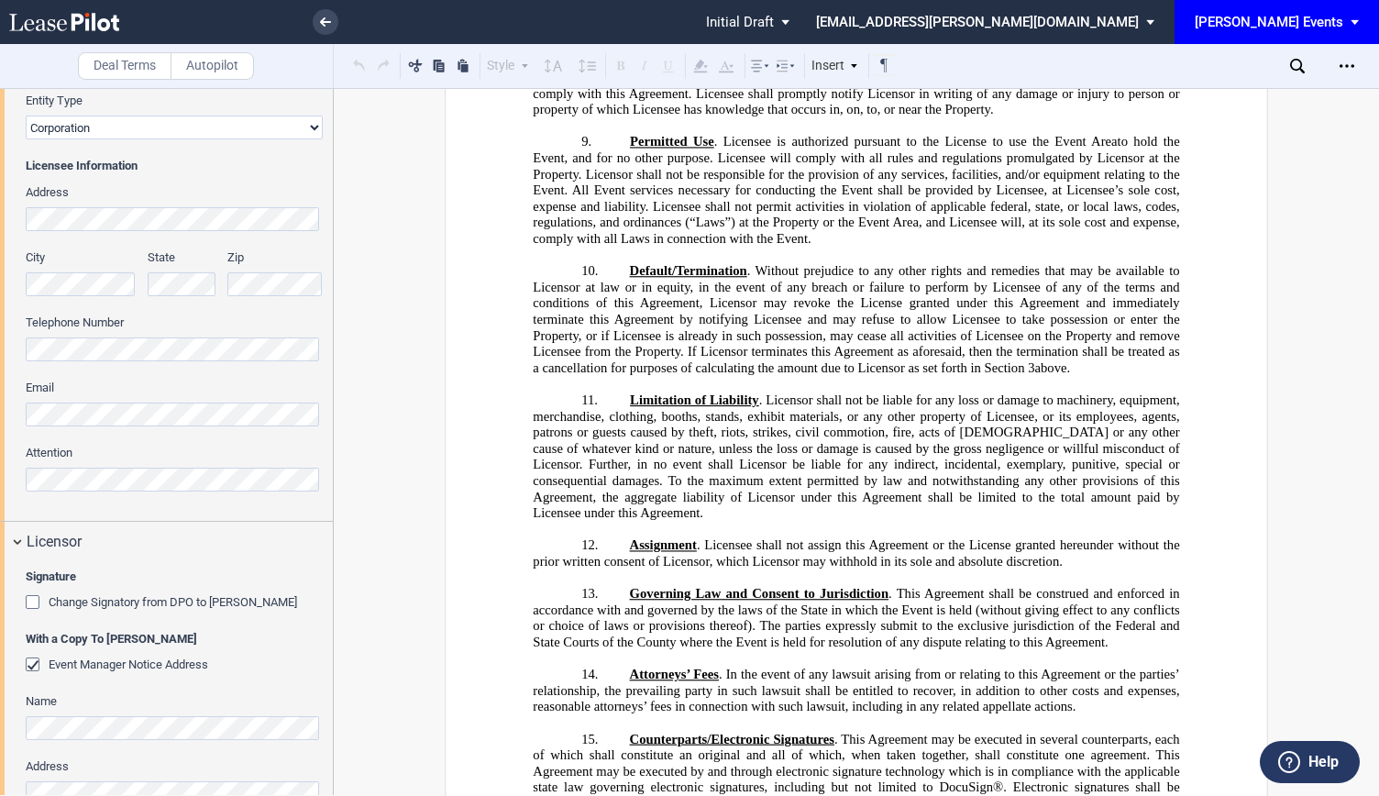
scroll to position [367, 0]
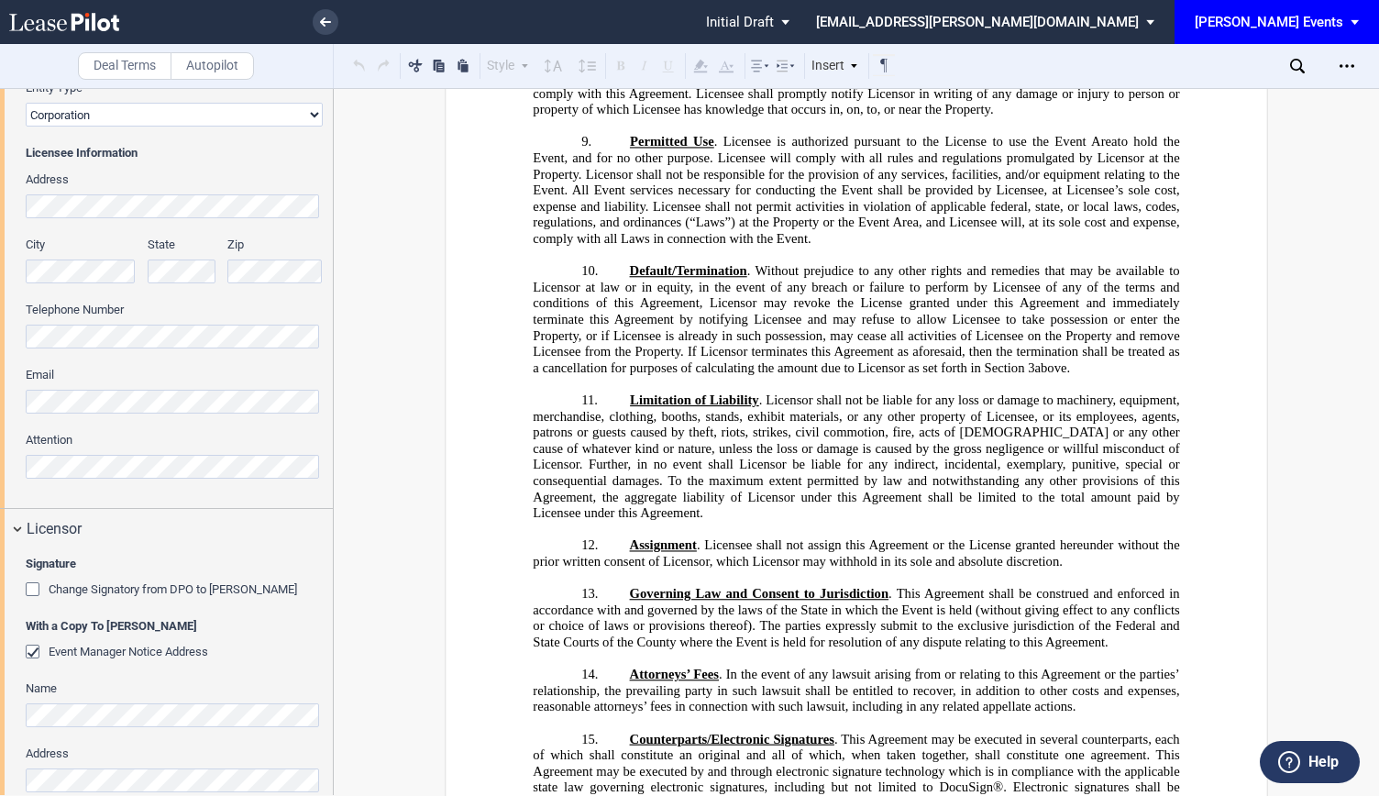
click at [9, 460] on div "Licensee Trade Name Licensee Name Licensee Type Entity Individual State of Form…" at bounding box center [166, 163] width 333 height 689
click at [10, 397] on div "Licensee Trade Name Licensee Name Licensee Type Entity Individual State of Form…" at bounding box center [166, 163] width 333 height 689
click at [317, 25] on link at bounding box center [326, 22] width 26 height 26
click at [72, 21] on use at bounding box center [64, 22] width 110 height 18
click at [118, 24] on icon at bounding box center [64, 22] width 110 height 18
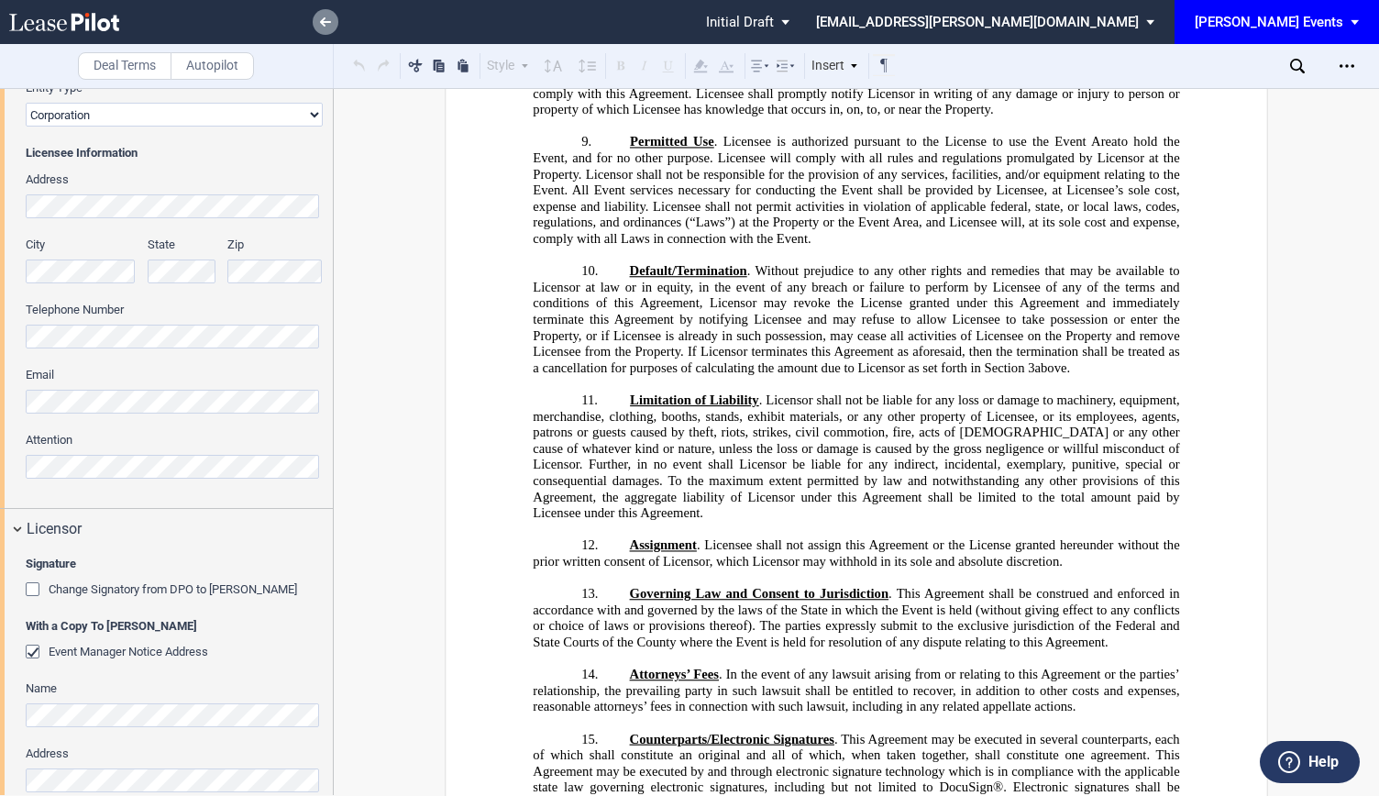
click at [327, 20] on icon at bounding box center [325, 21] width 11 height 9
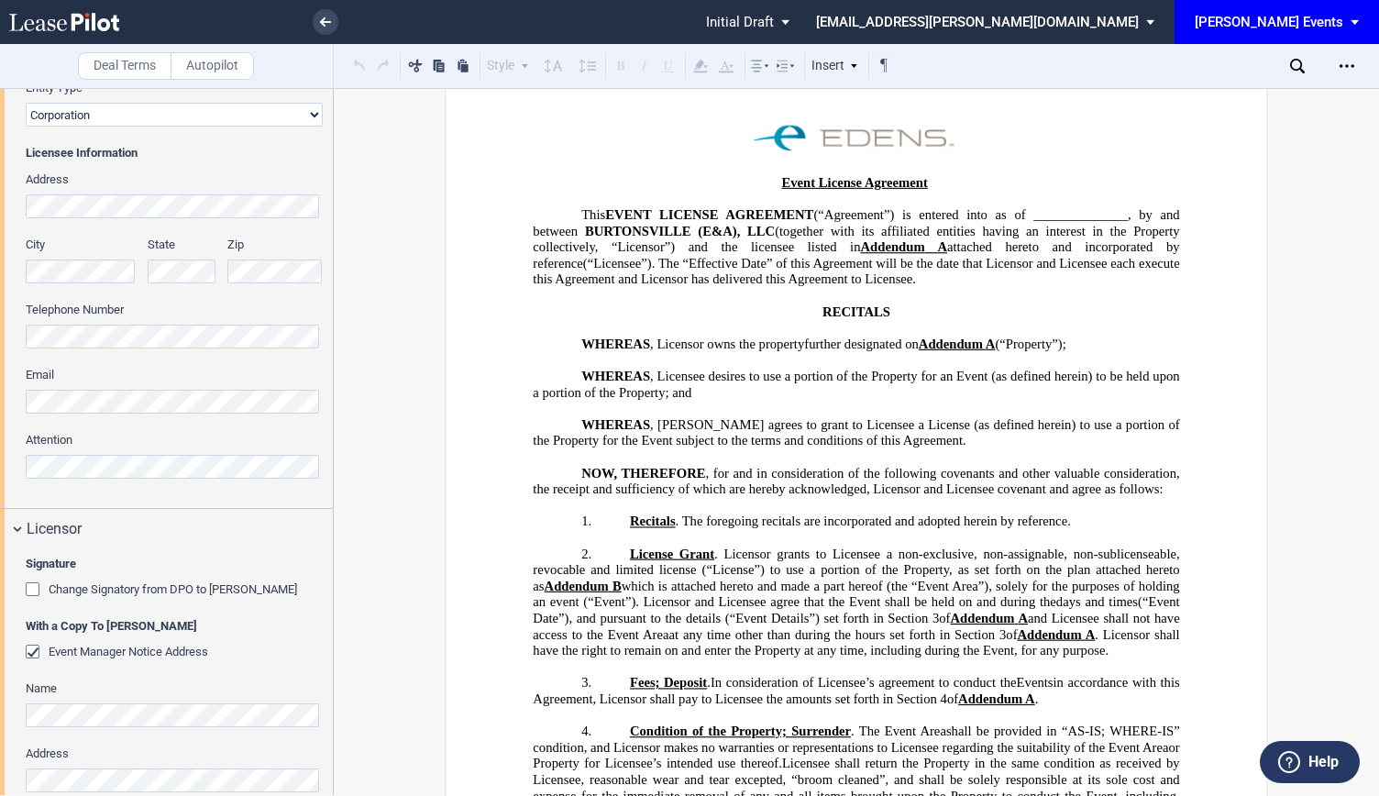
scroll to position [0, 0]
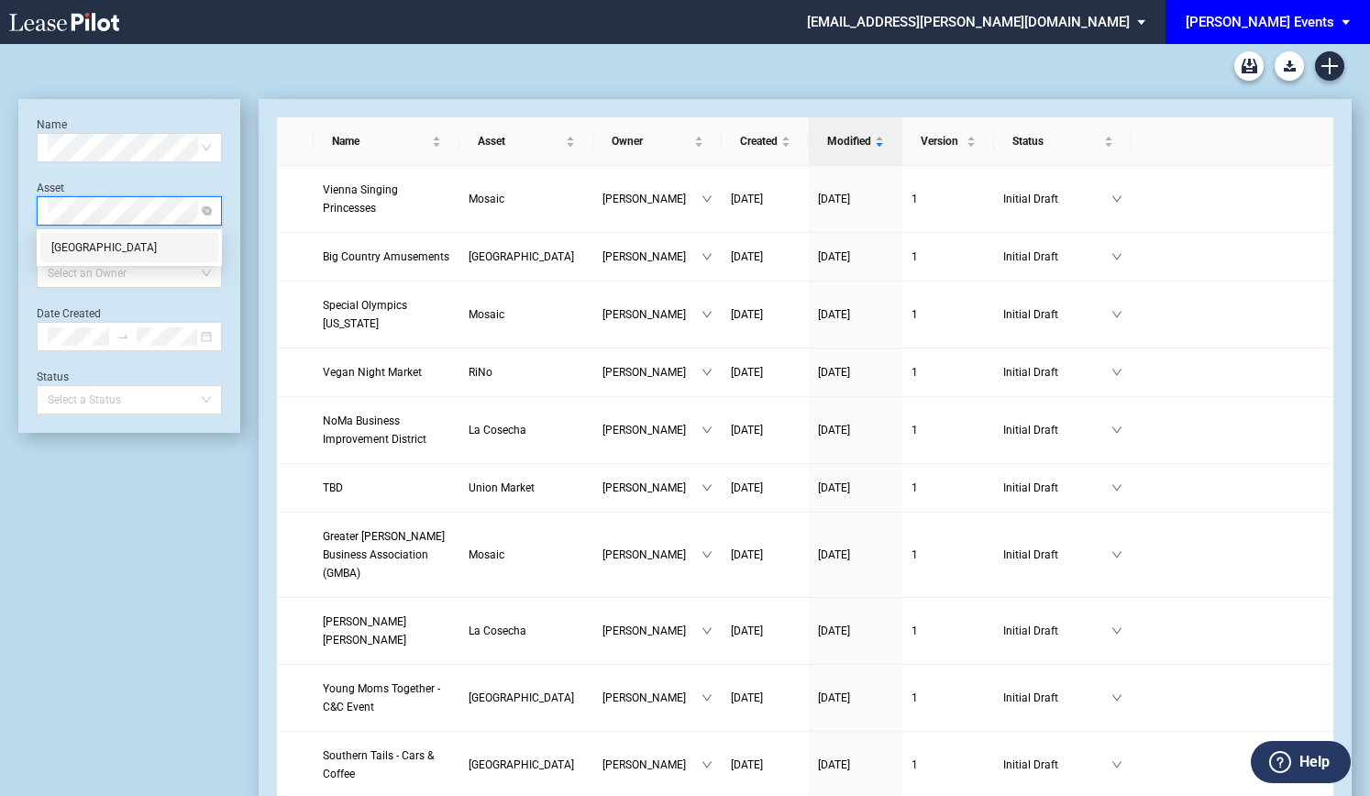
click at [1337, 17] on md-select-value "[PERSON_NAME] Events" at bounding box center [1275, 20] width 182 height 41
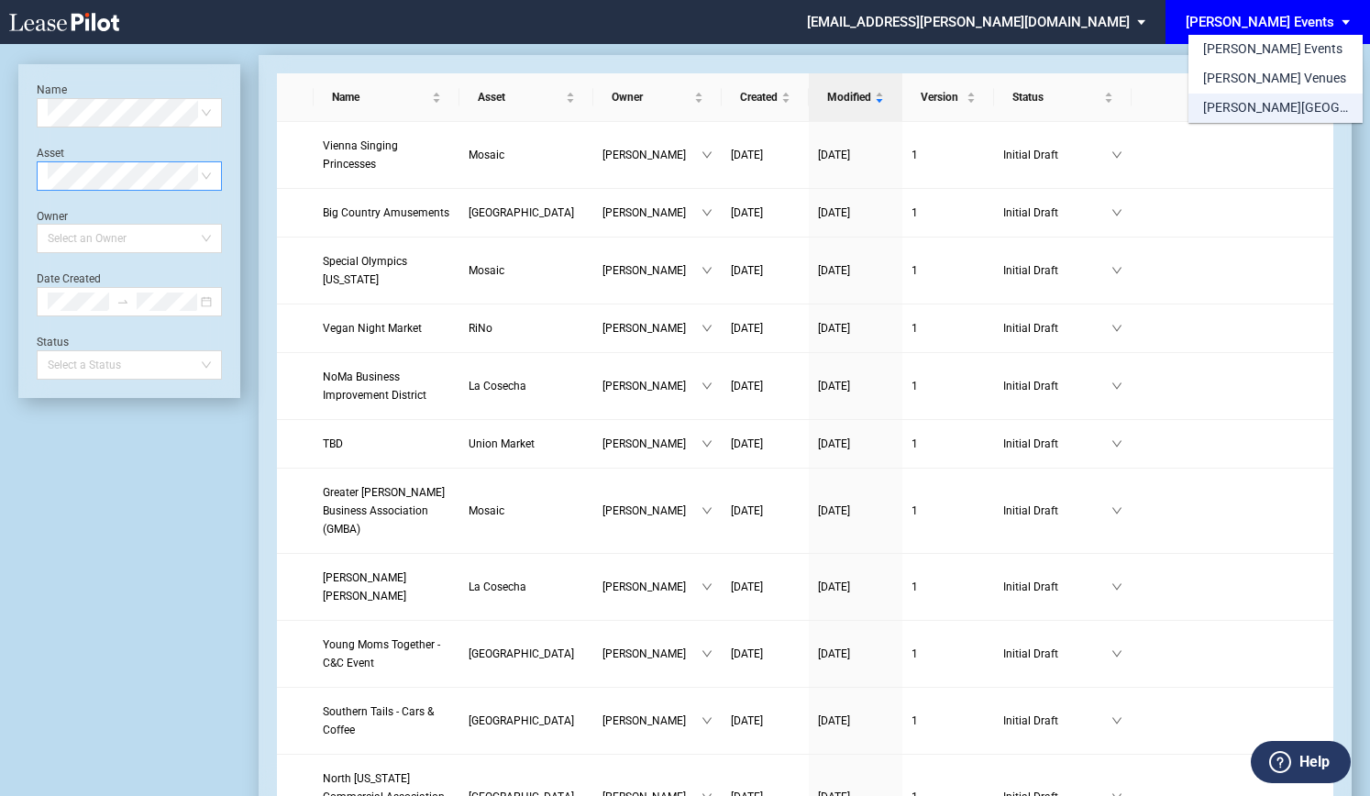
click at [1294, 107] on div "[PERSON_NAME][GEOGRAPHIC_DATA] Consents" at bounding box center [1275, 108] width 145 height 18
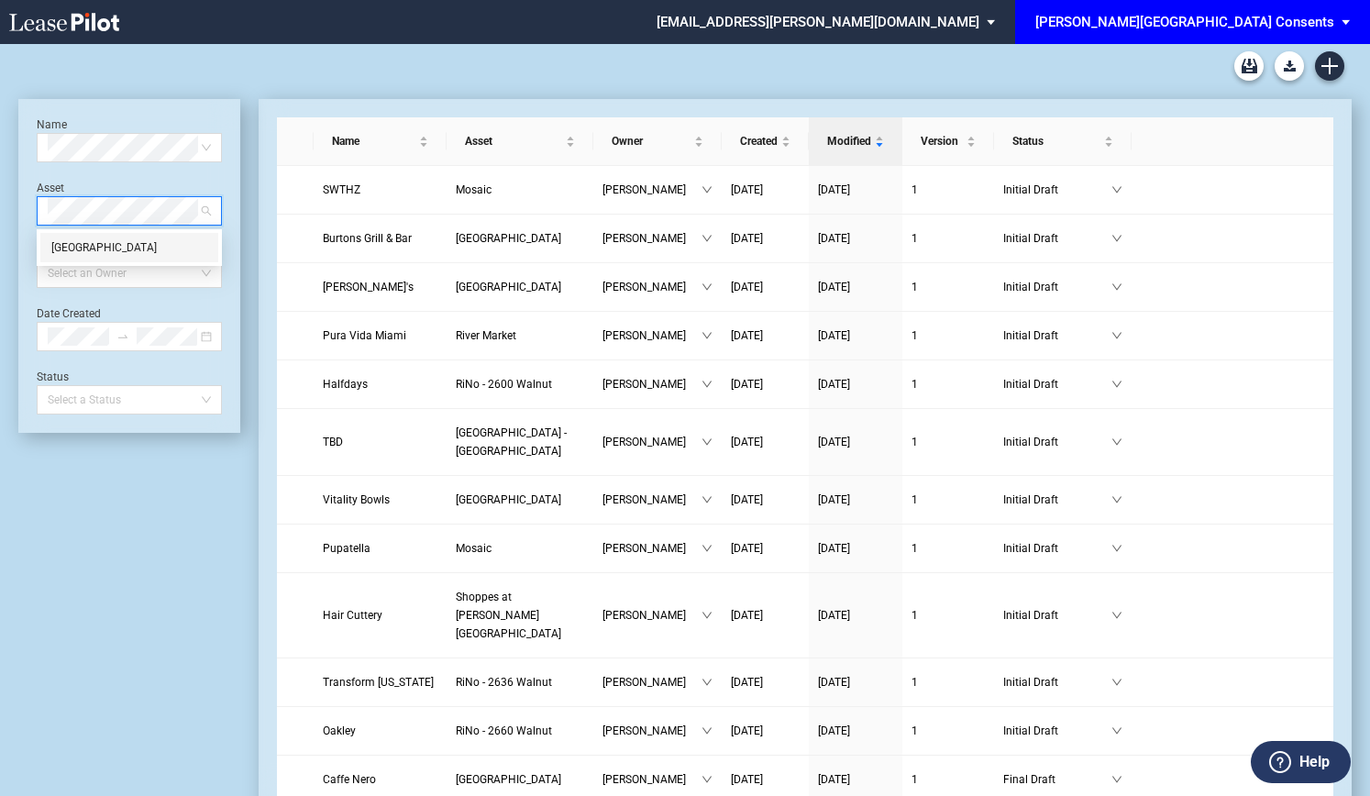
click at [124, 248] on div "[GEOGRAPHIC_DATA]" at bounding box center [129, 247] width 156 height 18
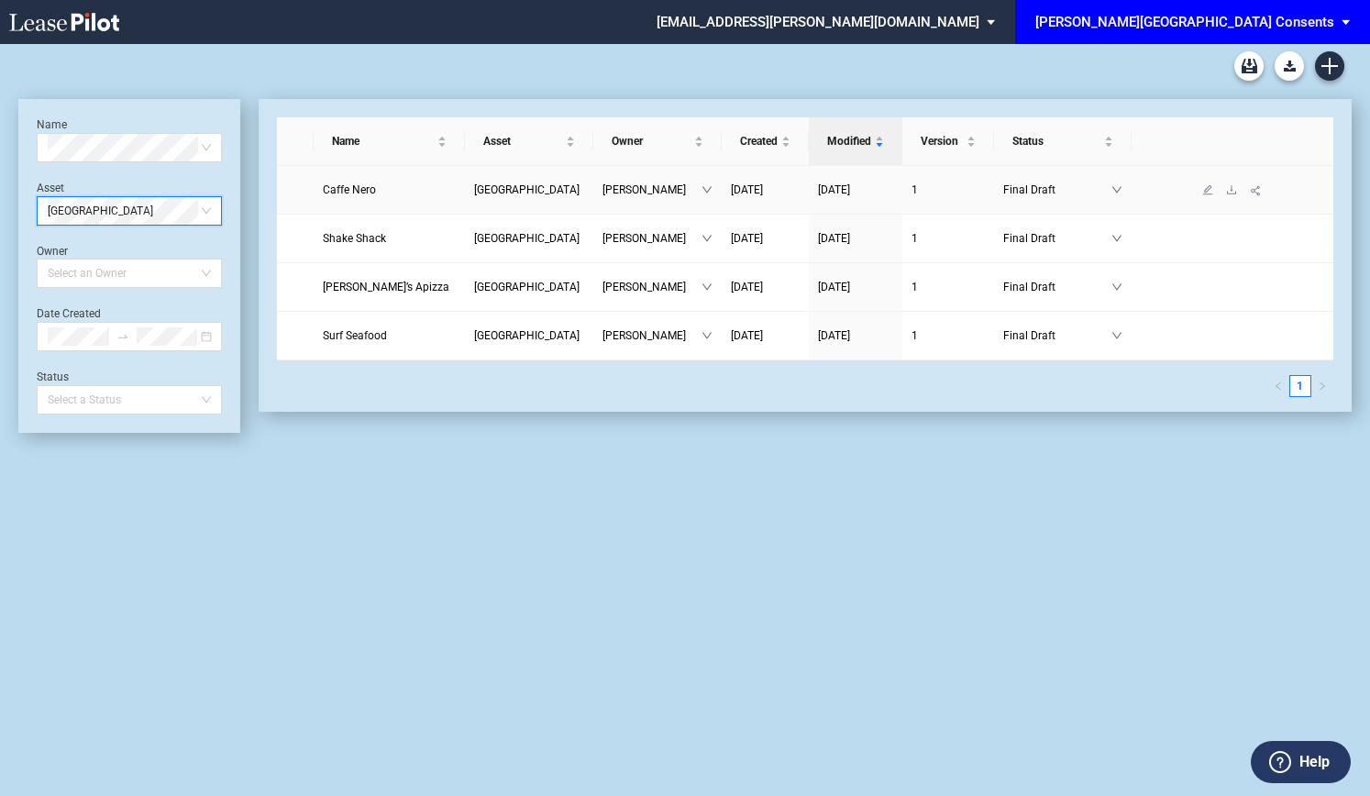
click at [356, 183] on span "Caffe Nero" at bounding box center [349, 189] width 53 height 13
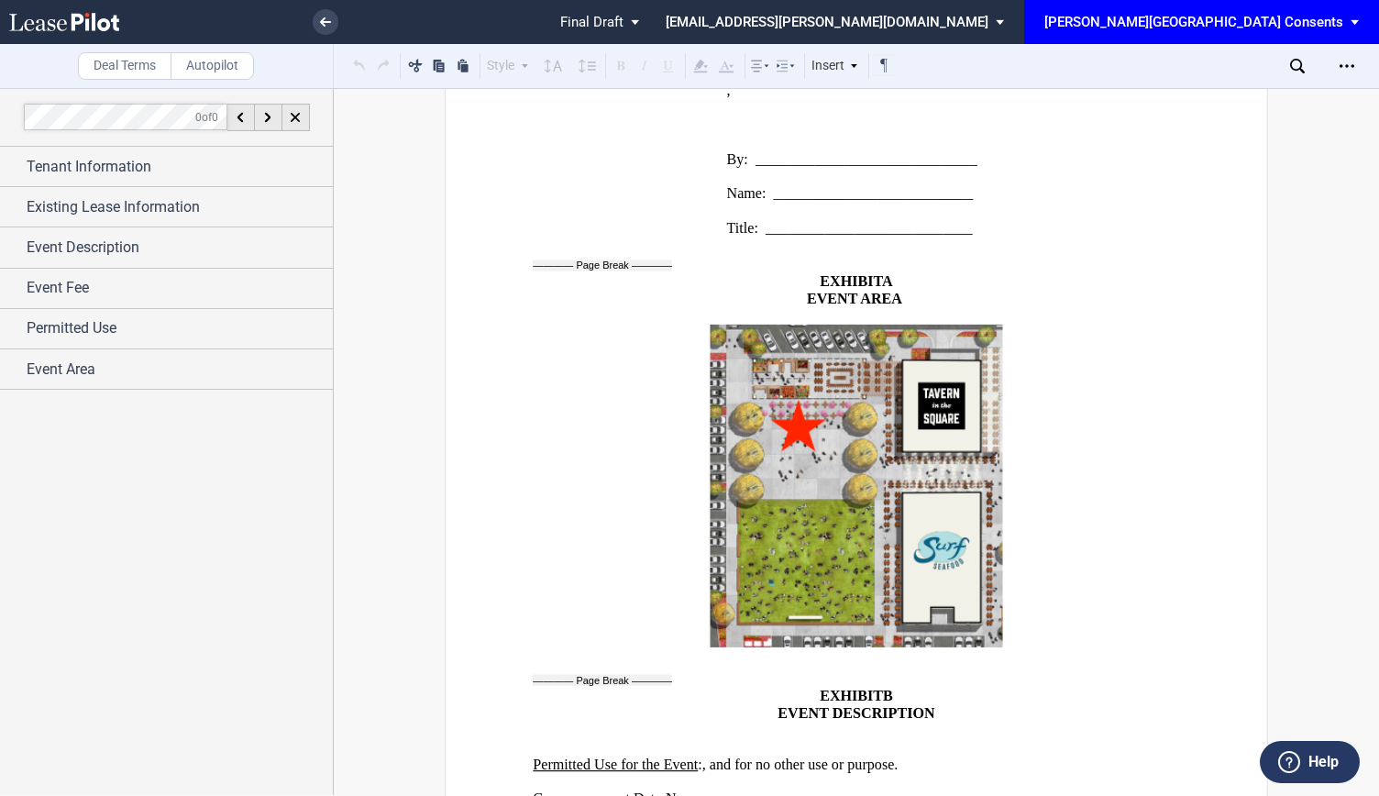
scroll to position [2696, 0]
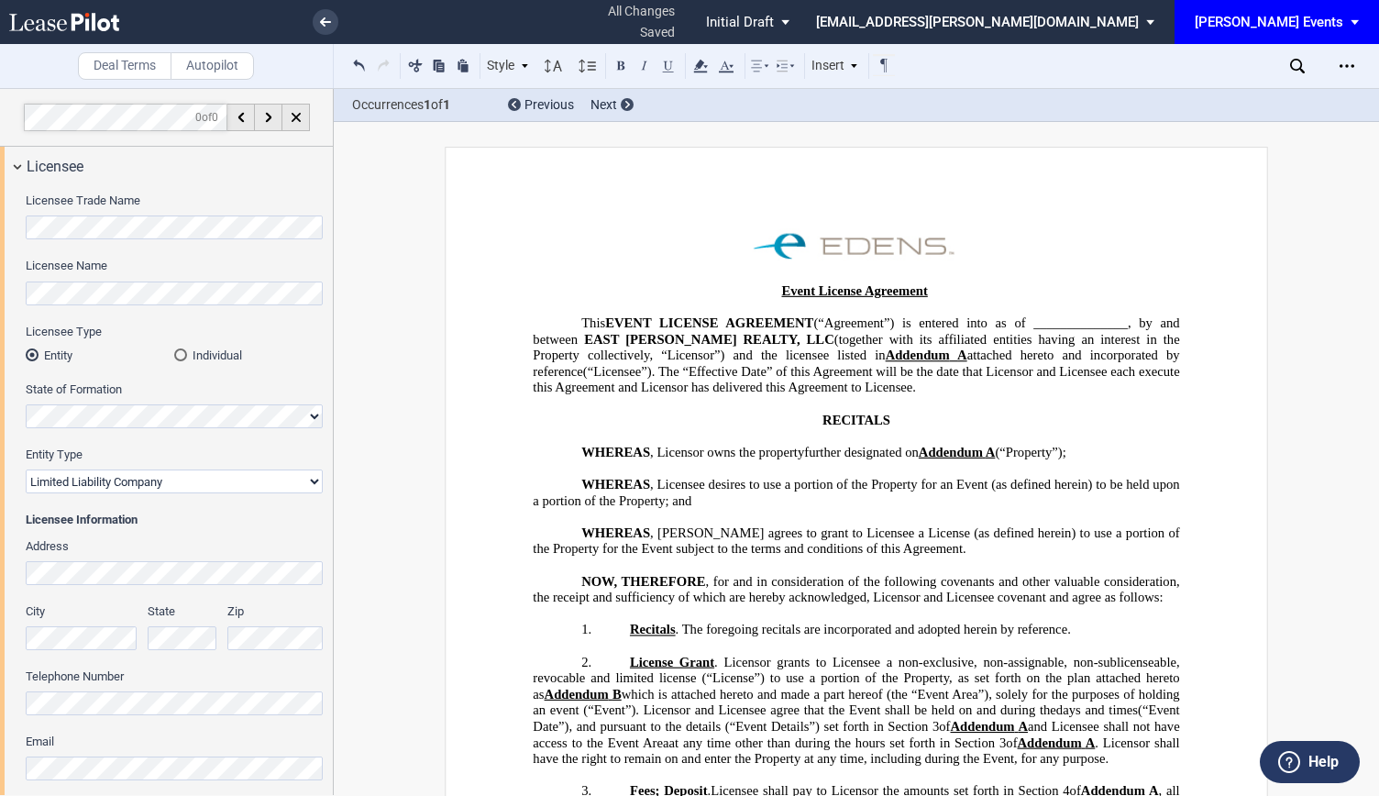
select select "limited liability company"
select select "9"
select select "4"
select select "pm"
select select "9"
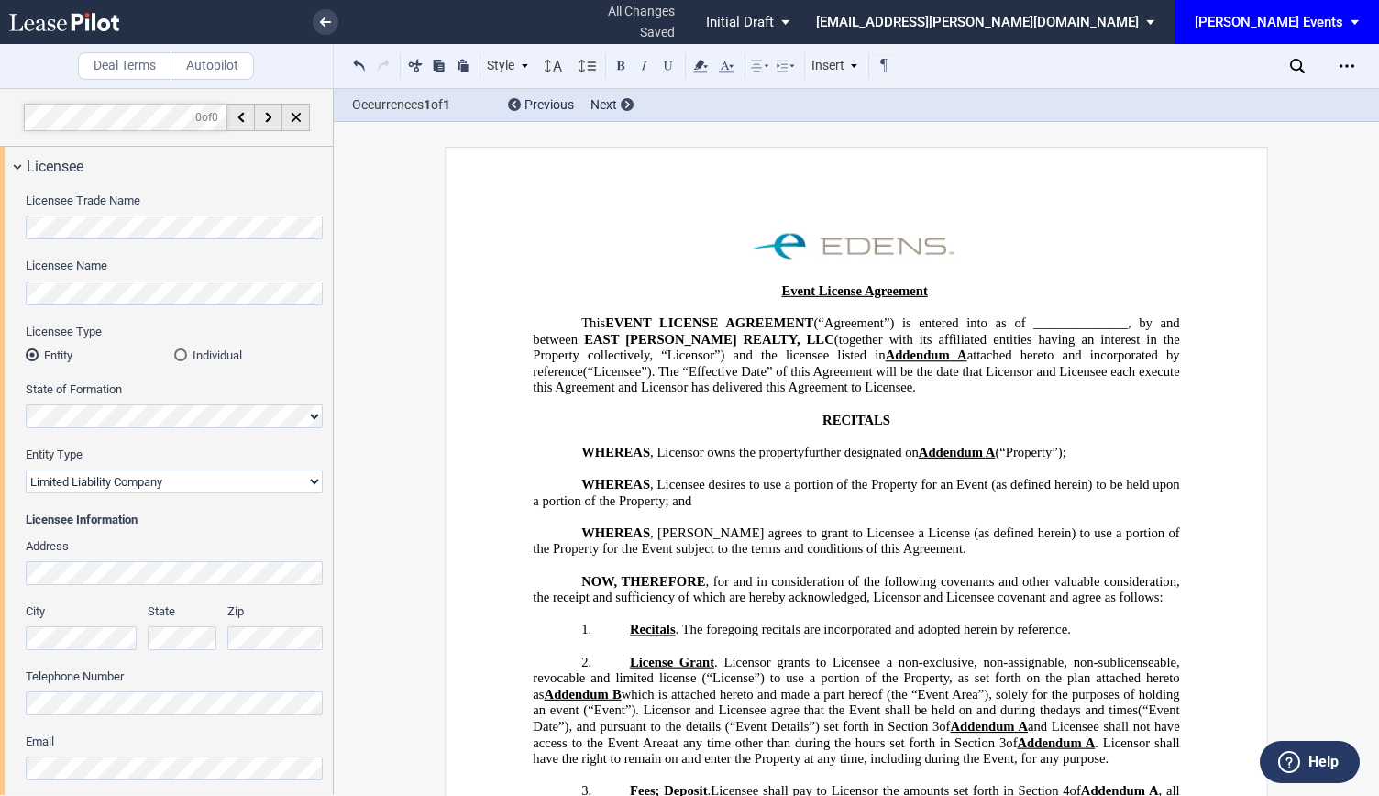
select select "4"
select select "pm"
select select "9"
select select "4"
select select "pm"
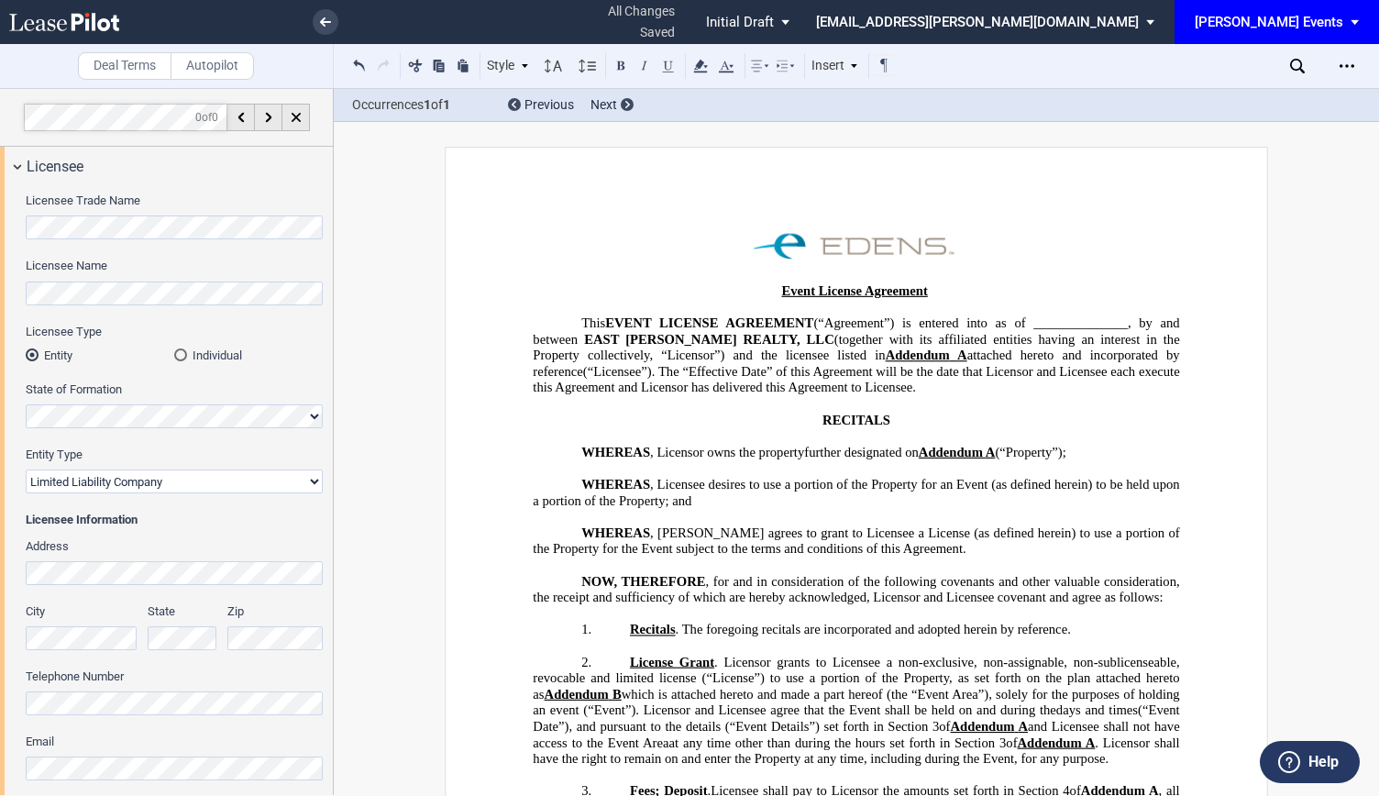
select select "9"
select select "4"
select select "pm"
select select "9"
select select "4"
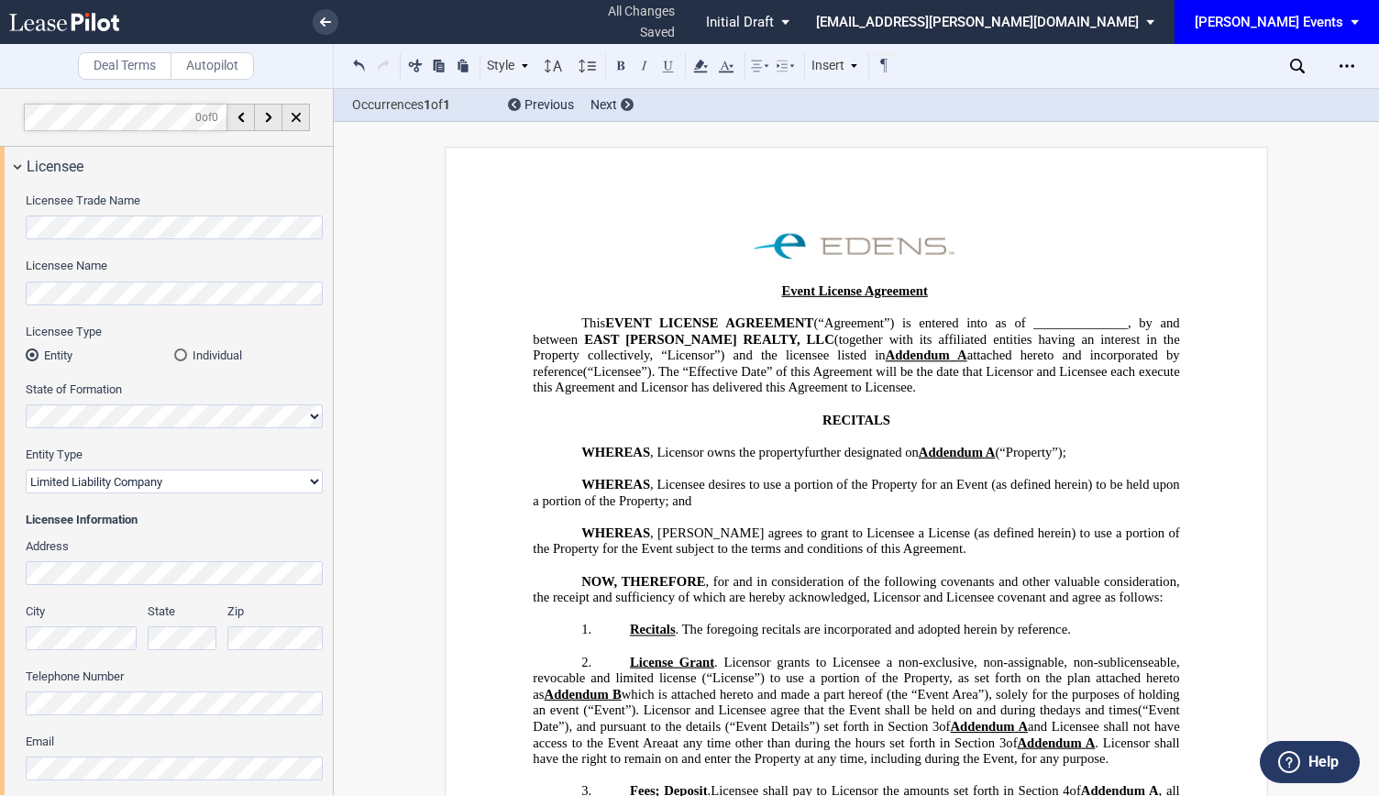
select select "pm"
select select "9"
select select "4"
select select "pm"
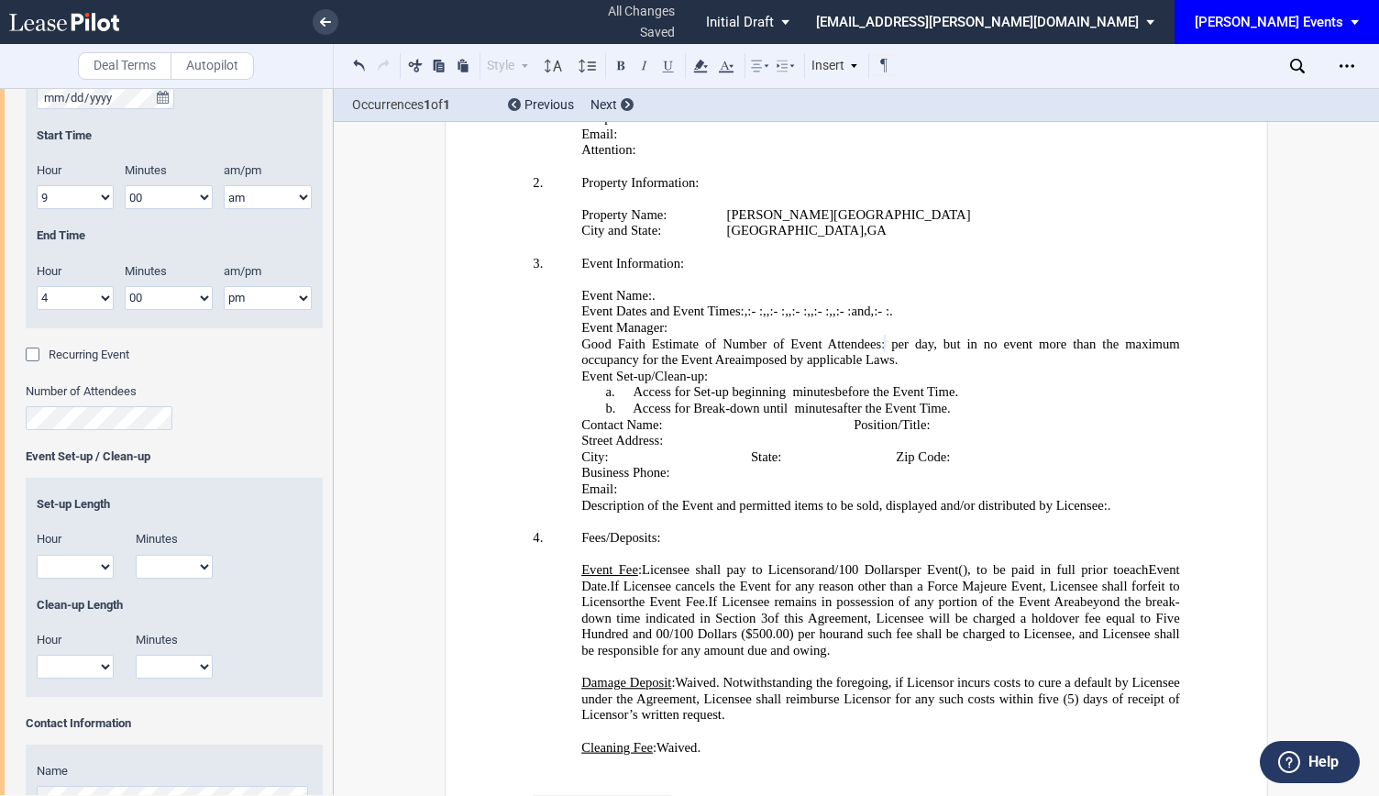
scroll to position [3184, 0]
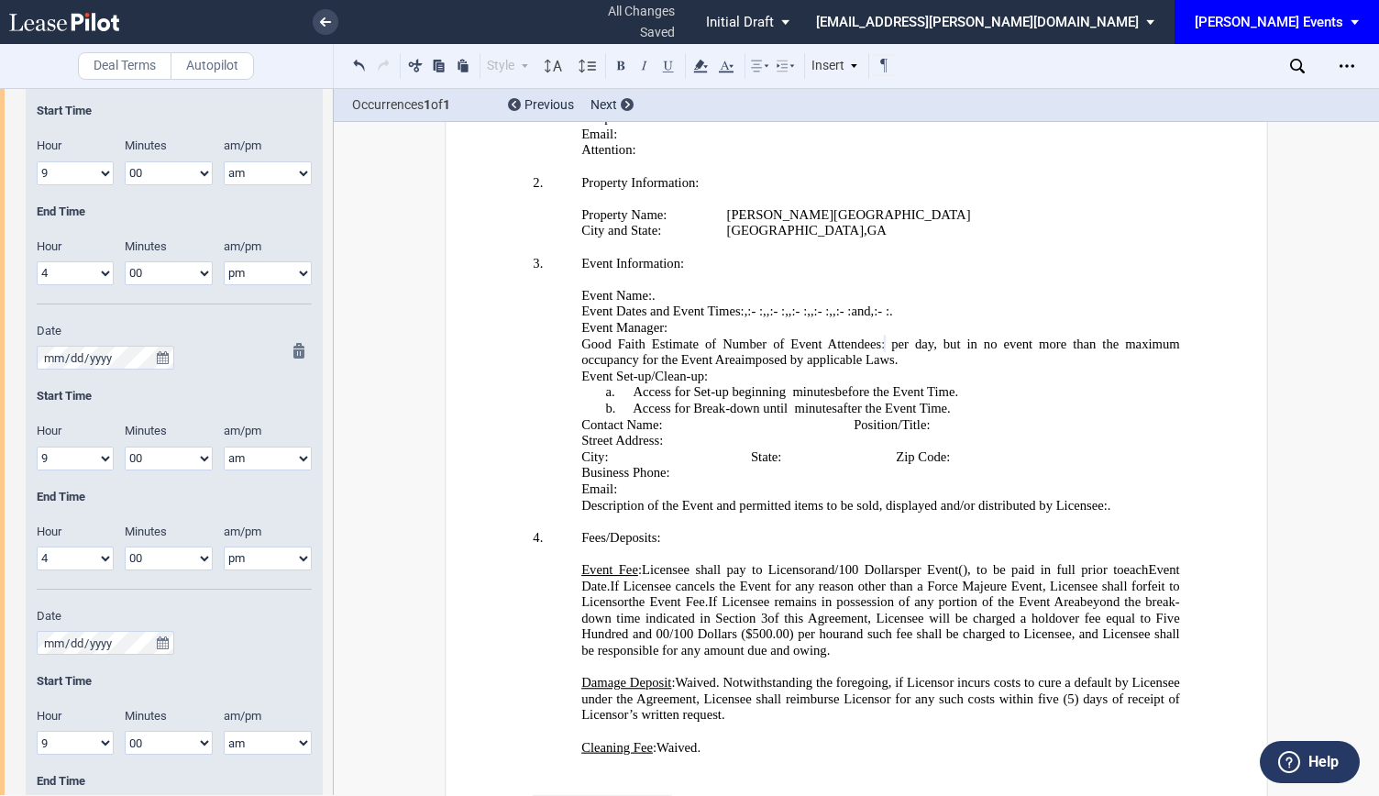
drag, startPoint x: 216, startPoint y: 373, endPoint x: 319, endPoint y: 263, distance: 150.6
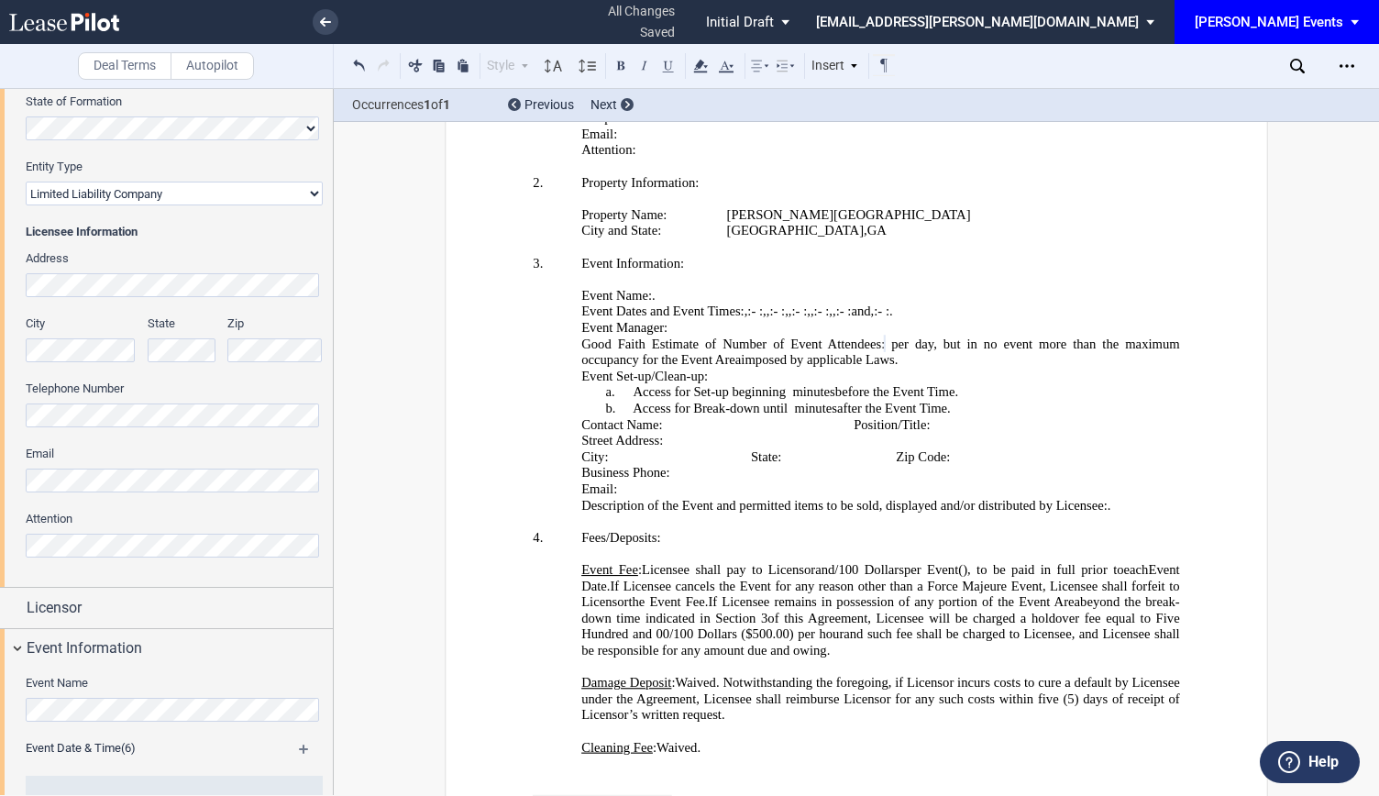
scroll to position [0, 0]
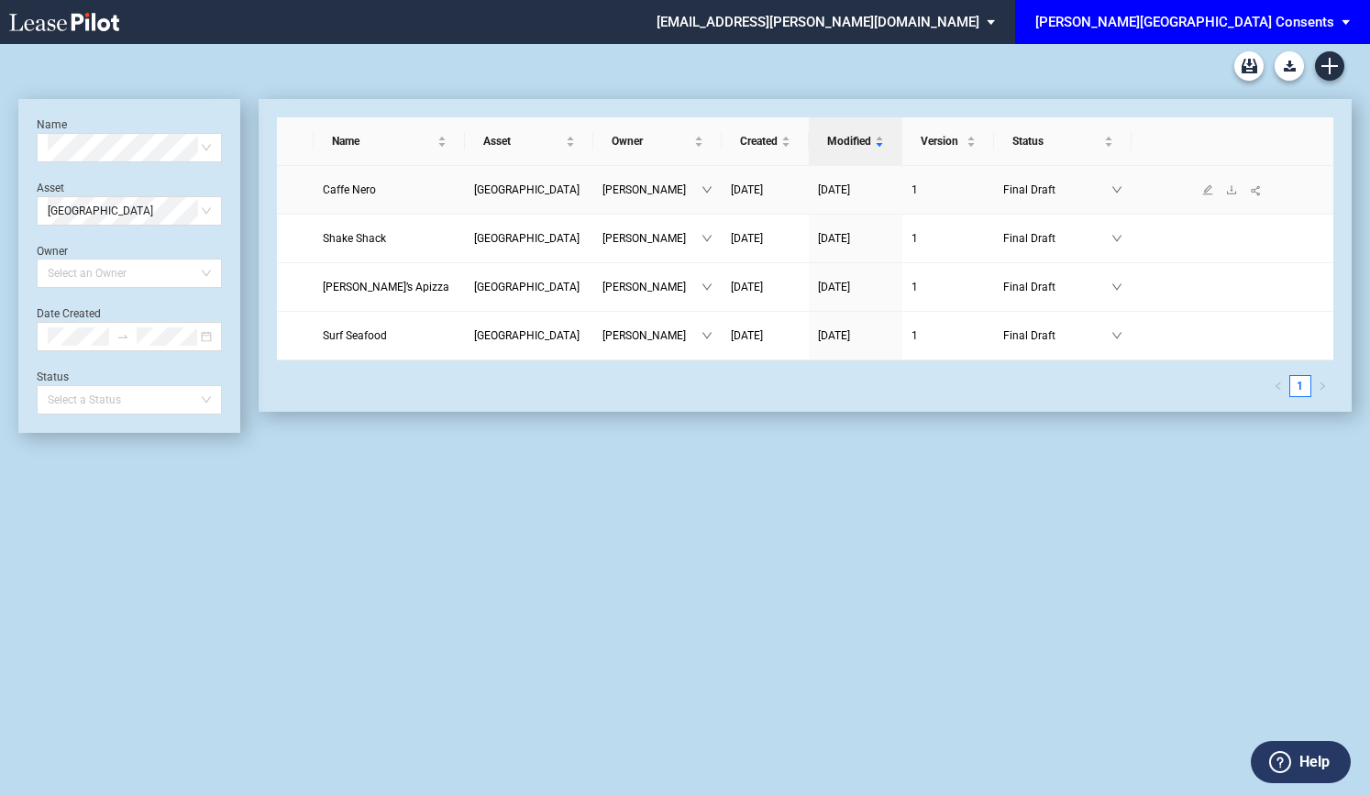
click at [356, 187] on span "Caffe Nero" at bounding box center [349, 189] width 53 height 13
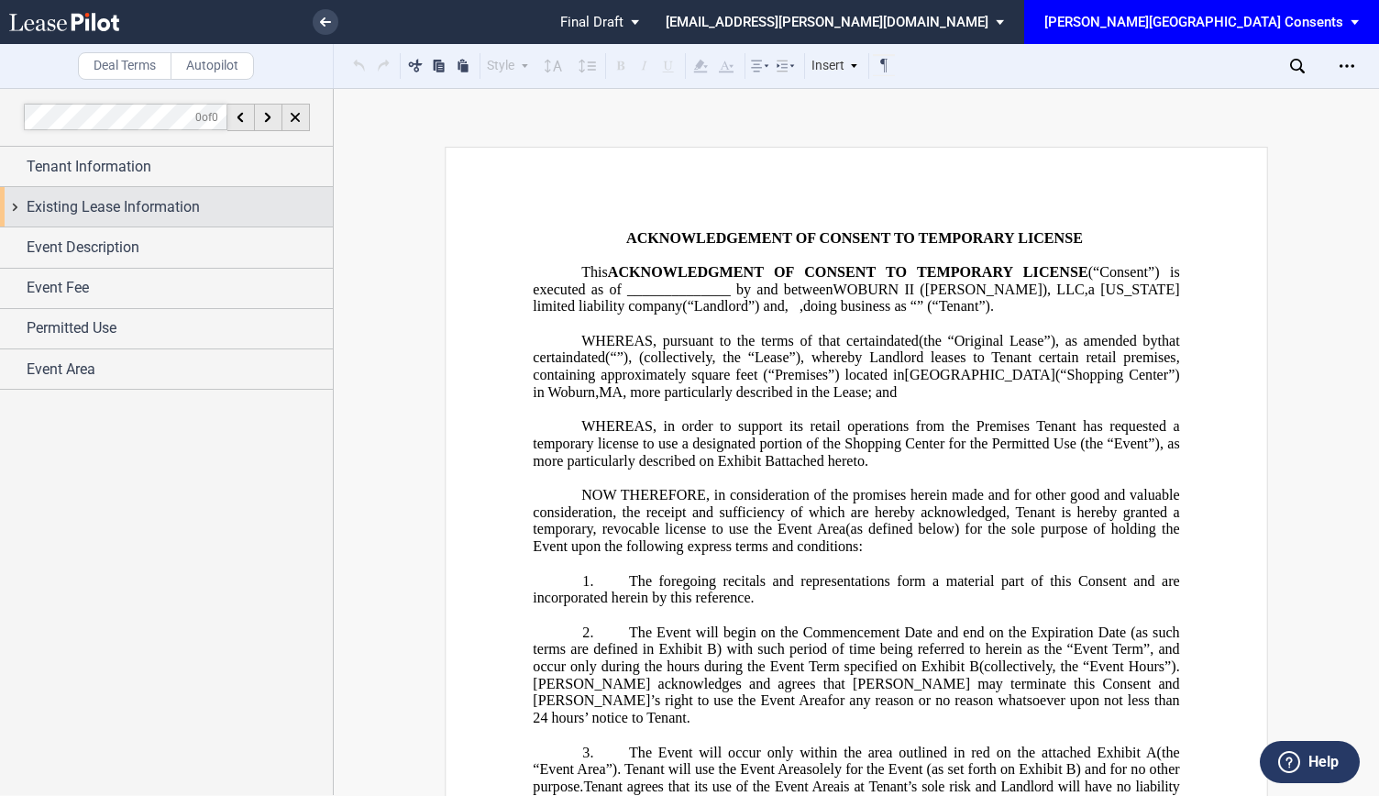
click at [127, 213] on span "Existing Lease Information" at bounding box center [113, 207] width 173 height 22
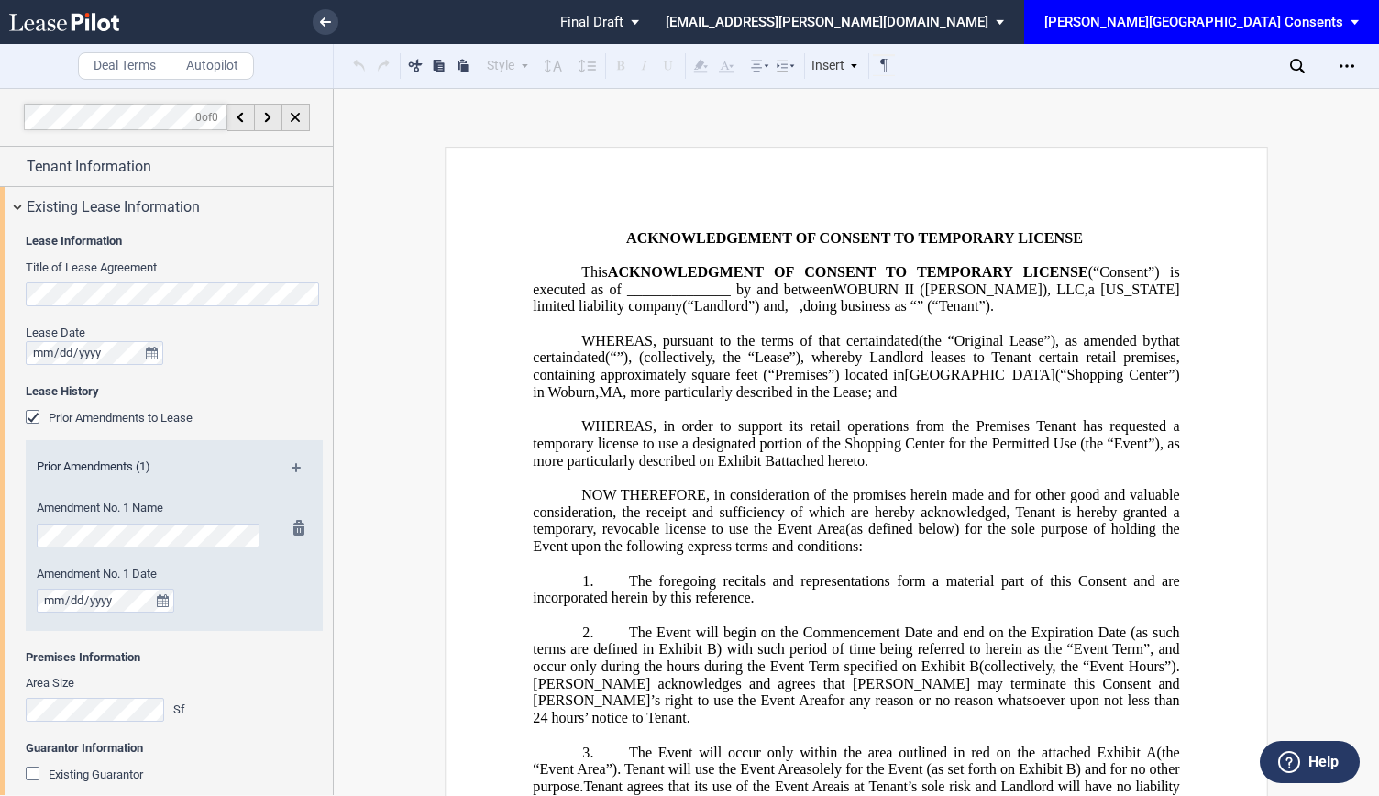
scroll to position [180, 0]
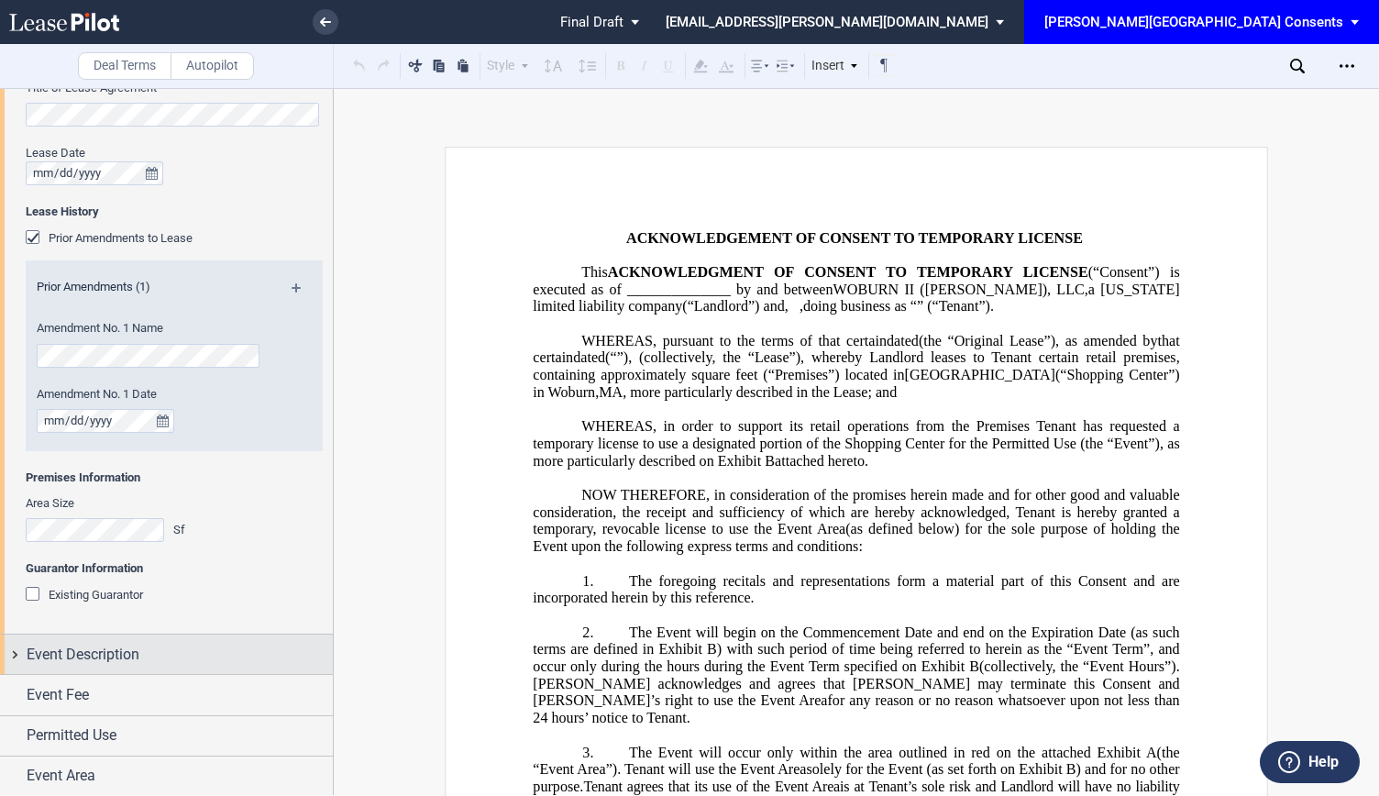
click at [81, 650] on span "Event Description" at bounding box center [83, 655] width 113 height 22
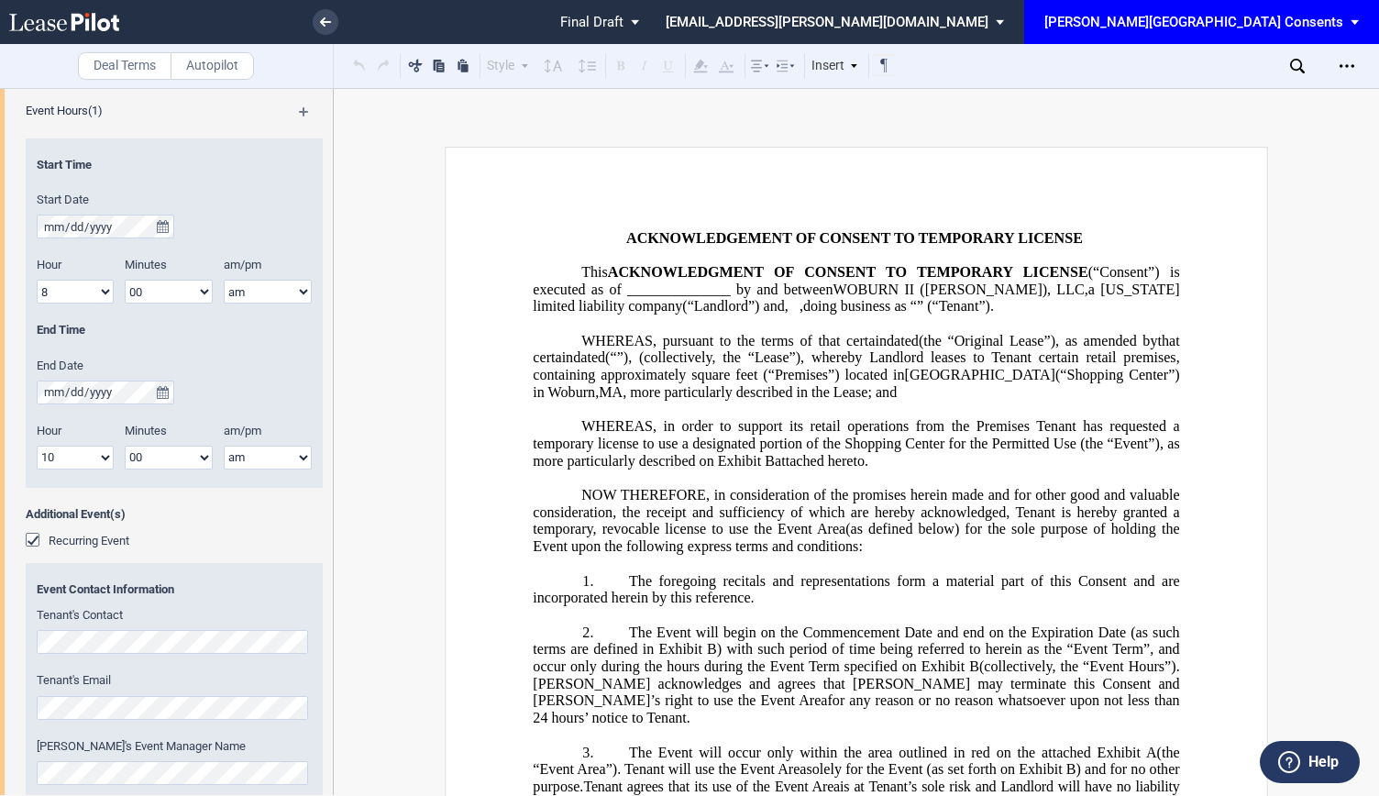
scroll to position [1620, 0]
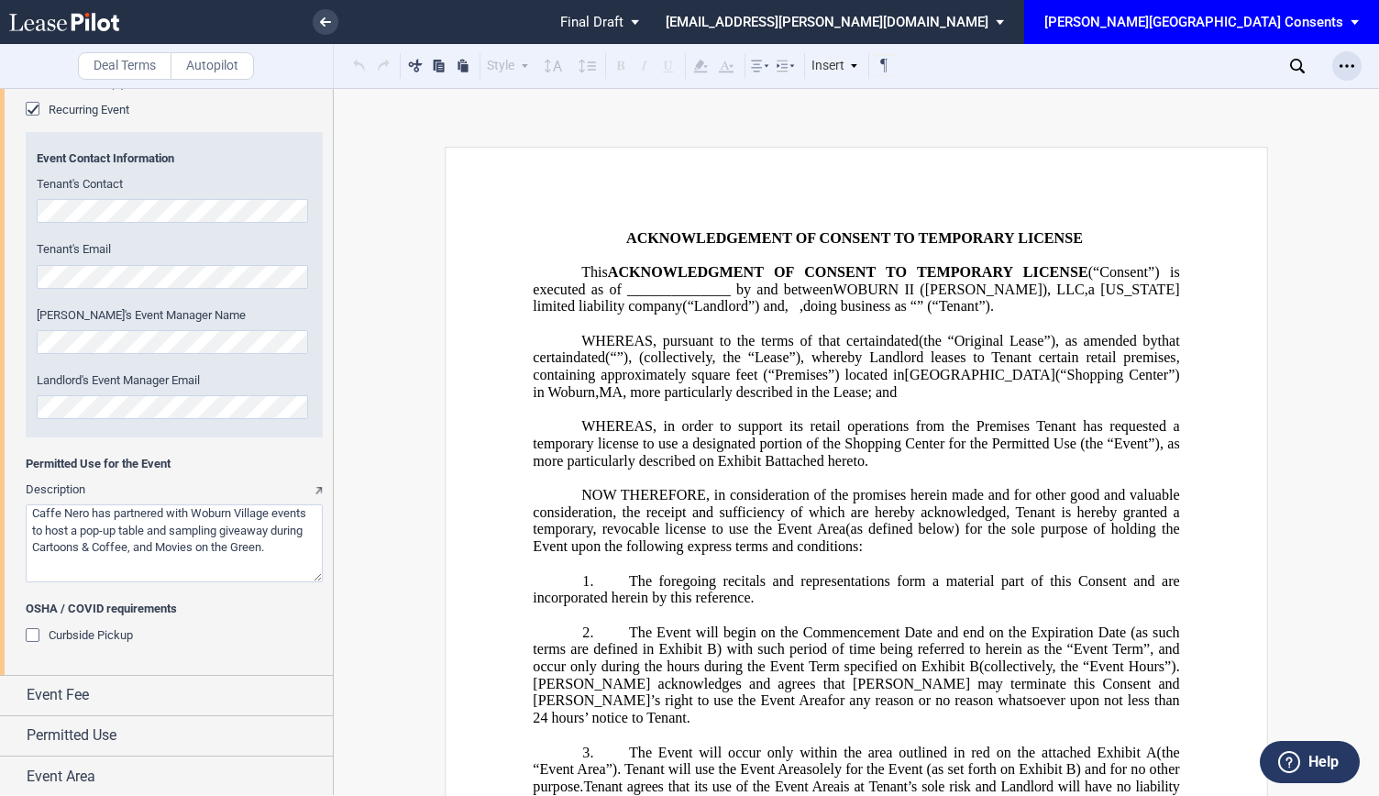
click at [1340, 61] on icon "Open Lease options menu" at bounding box center [1347, 66] width 15 height 15
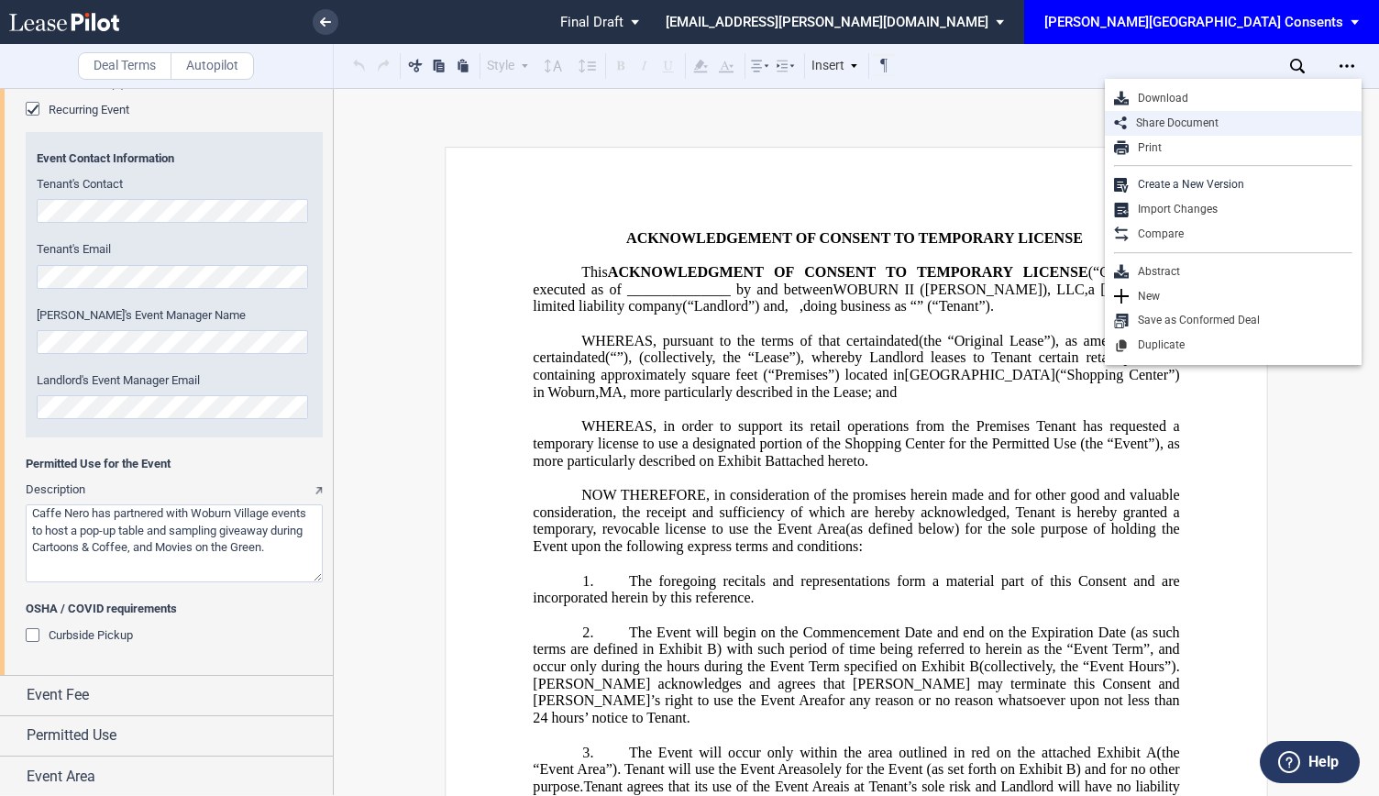
click at [1194, 127] on div "Share Document" at bounding box center [1240, 124] width 226 height 16
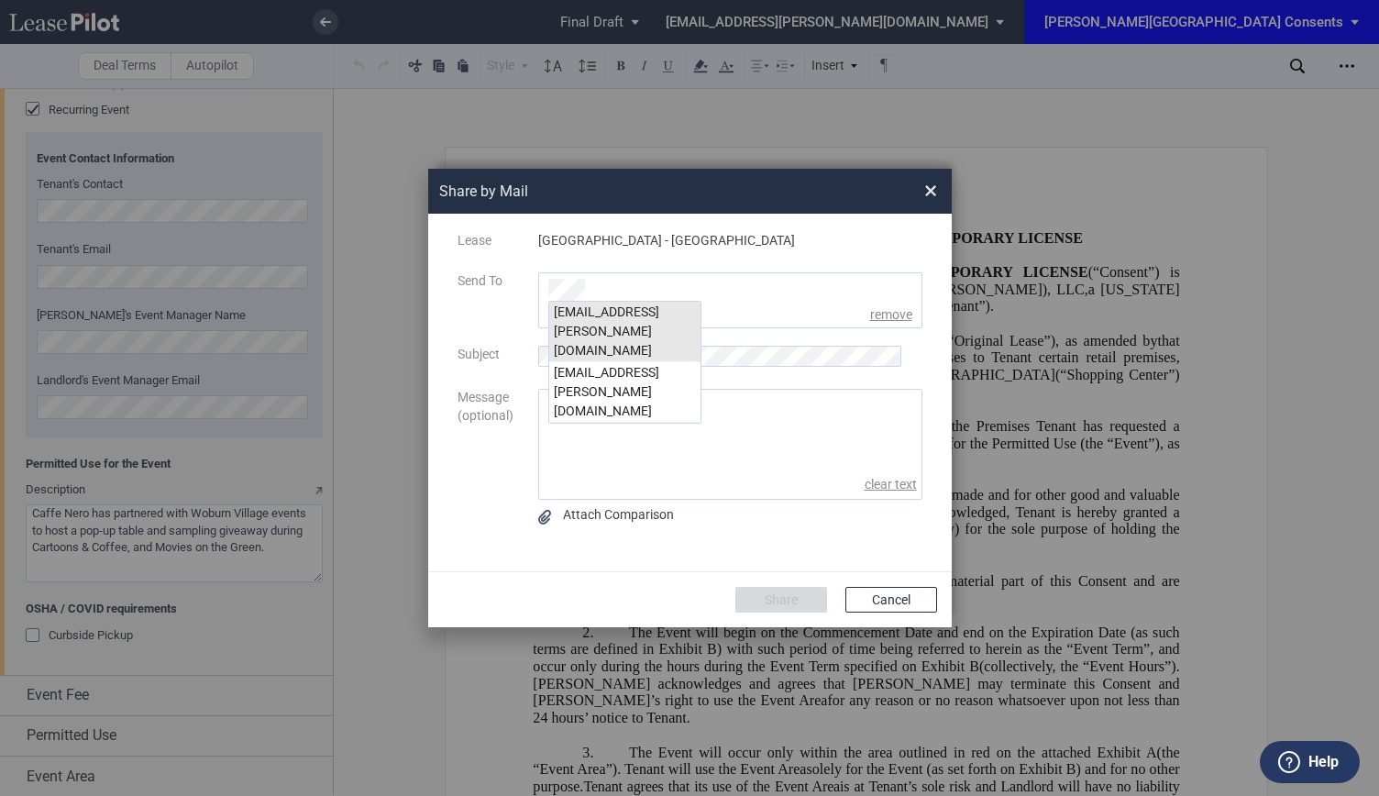
drag, startPoint x: 602, startPoint y: 316, endPoint x: 584, endPoint y: 335, distance: 25.3
click at [601, 316] on div "msteeb@edens.com" at bounding box center [624, 332] width 151 height 61
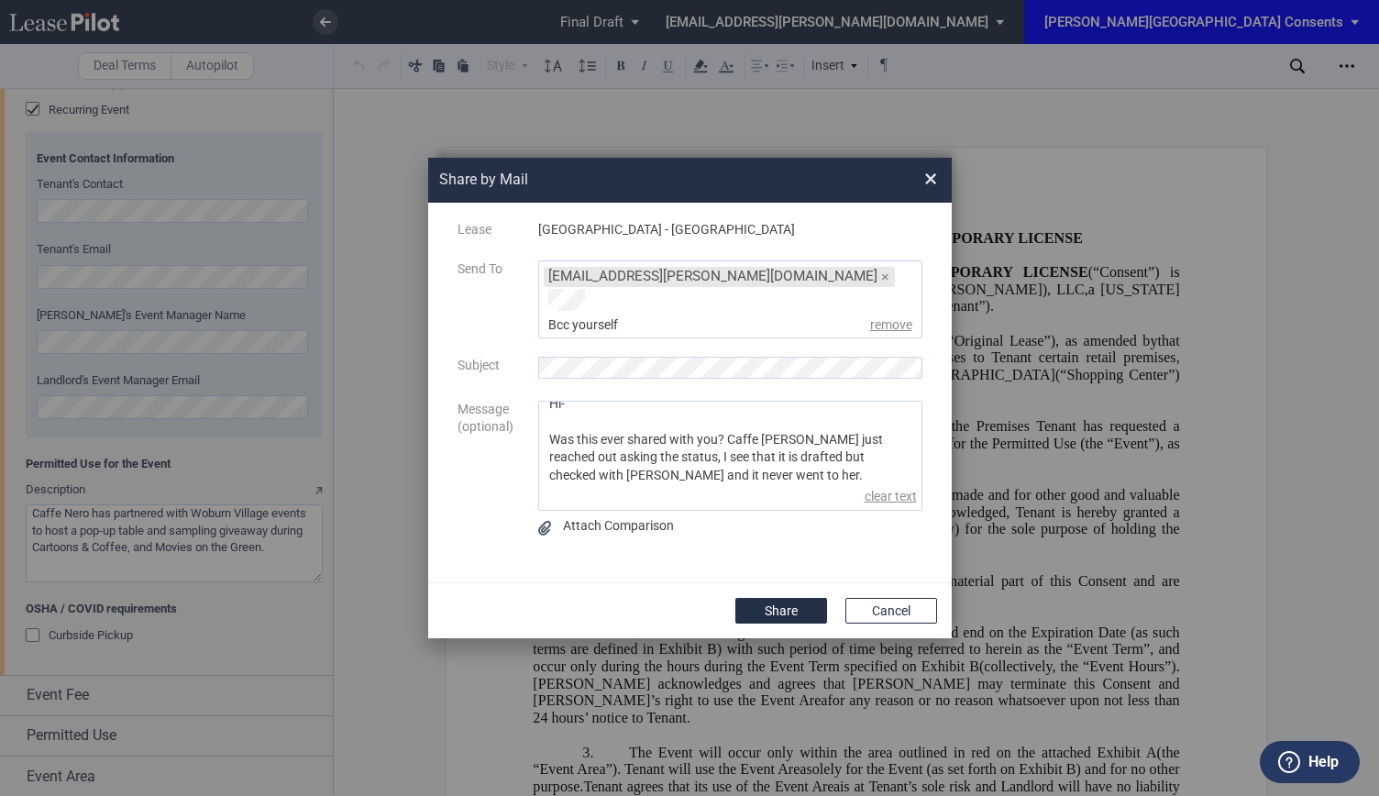
scroll to position [46, 0]
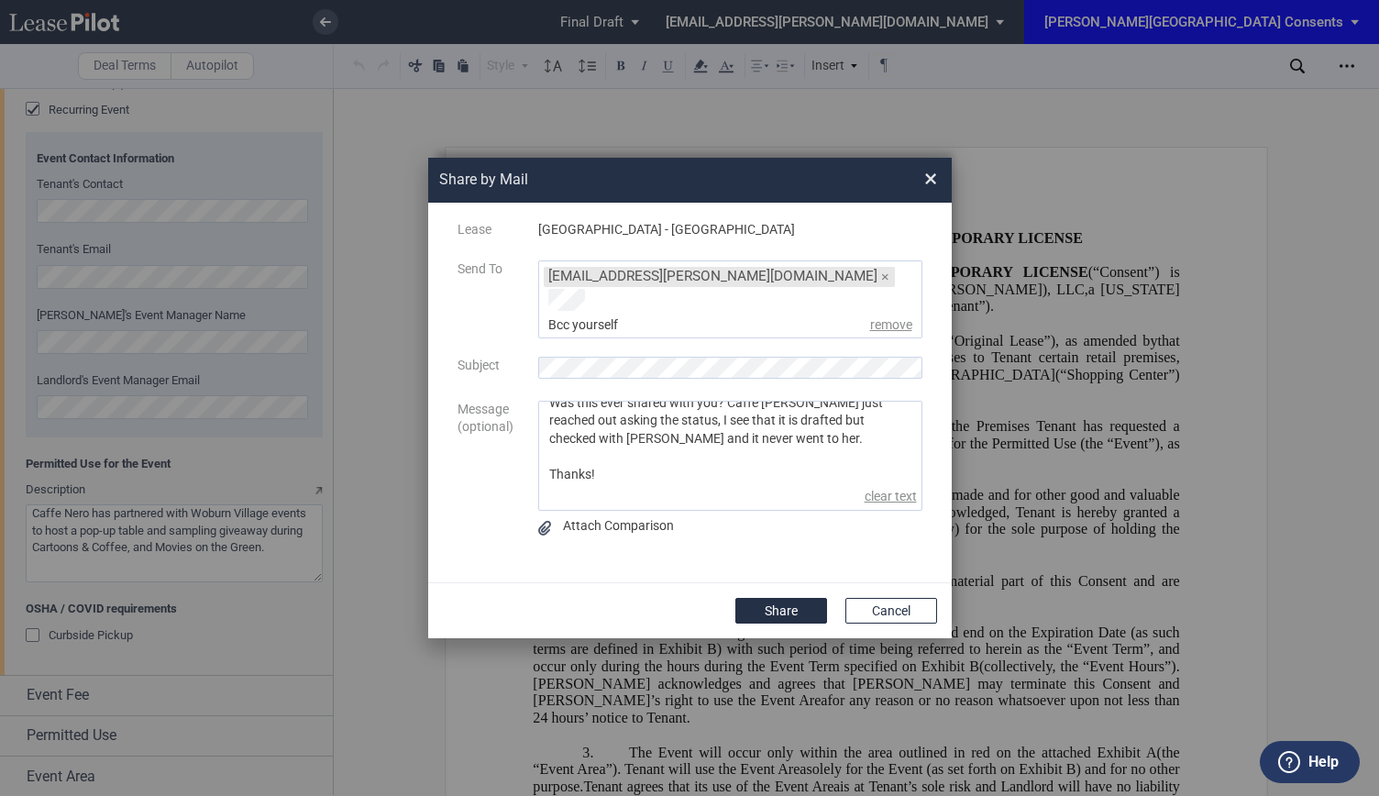
click at [770, 434] on textarea "Hi- Was this ever shared with you? Caffe Nero just reached out asking the statu…" at bounding box center [730, 443] width 382 height 82
type textarea "Hi- Was this ever shared with you? Caffe Nero just reached out asking the statu…"
click at [756, 606] on button "Share" at bounding box center [782, 611] width 92 height 26
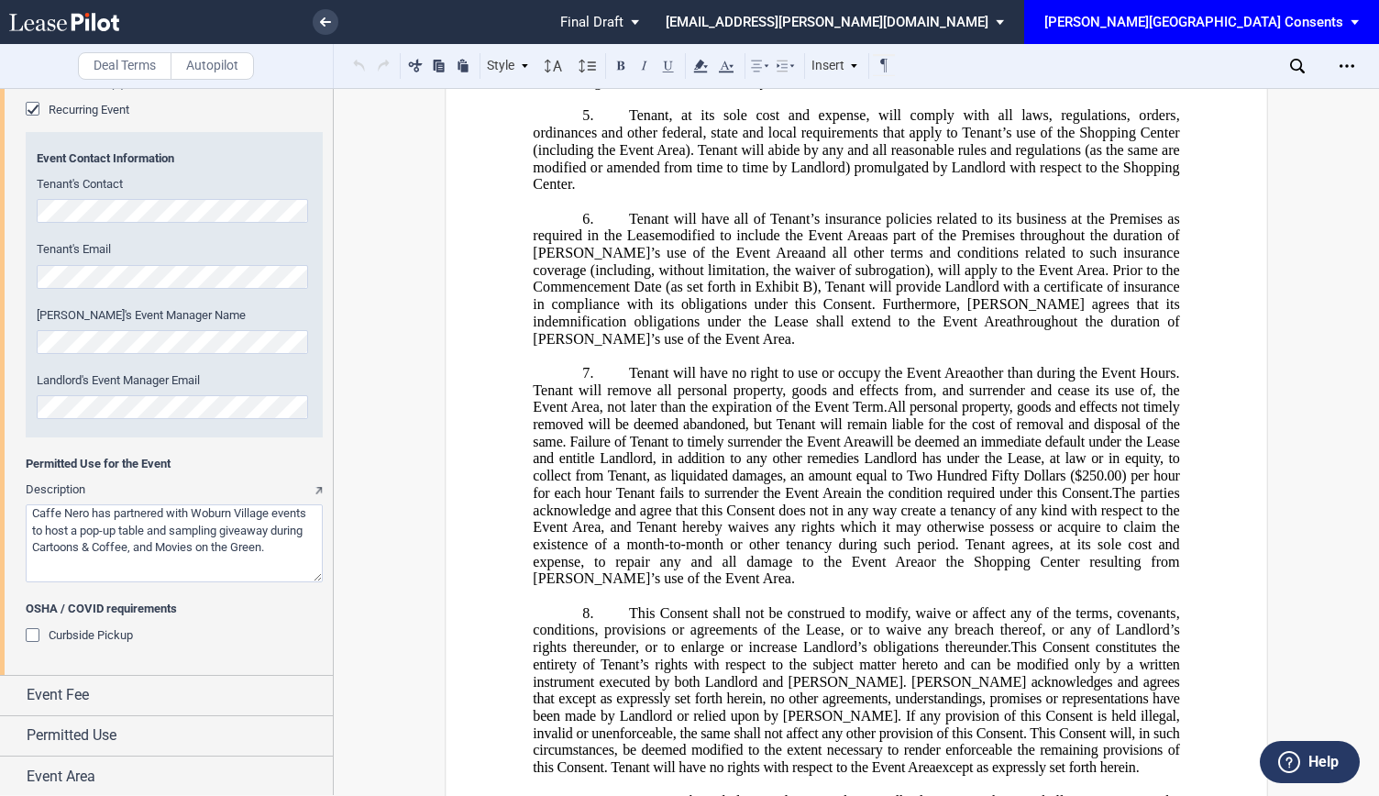
scroll to position [950, 0]
